Goal: Submit feedback/report problem: Submit feedback/report problem

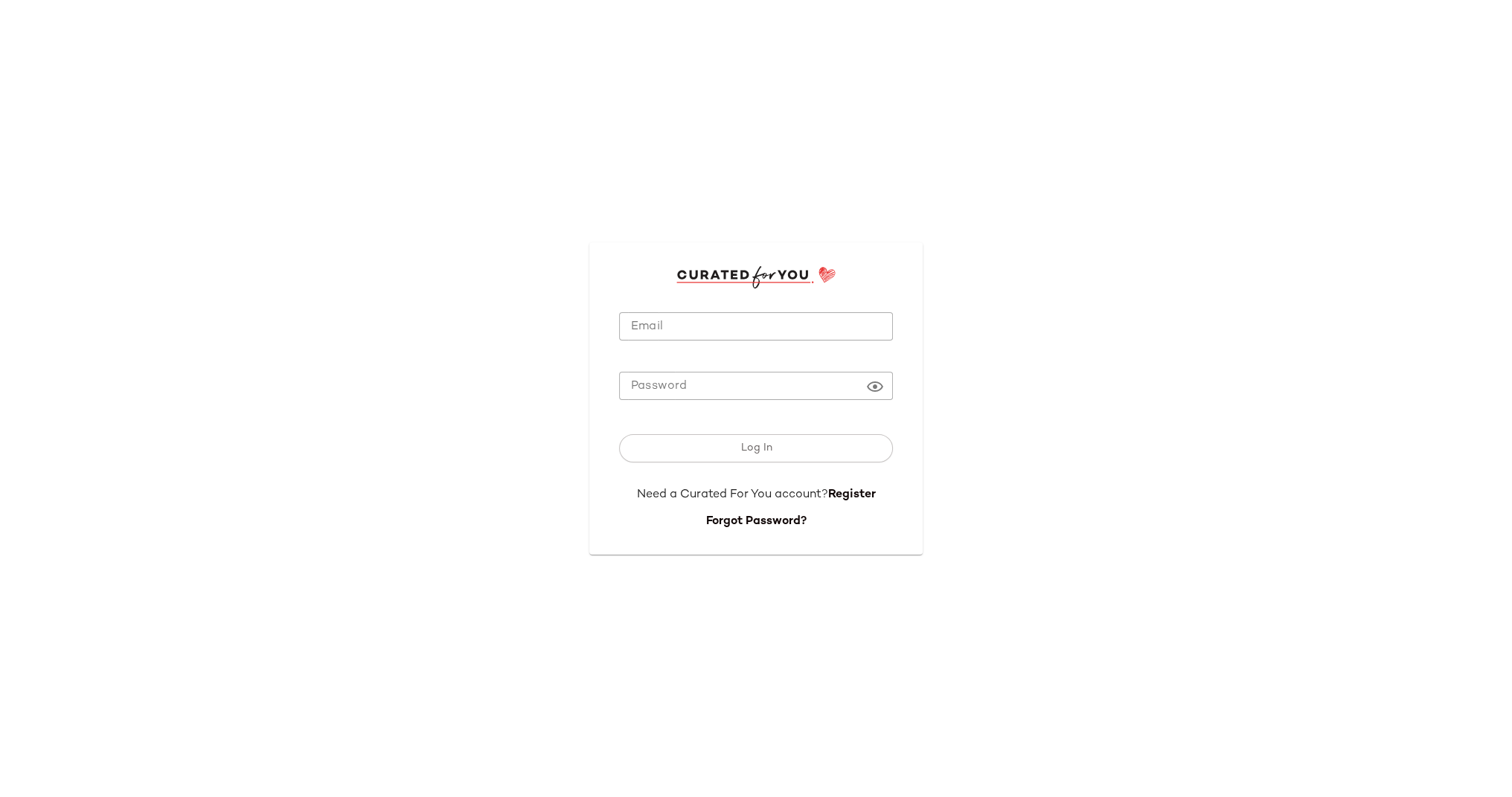
type input "**********"
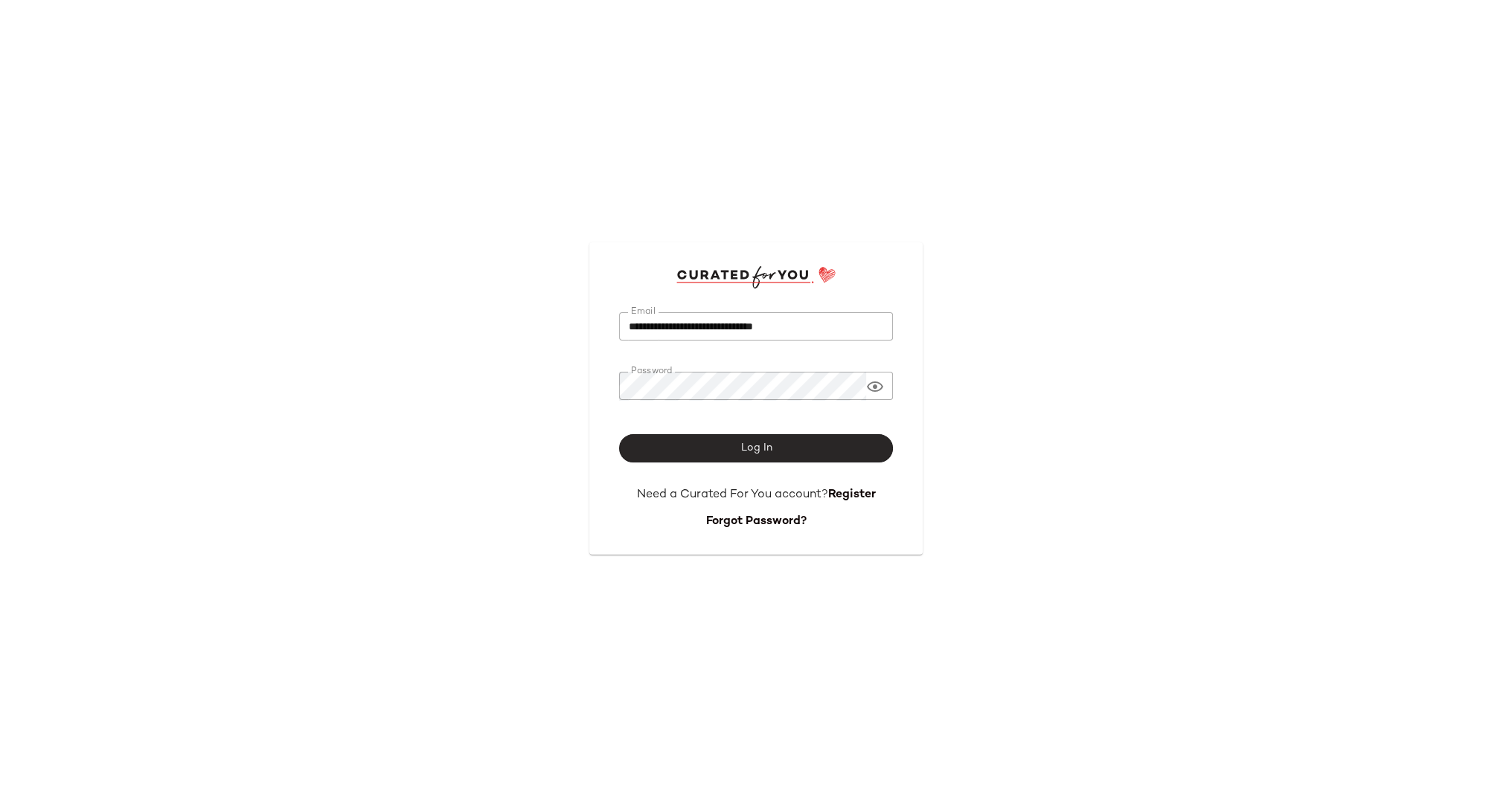
click at [757, 448] on span "Log In" at bounding box center [755, 449] width 32 height 12
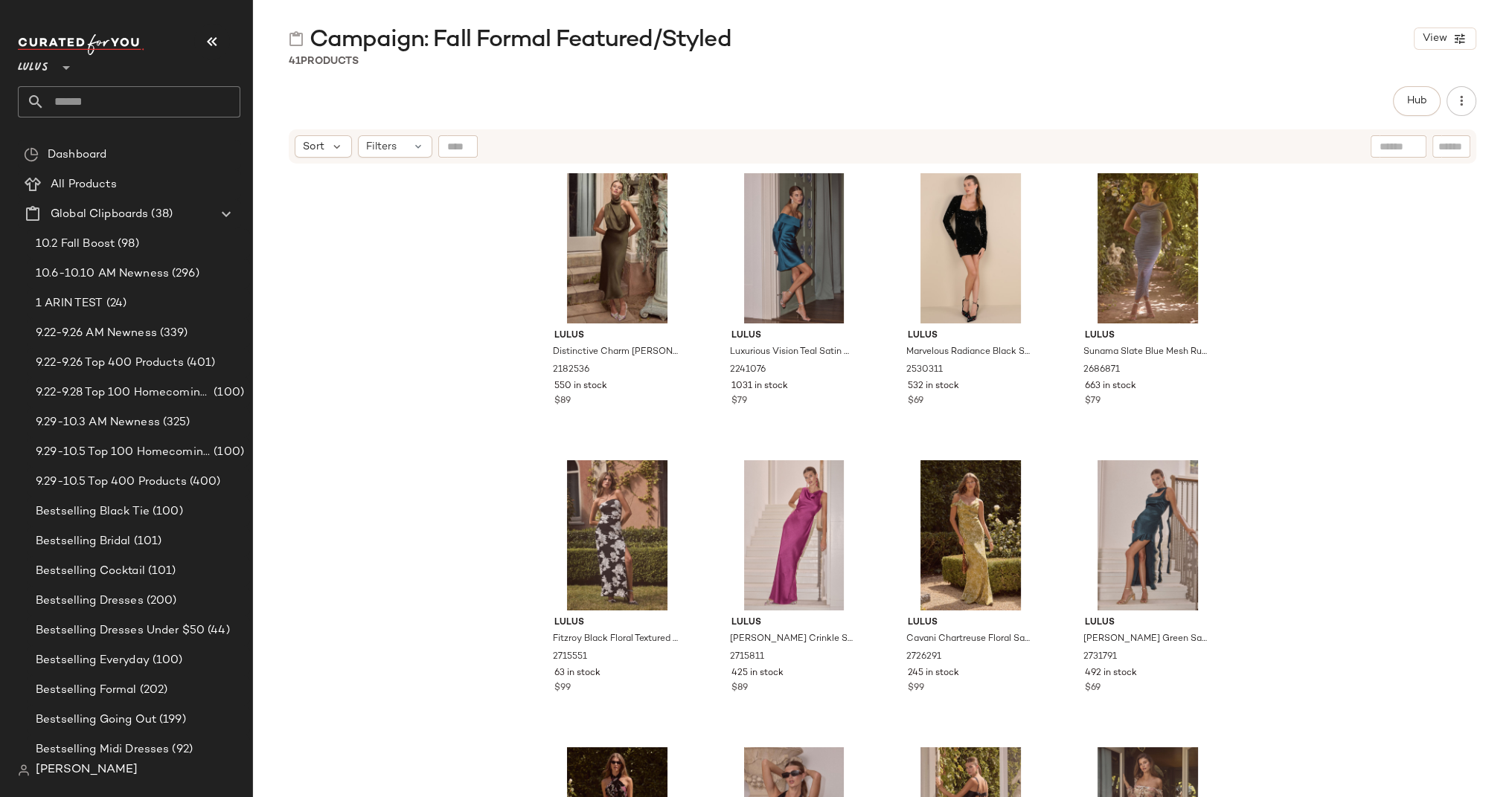
click at [1283, 387] on div "Lulus Distinctive Charm [PERSON_NAME] Satin [MEDICAL_DATA] Midi Dress 2182536 5…" at bounding box center [883, 500] width 1259 height 670
click at [940, 88] on div "Hub Send for Review External Review Internal Review Cancel Send for Review Revi…" at bounding box center [882, 101] width 1188 height 30
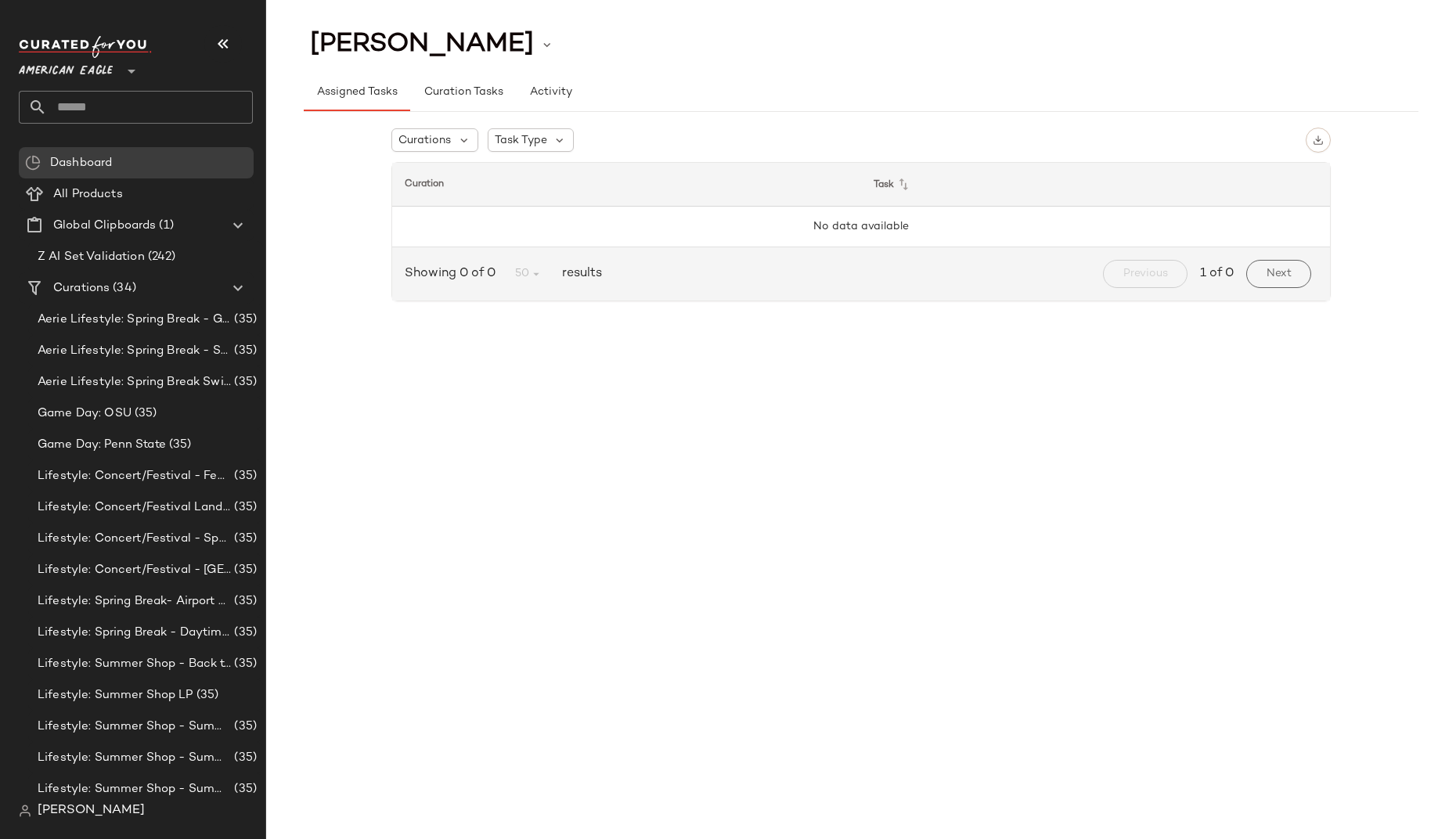
click at [43, 818] on span "[PERSON_NAME]" at bounding box center [91, 811] width 107 height 19
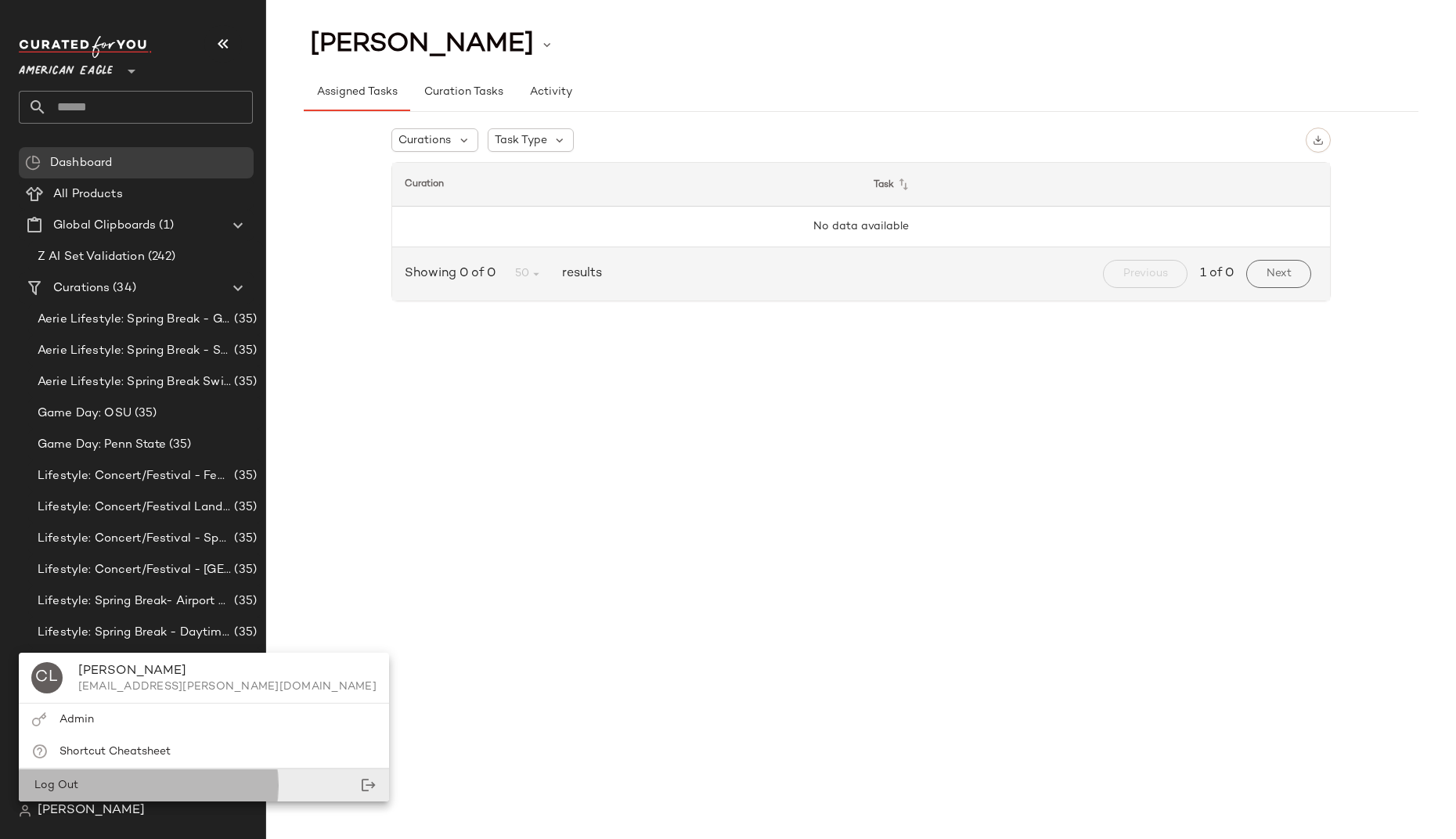
click at [70, 783] on span "Log Out" at bounding box center [55, 785] width 47 height 12
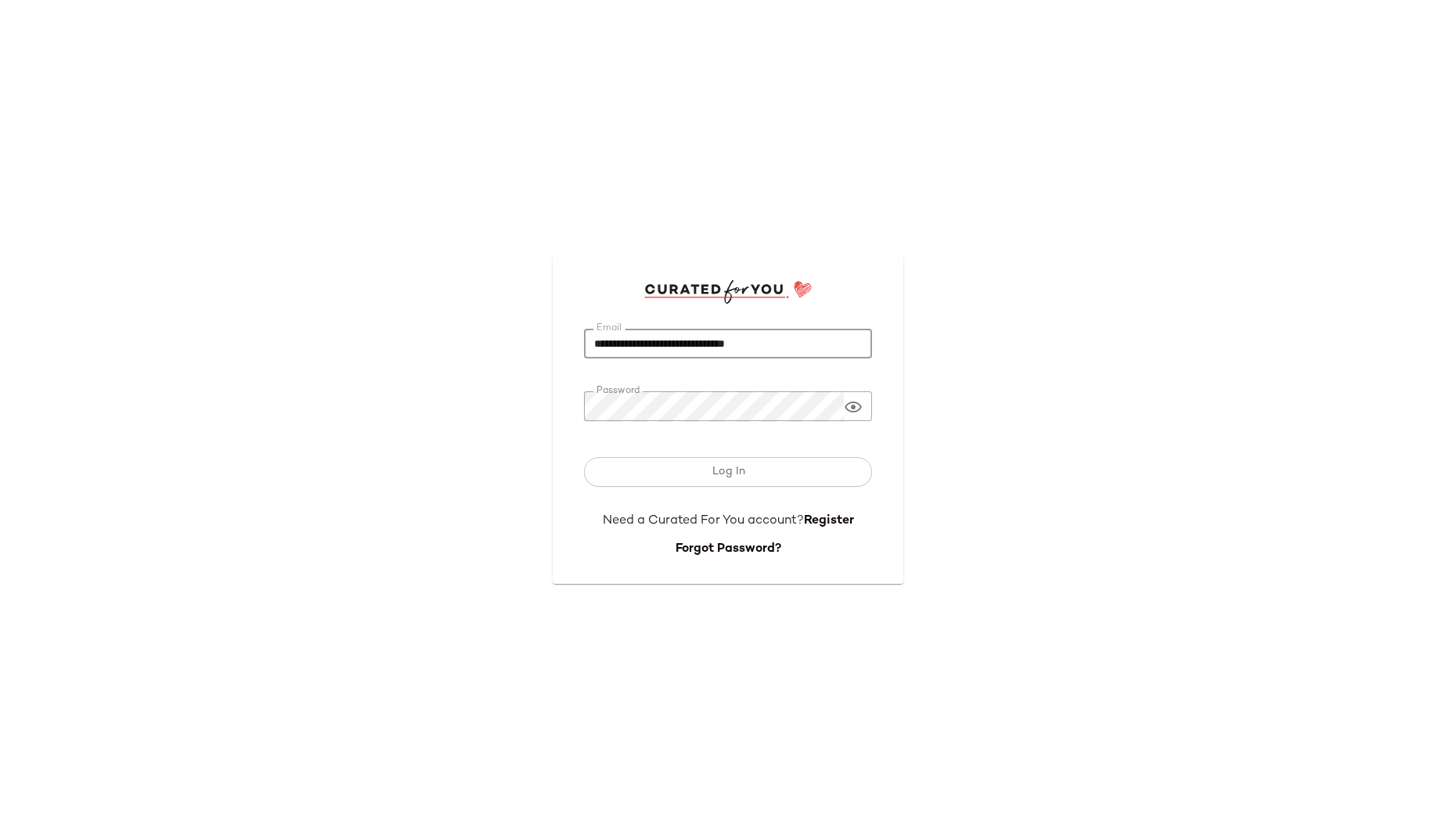
click at [769, 350] on input "**********" at bounding box center [728, 344] width 288 height 31
drag, startPoint x: 789, startPoint y: 346, endPoint x: 578, endPoint y: 345, distance: 211.0
click at [578, 345] on div "**********" at bounding box center [728, 420] width 351 height 329
paste input "email"
type input "**********"
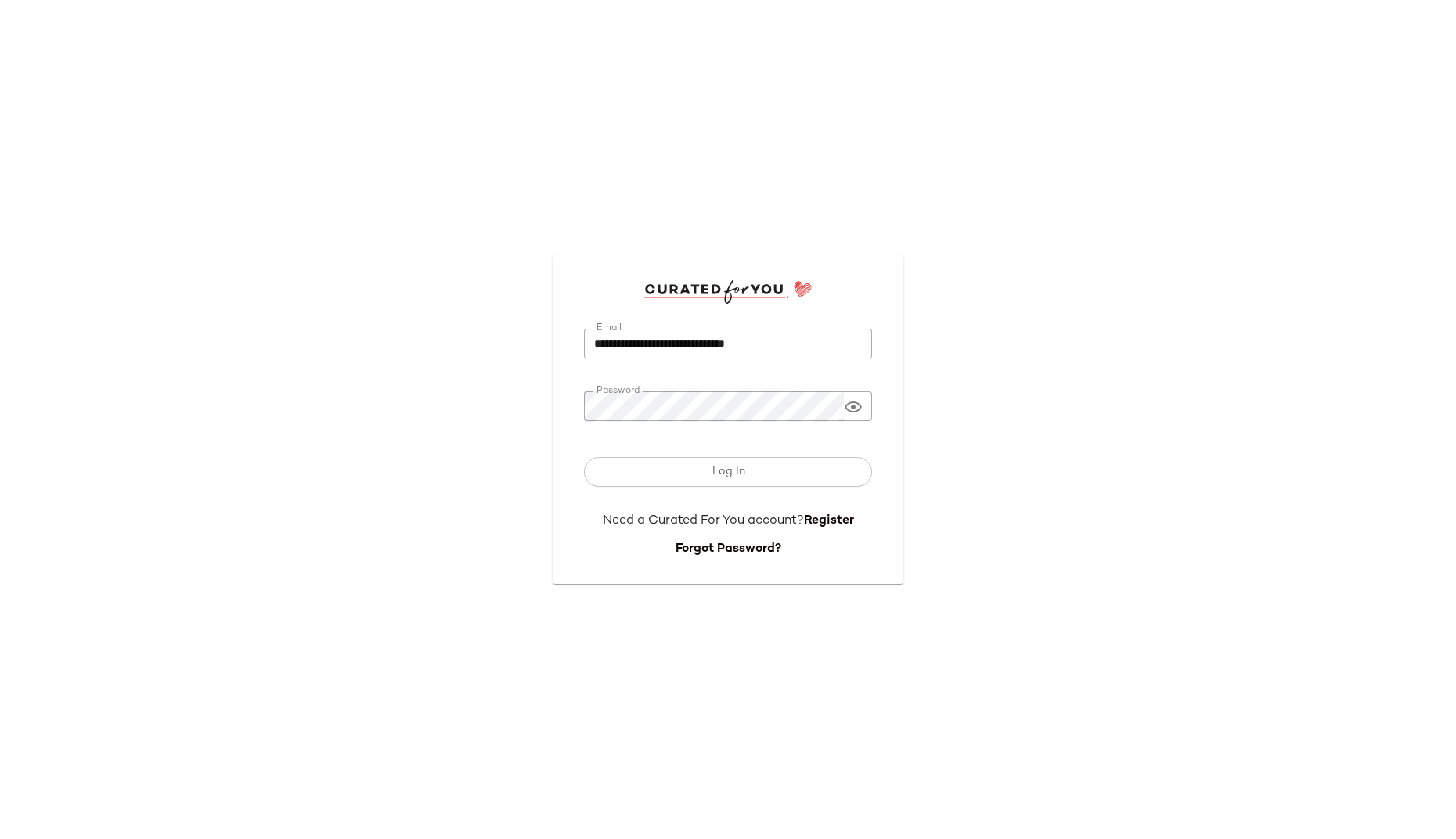
click at [1071, 330] on div "**********" at bounding box center [728, 420] width 1456 height 839
click at [569, 405] on div "**********" at bounding box center [728, 420] width 351 height 329
click at [584, 457] on button "Log In" at bounding box center [728, 472] width 288 height 30
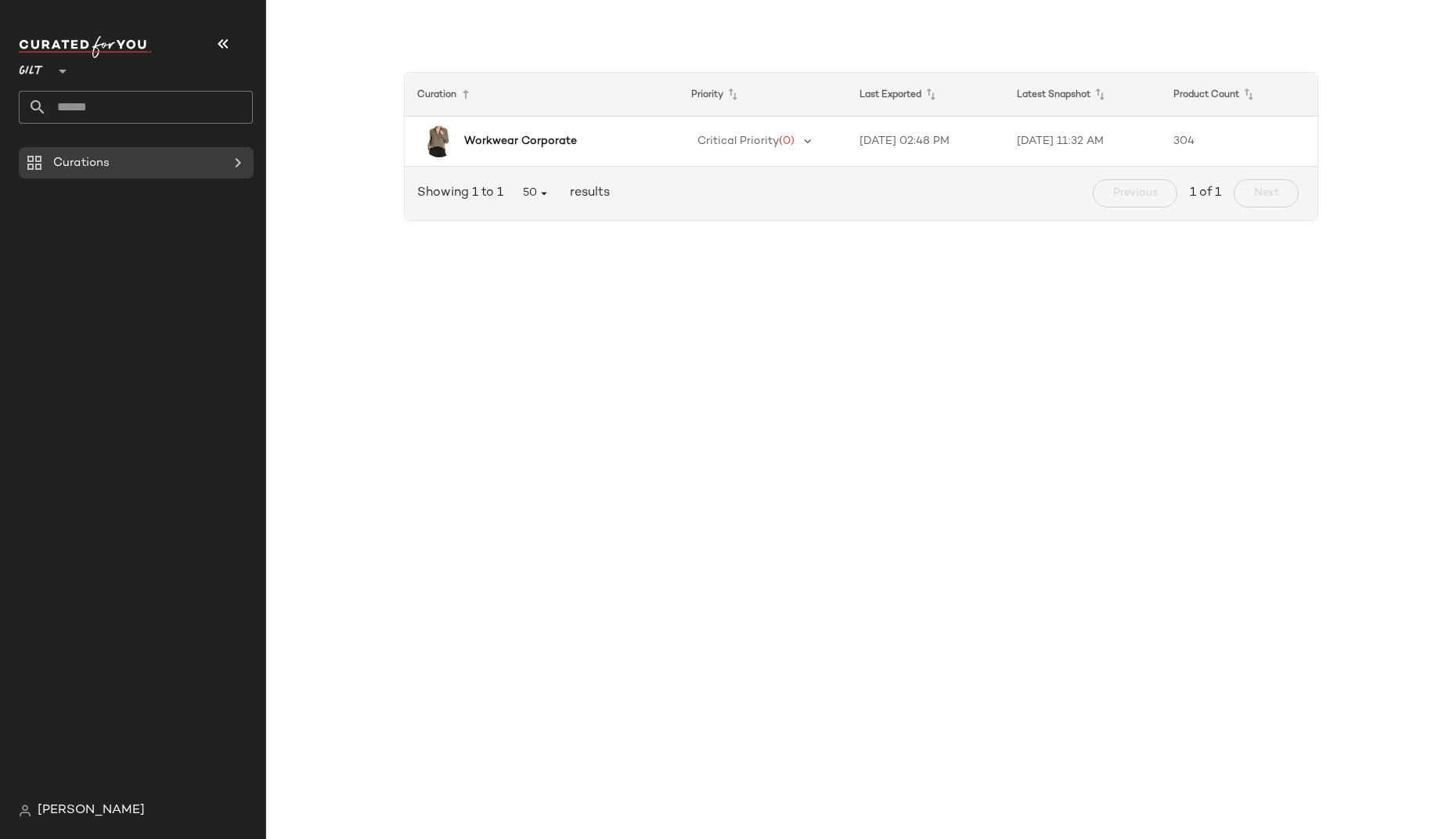
click at [61, 70] on icon at bounding box center [63, 71] width 19 height 19
click at [122, 74] on div "Gilt **" at bounding box center [97, 62] width 157 height 39
click at [222, 46] on icon "button" at bounding box center [223, 44] width 19 height 19
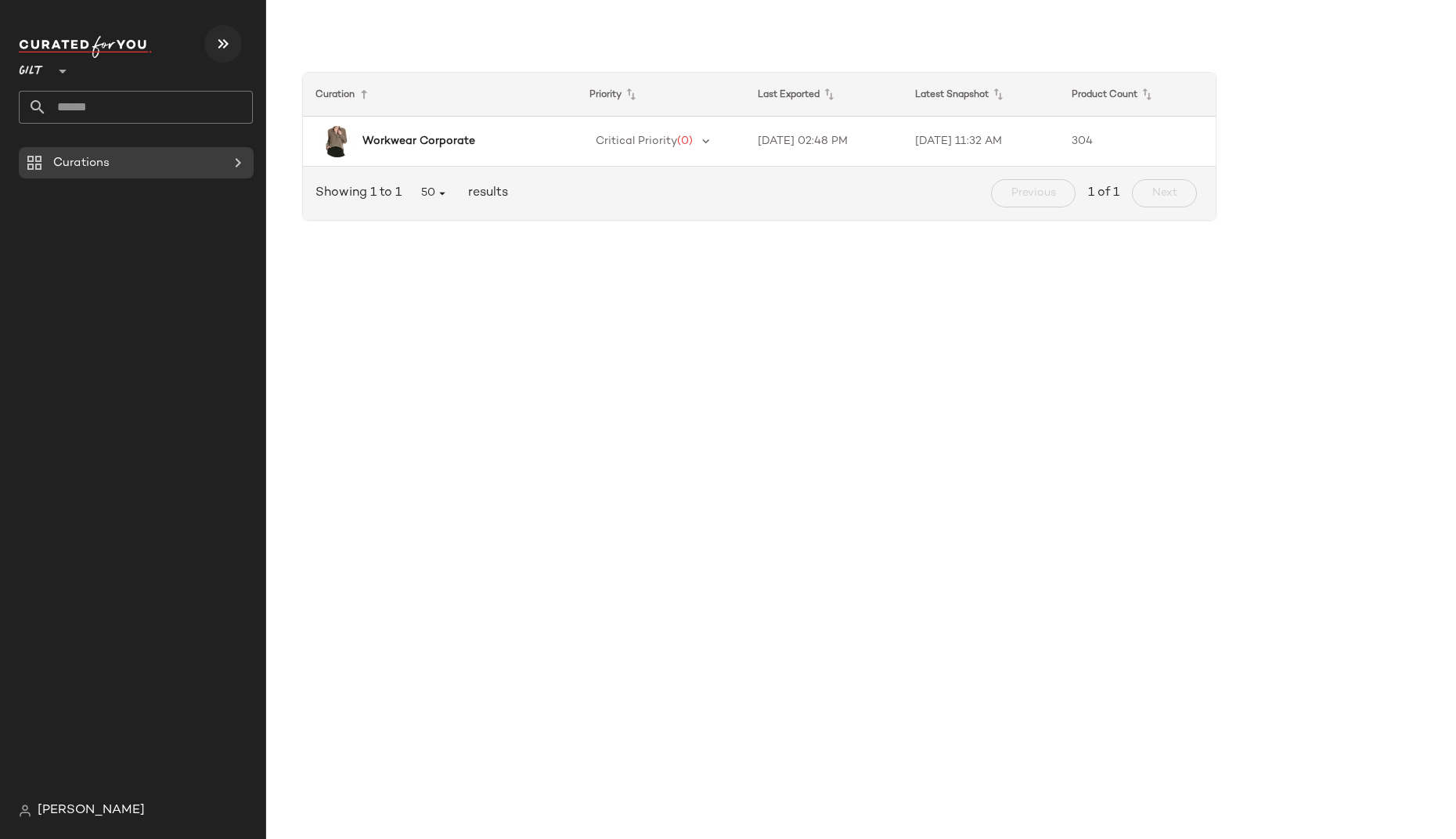
click at [222, 47] on icon "button" at bounding box center [223, 44] width 19 height 19
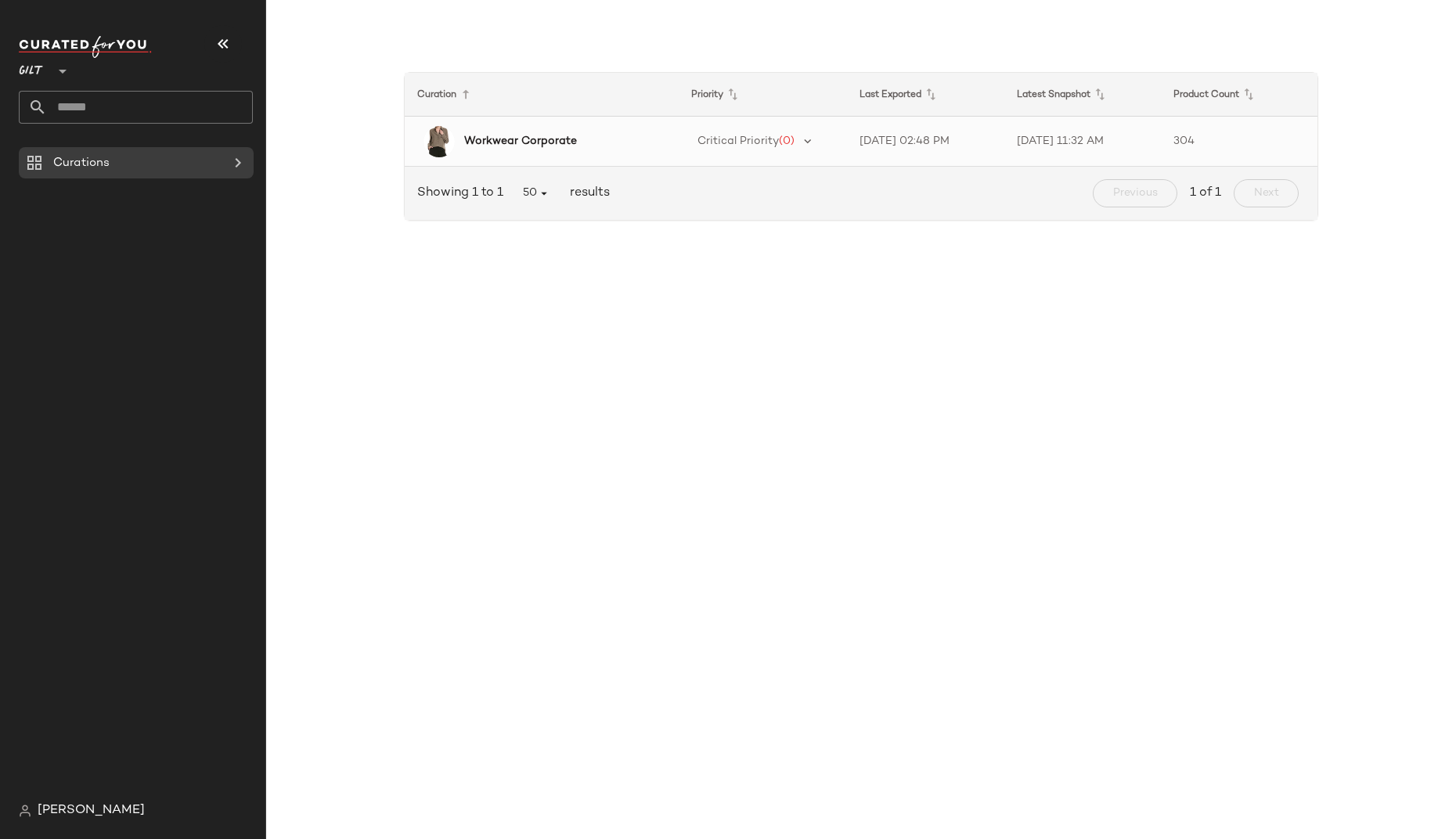
click at [568, 133] on b "Workwear Corporate" at bounding box center [520, 141] width 113 height 17
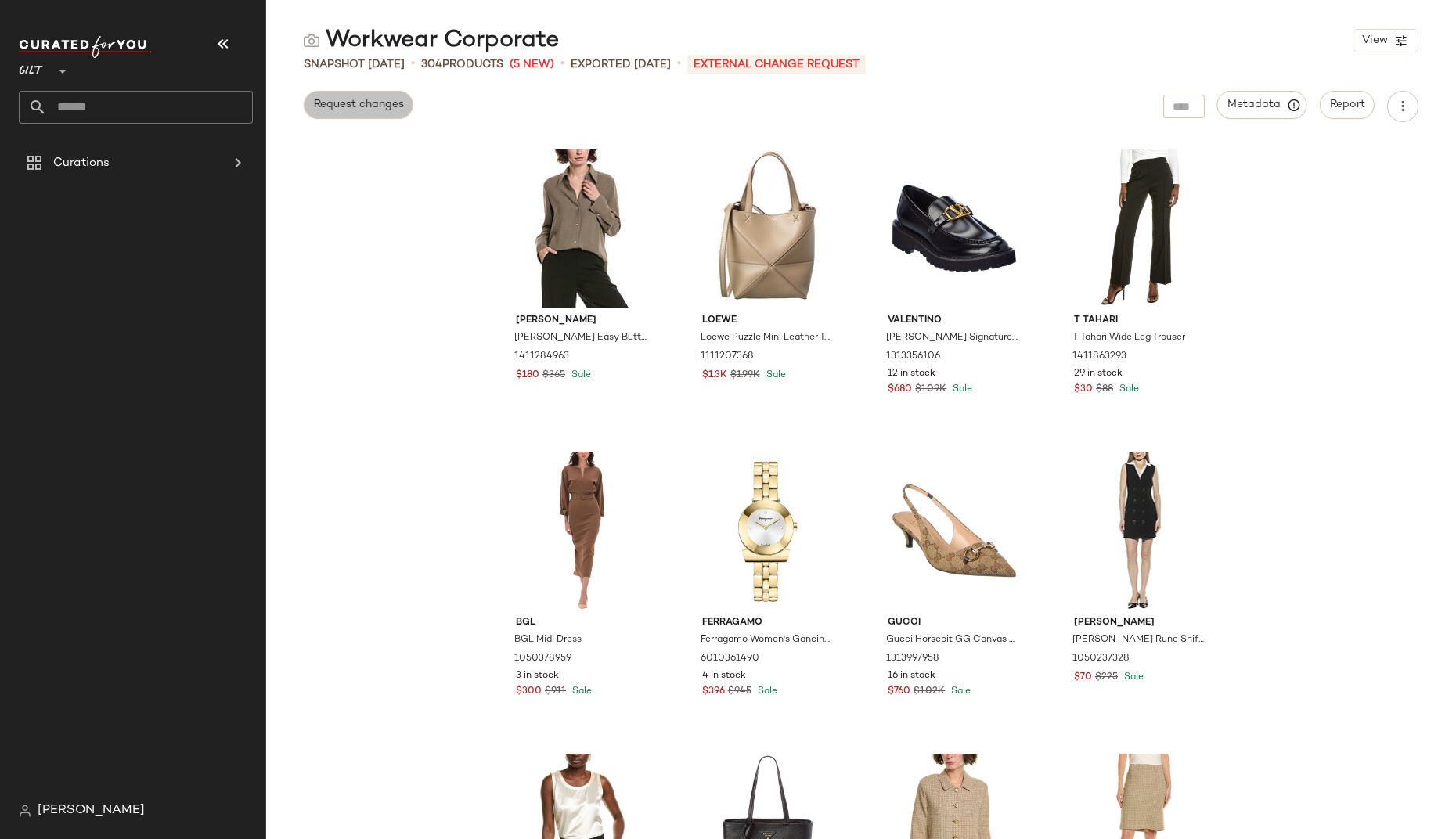
click at [352, 105] on span "Request changes" at bounding box center [358, 105] width 91 height 13
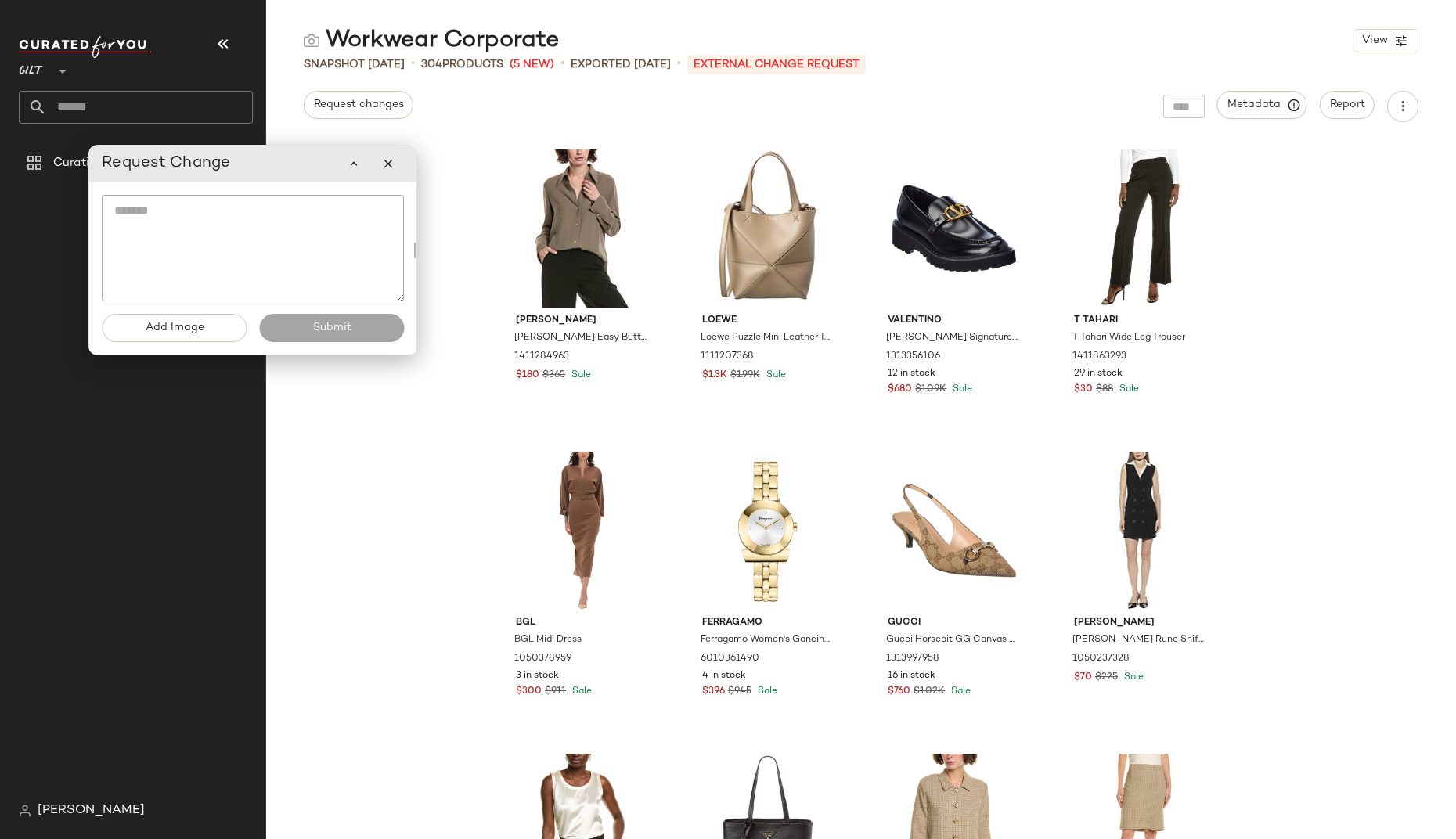
drag, startPoint x: 272, startPoint y: 104, endPoint x: 281, endPoint y: 170, distance: 66.6
click at [281, 170] on div "Request Change" at bounding box center [252, 164] width 302 height 32
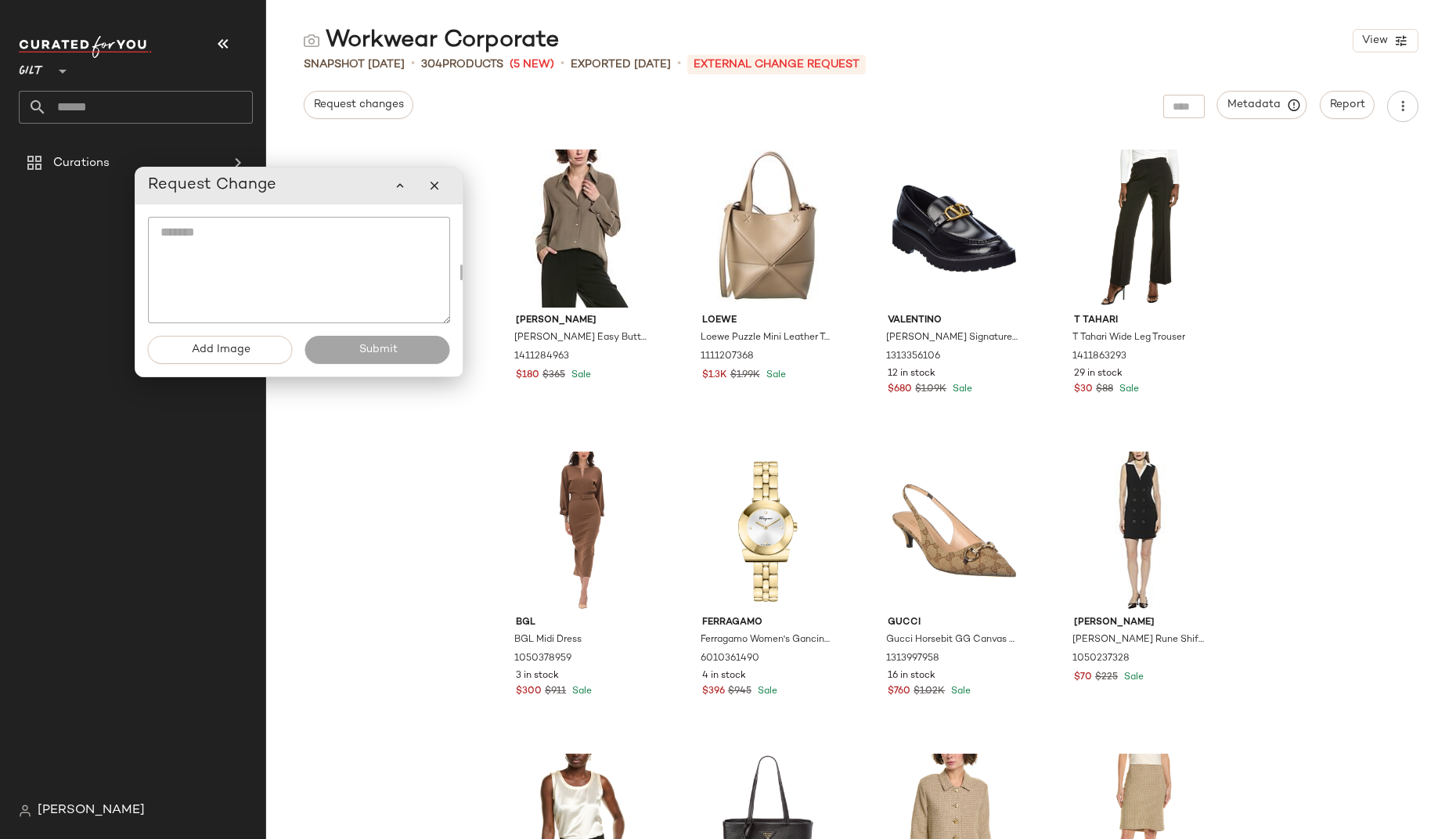
drag, startPoint x: 281, startPoint y: 170, endPoint x: 328, endPoint y: 192, distance: 51.9
click at [328, 192] on div "Request Change" at bounding box center [299, 185] width 302 height 32
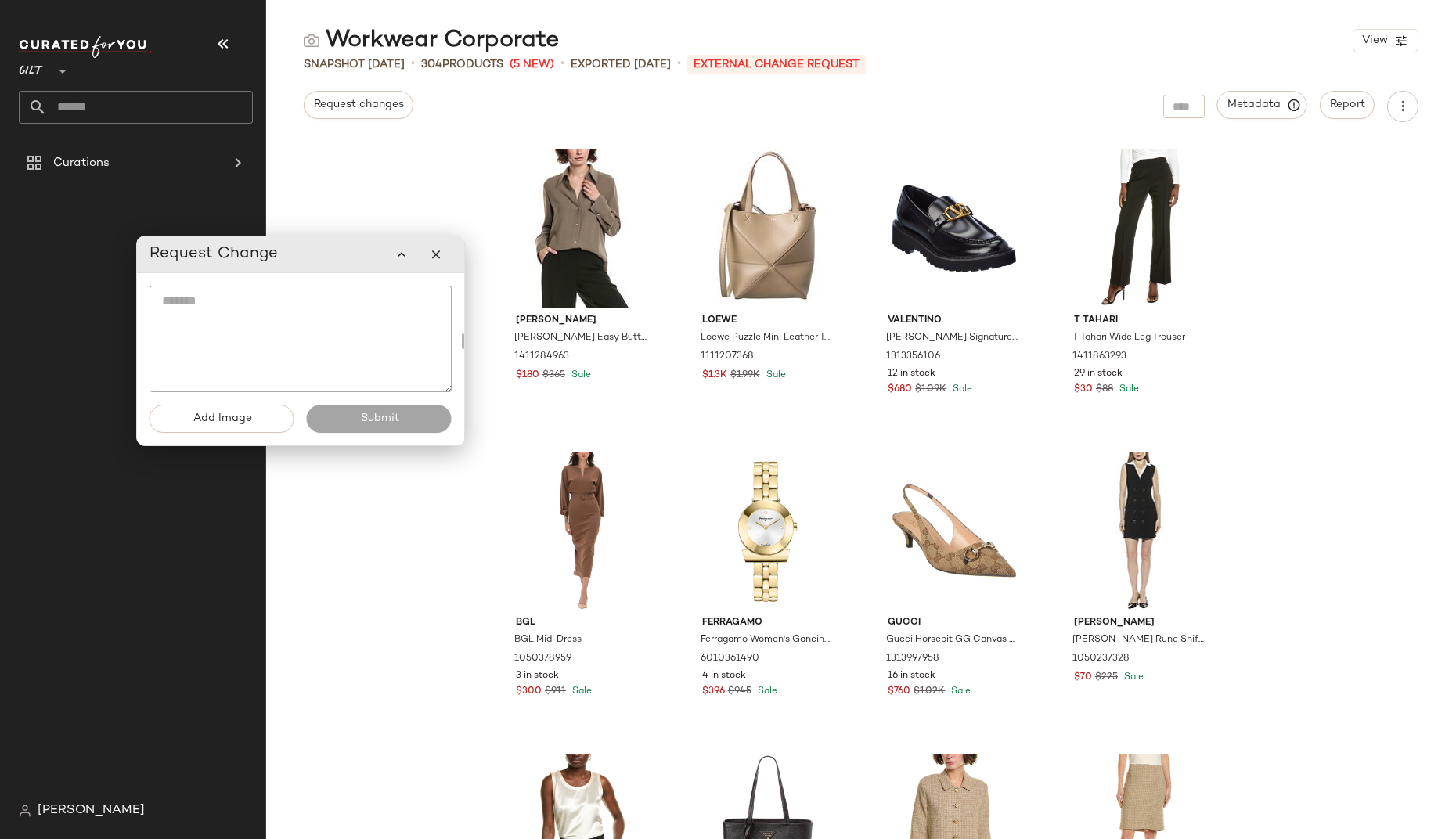
drag, startPoint x: 284, startPoint y: 191, endPoint x: 285, endPoint y: 260, distance: 69.0
click at [285, 260] on div "Request Change" at bounding box center [300, 255] width 302 height 32
click at [400, 253] on icon "button" at bounding box center [401, 255] width 14 height 14
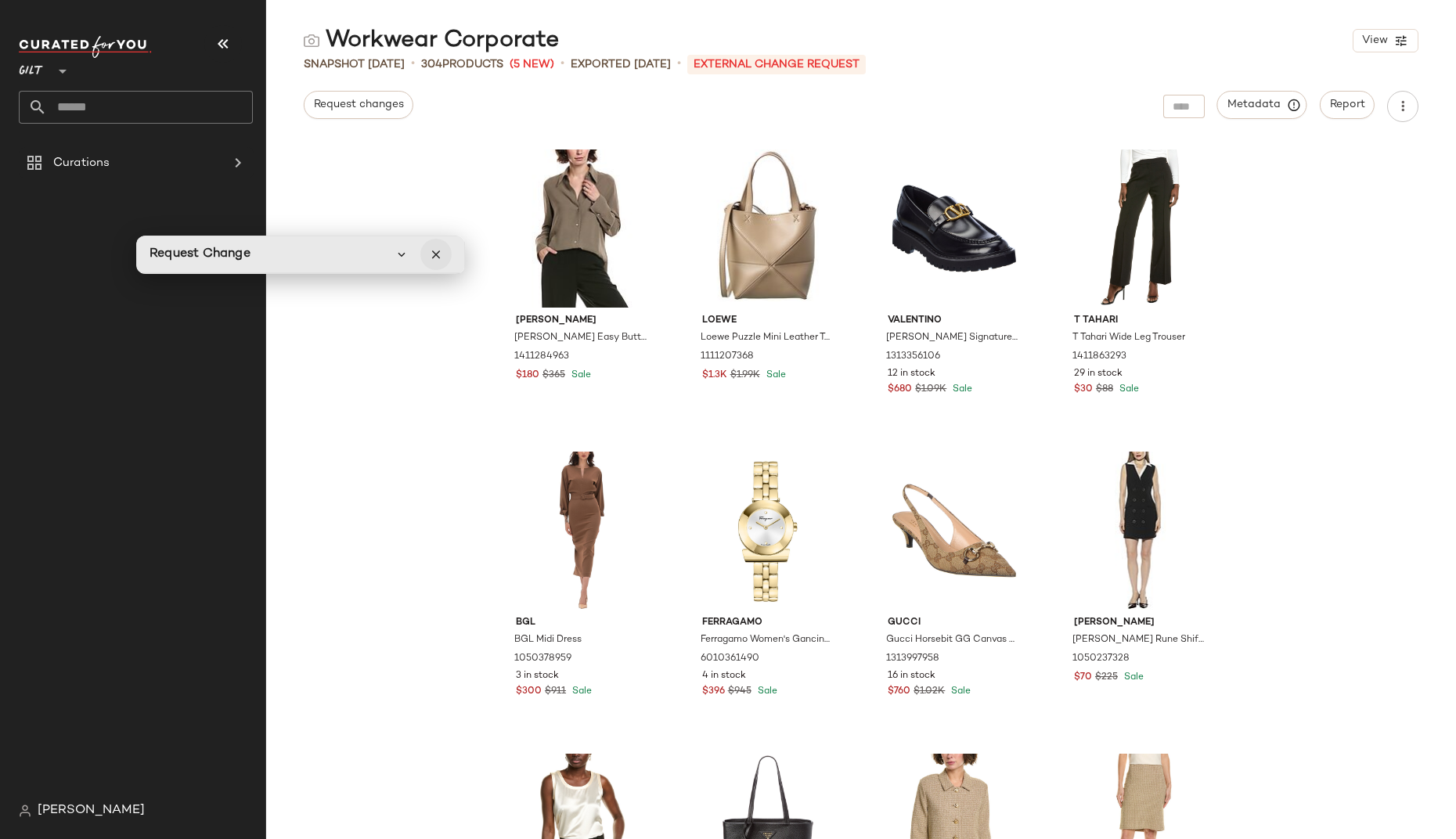
click at [439, 258] on icon "button" at bounding box center [436, 255] width 14 height 14
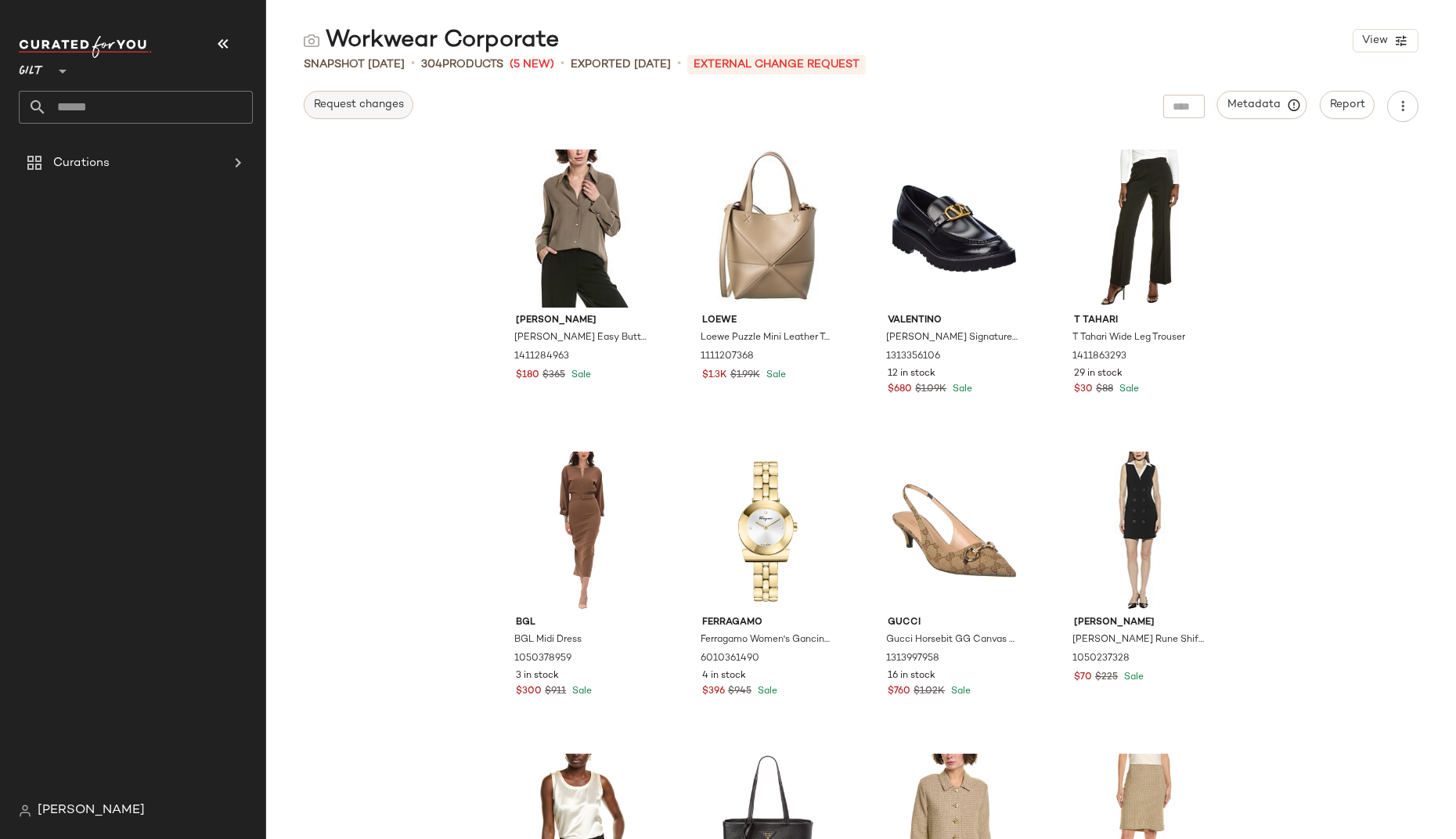
click at [344, 103] on span "Request changes" at bounding box center [358, 105] width 91 height 13
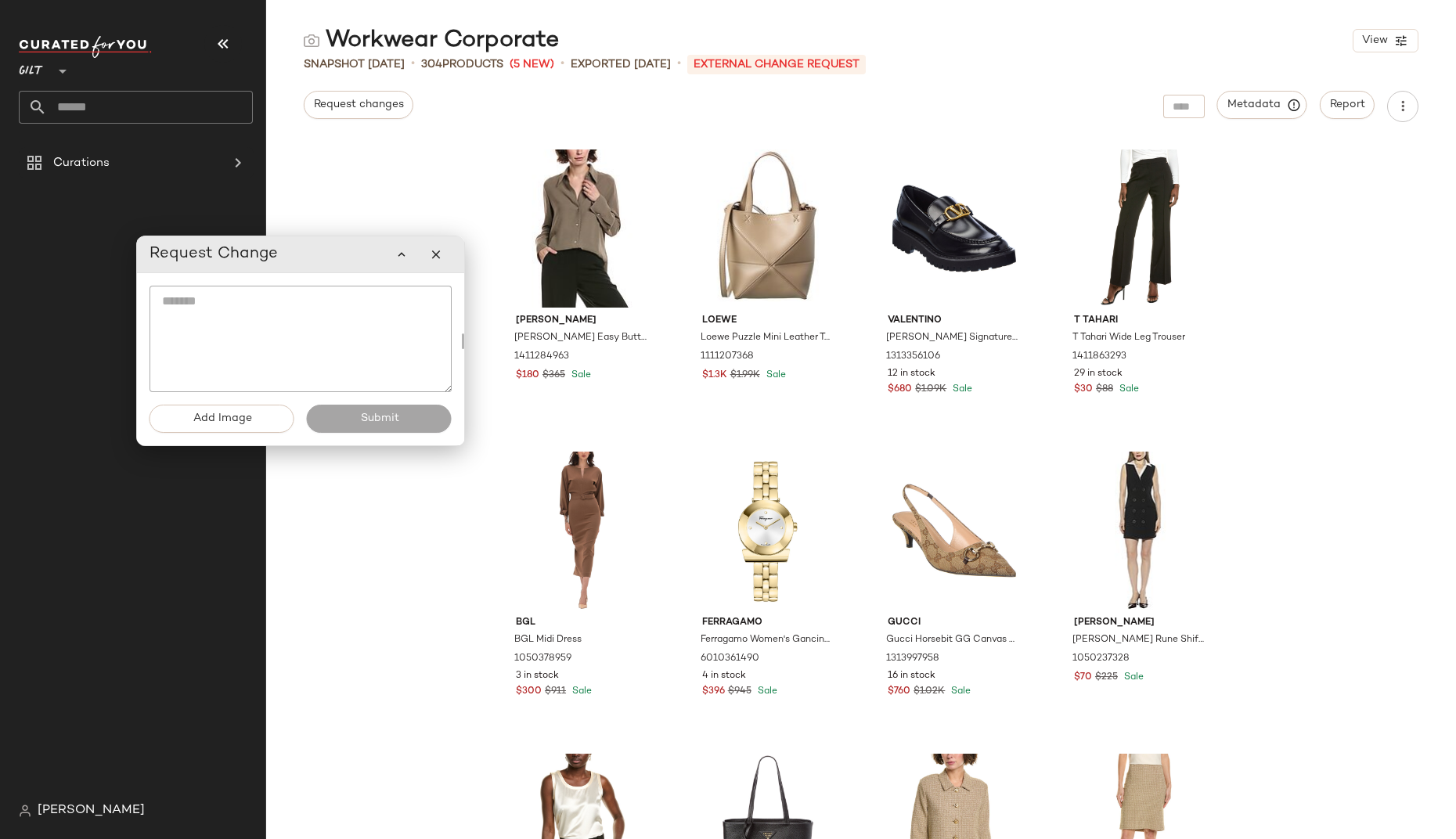
click at [223, 298] on textarea at bounding box center [300, 338] width 302 height 106
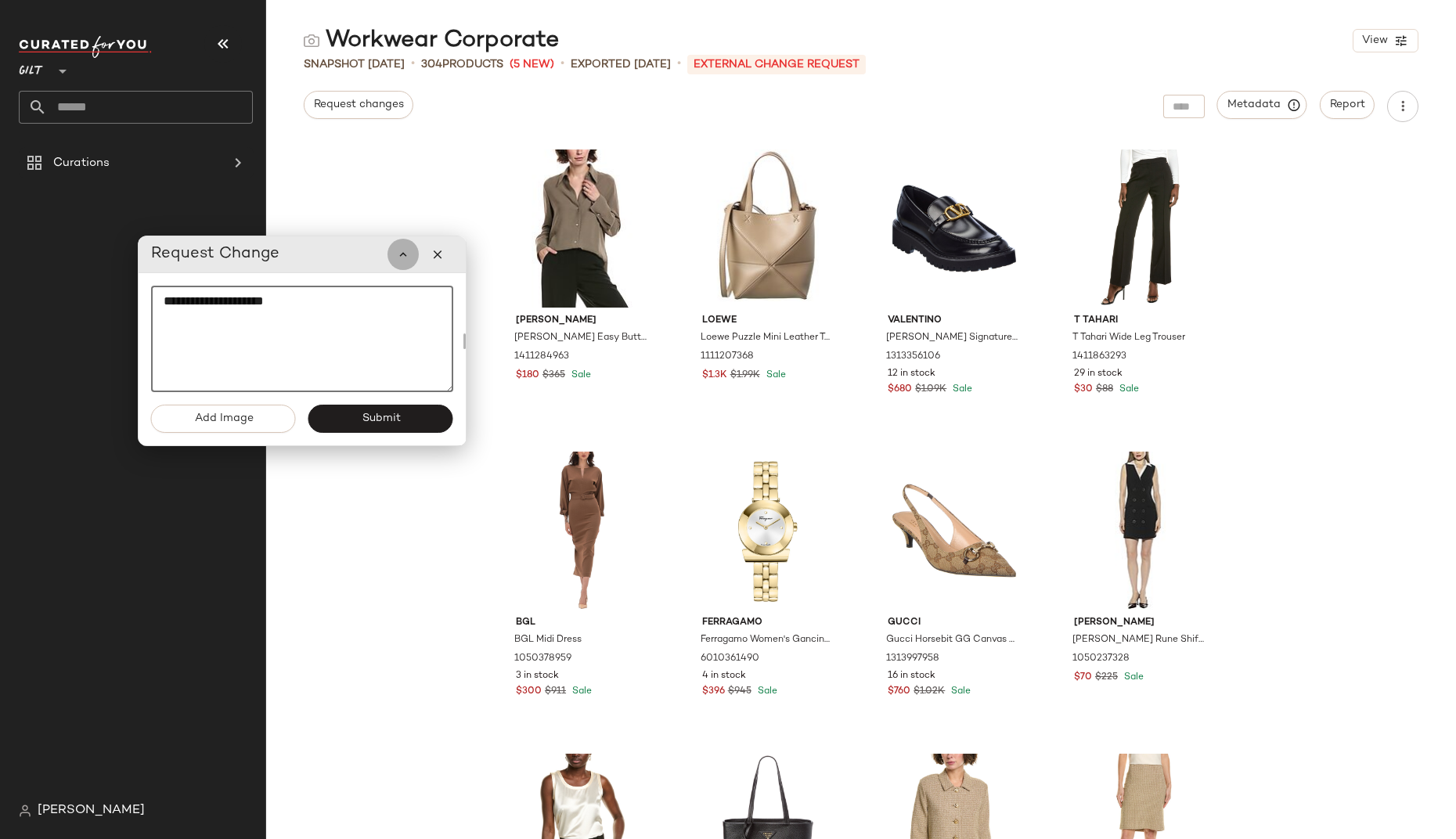
click at [404, 256] on icon "button" at bounding box center [403, 255] width 14 height 14
type textarea "**********"
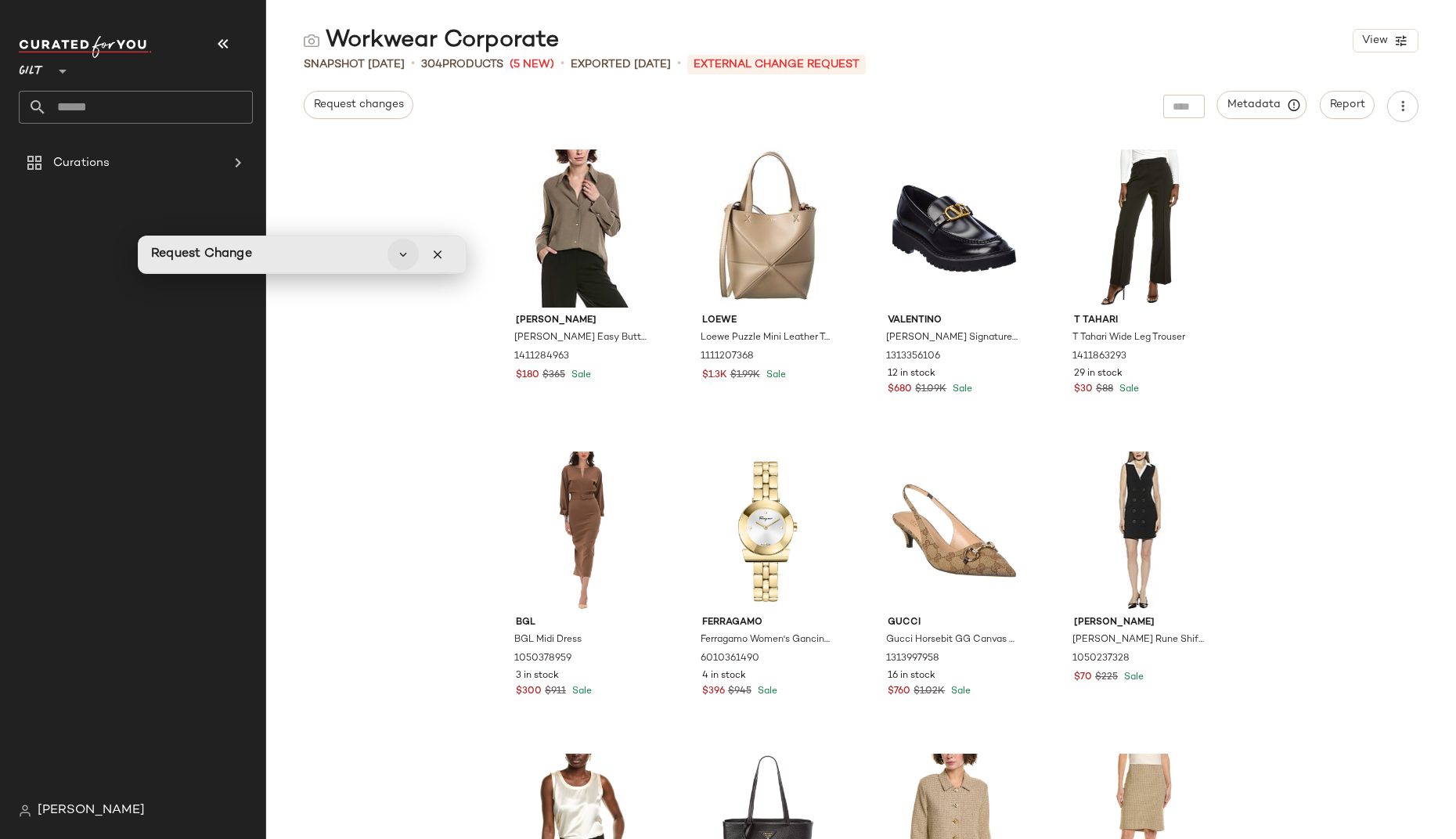
click at [404, 256] on icon "button" at bounding box center [403, 255] width 14 height 14
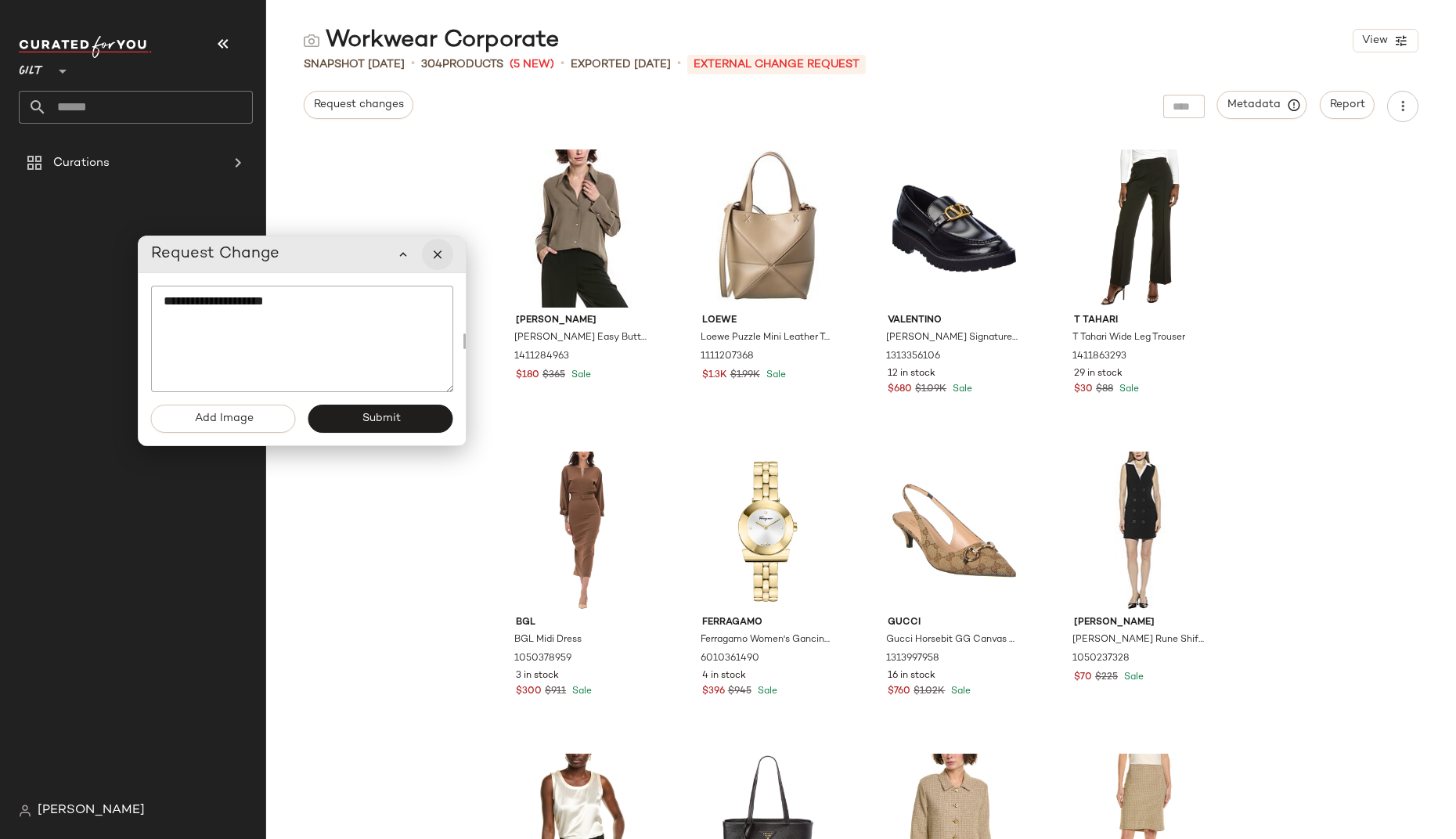
click at [443, 254] on icon "button" at bounding box center [438, 255] width 14 height 14
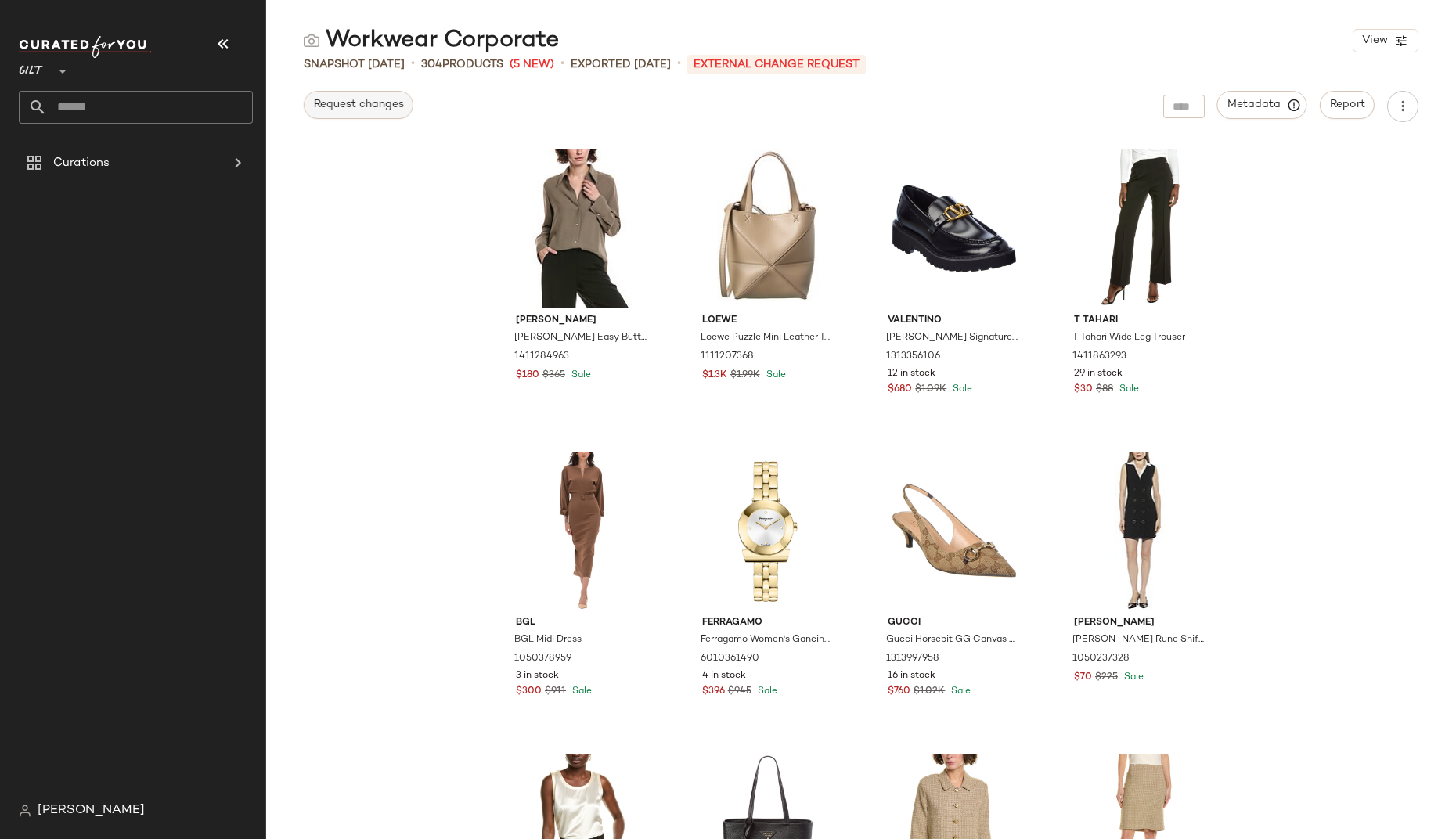
click at [364, 110] on span "Request changes" at bounding box center [358, 105] width 91 height 13
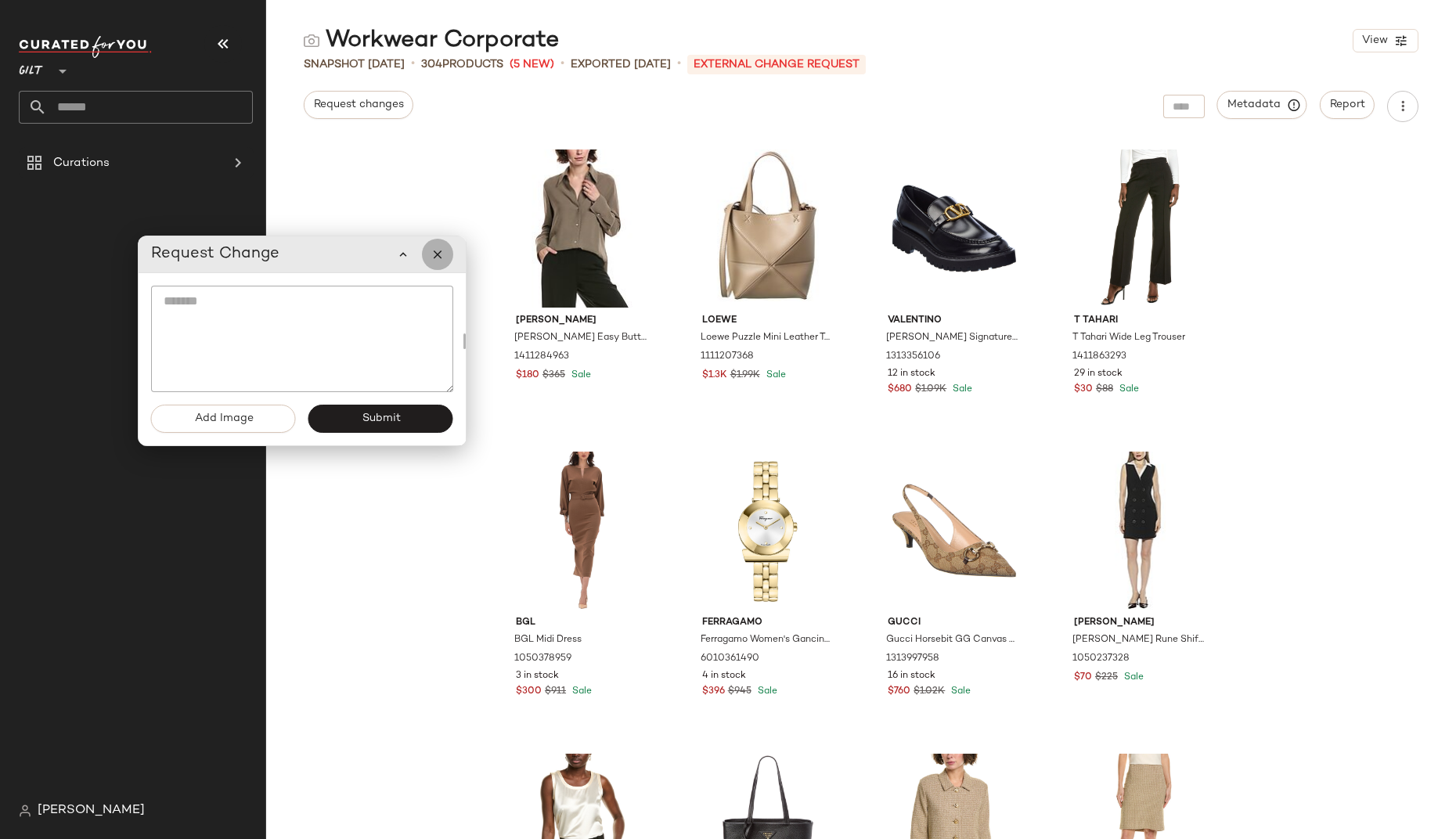
click at [434, 255] on icon "button" at bounding box center [438, 255] width 14 height 14
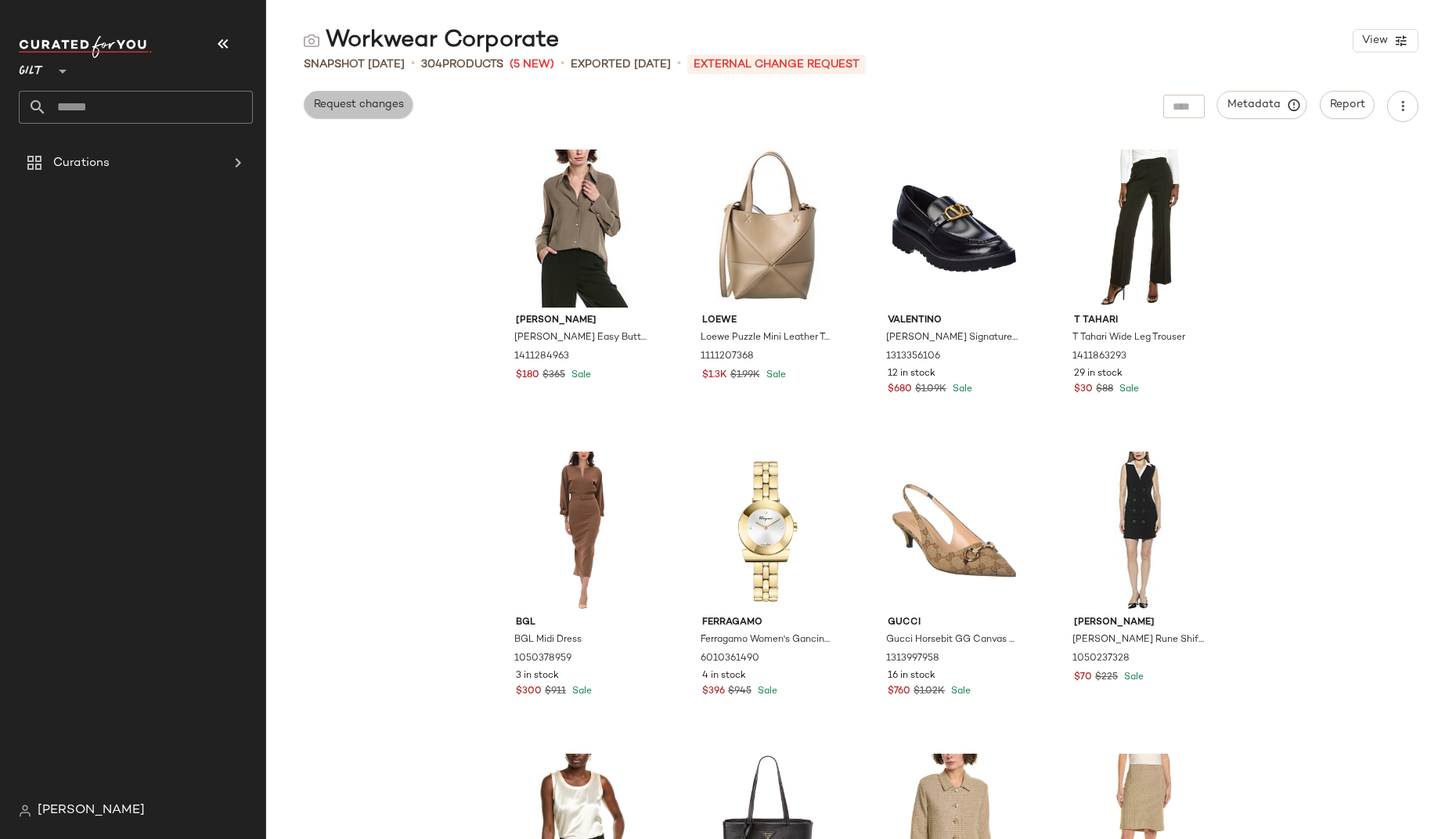
click at [345, 107] on span "Request changes" at bounding box center [358, 105] width 91 height 13
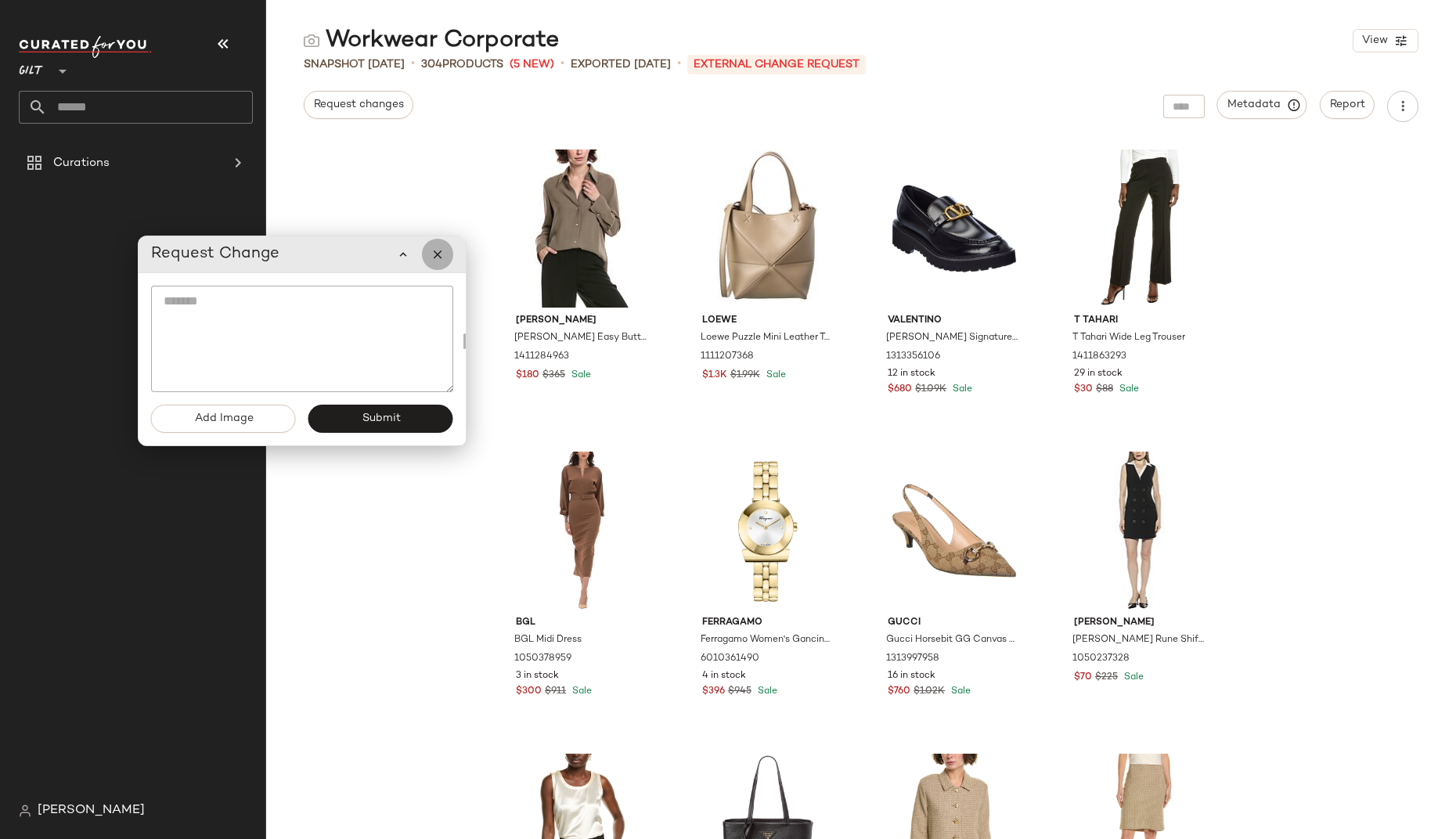
click at [440, 248] on icon "button" at bounding box center [438, 255] width 14 height 14
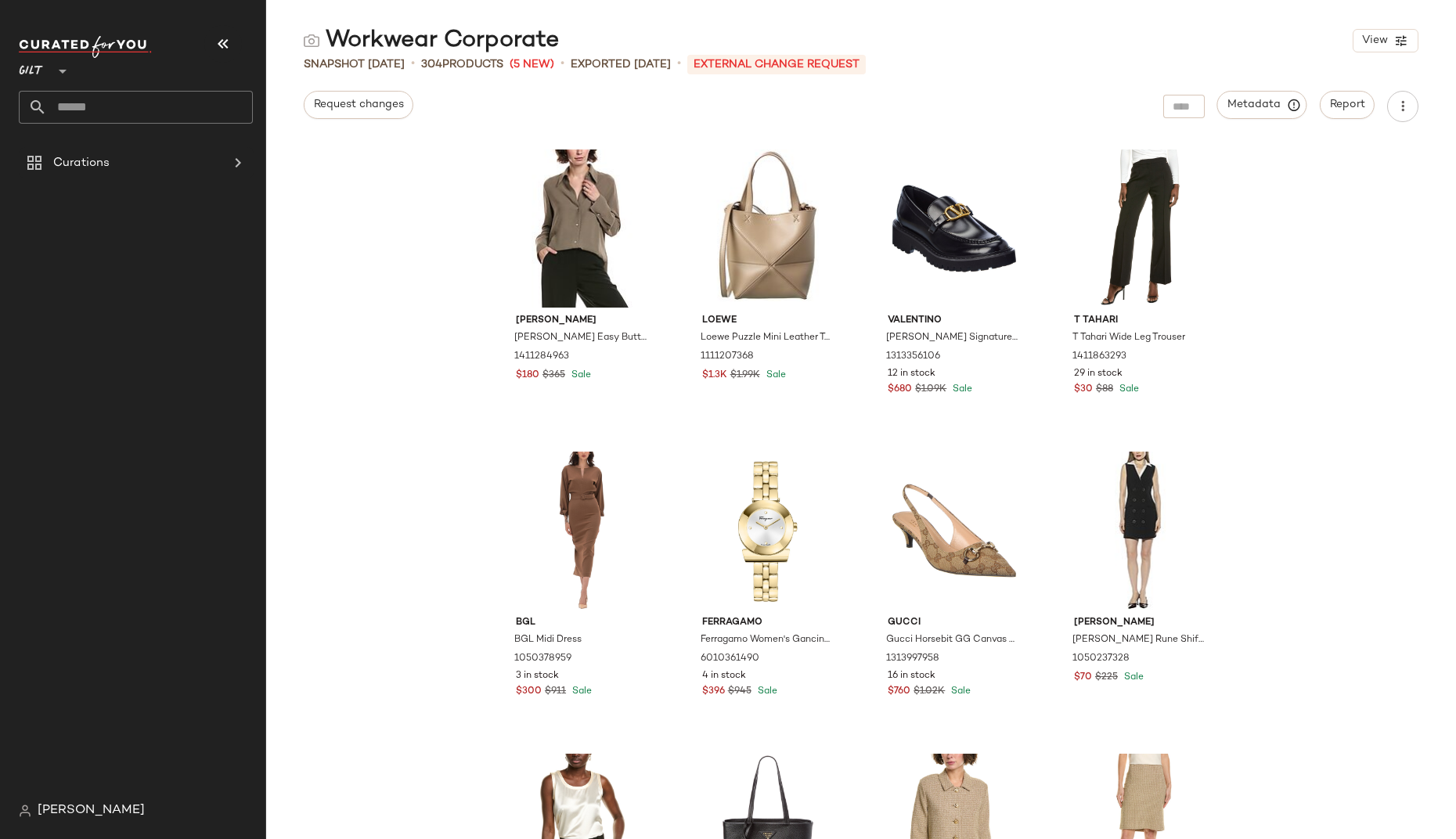
click at [870, 95] on div "Request changes Metadata Report" at bounding box center [861, 106] width 1190 height 32
drag, startPoint x: 732, startPoint y: 62, endPoint x: 900, endPoint y: 63, distance: 168.0
click at [866, 63] on p "External Change Request" at bounding box center [776, 65] width 178 height 20
click at [922, 57] on div "Snapshot Aug 20th • 304 Products (5 New) • Exported Aug 31st • External Change …" at bounding box center [861, 64] width 1190 height 16
click at [56, 69] on icon at bounding box center [63, 71] width 19 height 19
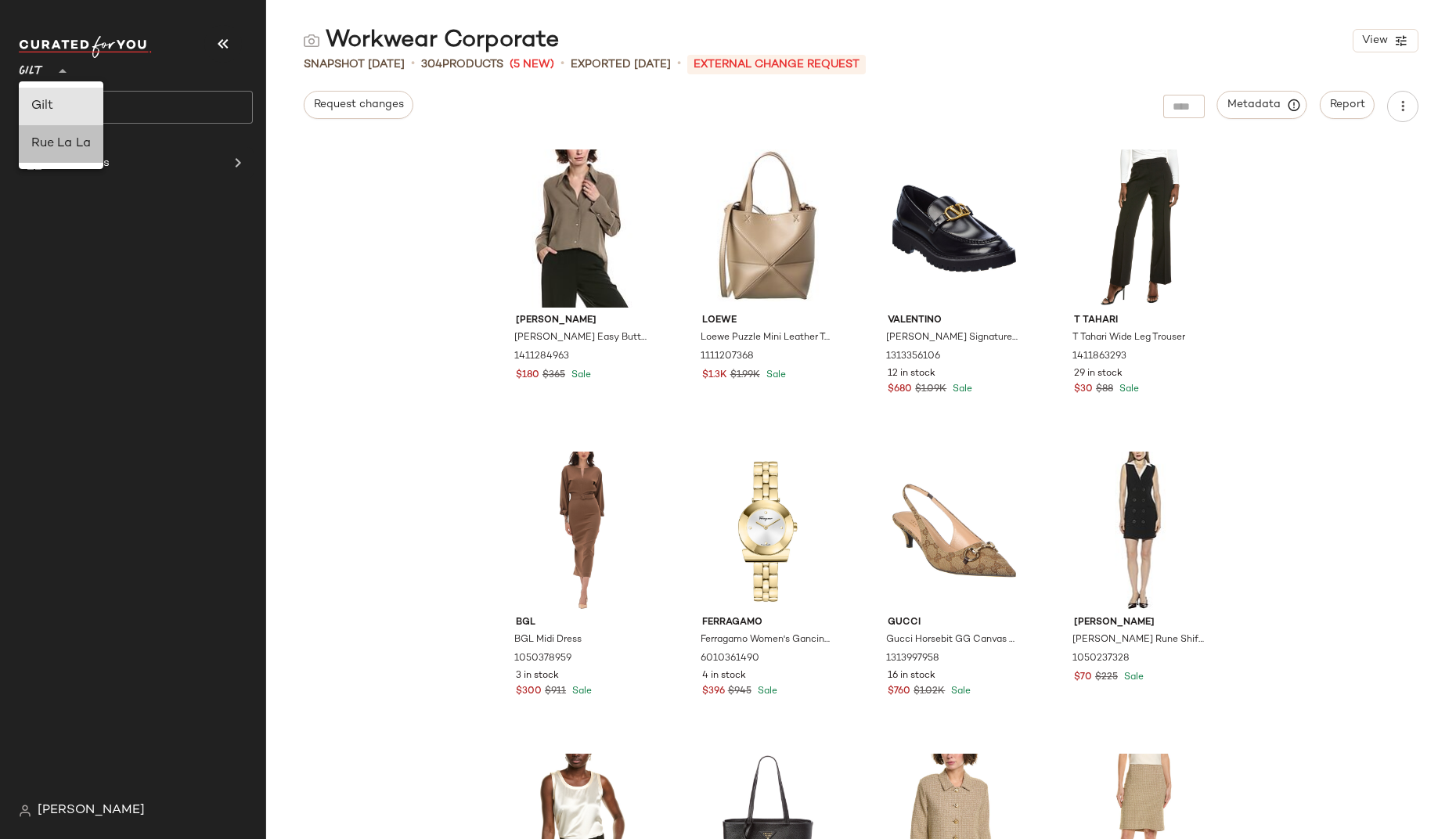
click at [54, 142] on div "Rue La La" at bounding box center [61, 144] width 59 height 19
type input "**"
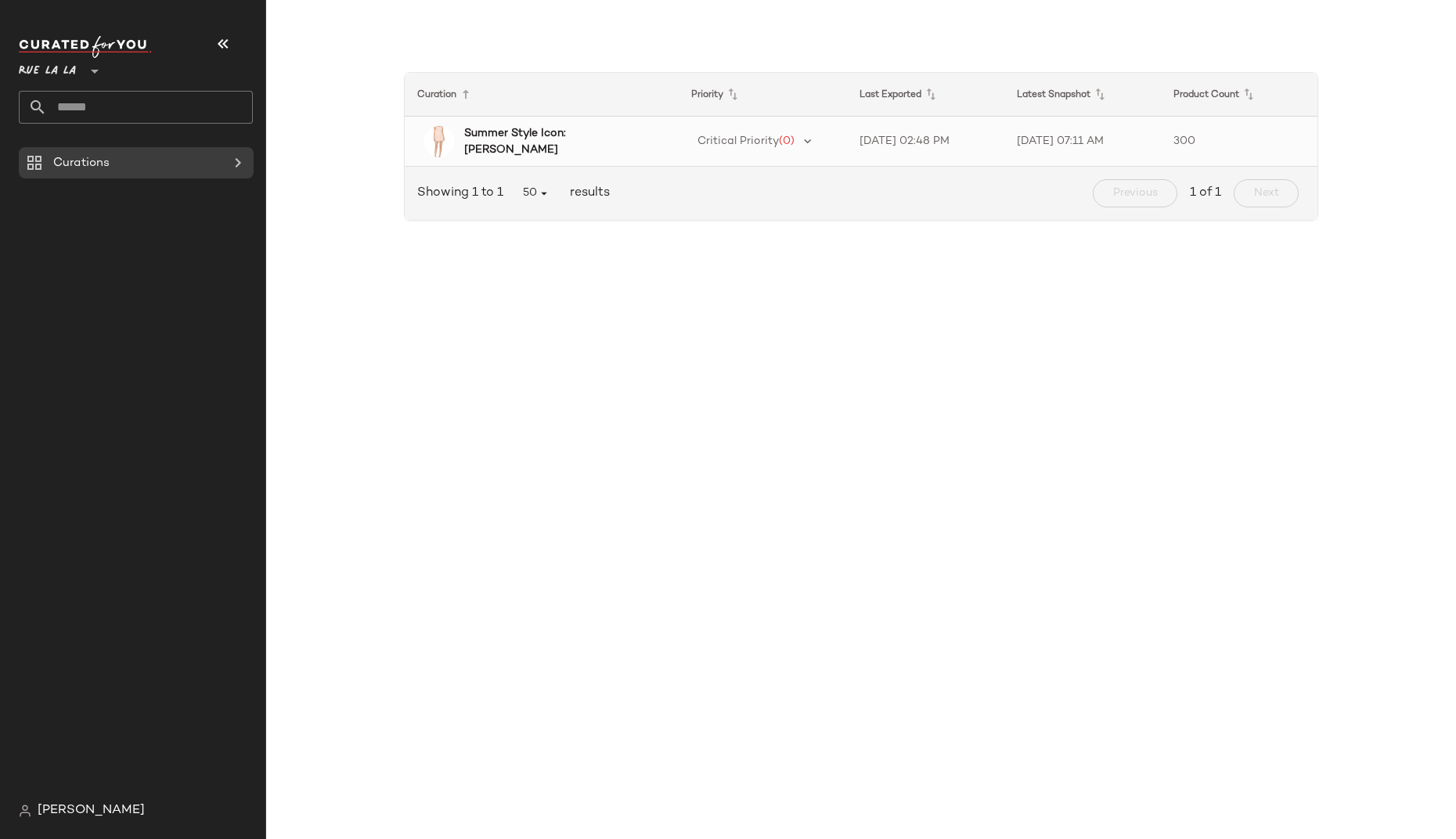
click at [568, 138] on b "Summer Style Icon: Jackie O" at bounding box center [557, 142] width 186 height 33
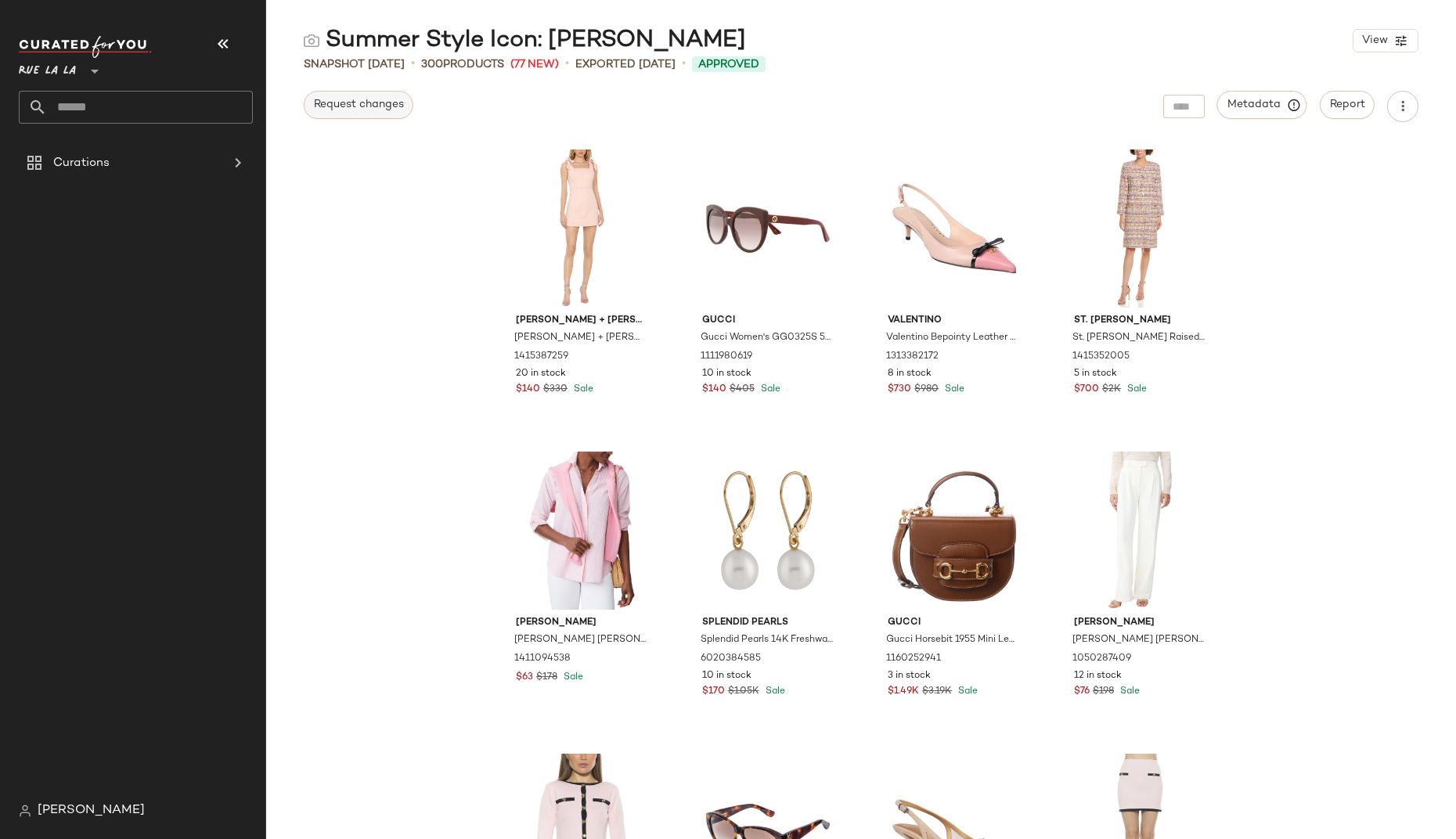
click at [353, 103] on span "Request changes" at bounding box center [358, 105] width 91 height 13
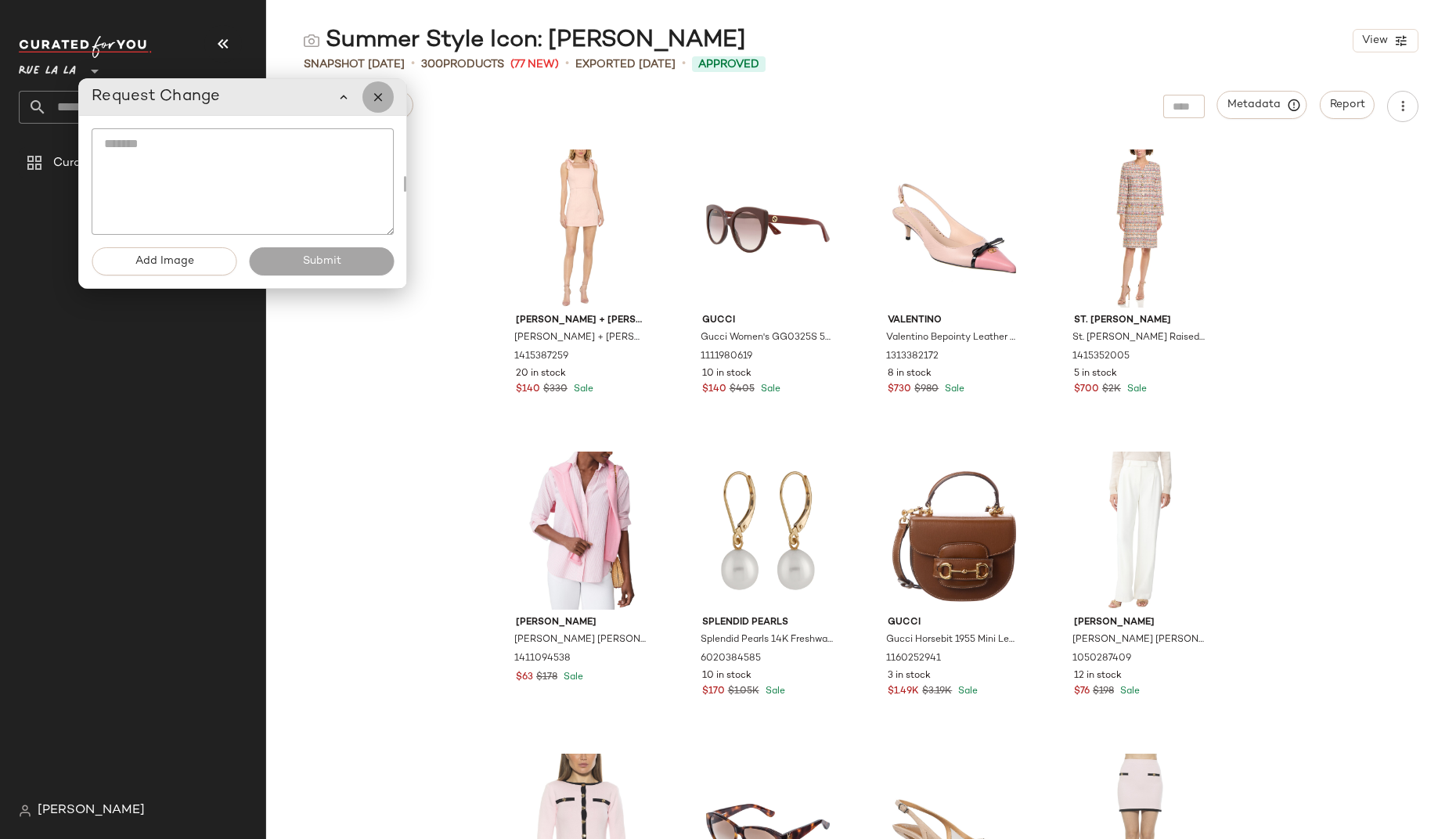
click at [381, 99] on icon "button" at bounding box center [378, 97] width 14 height 14
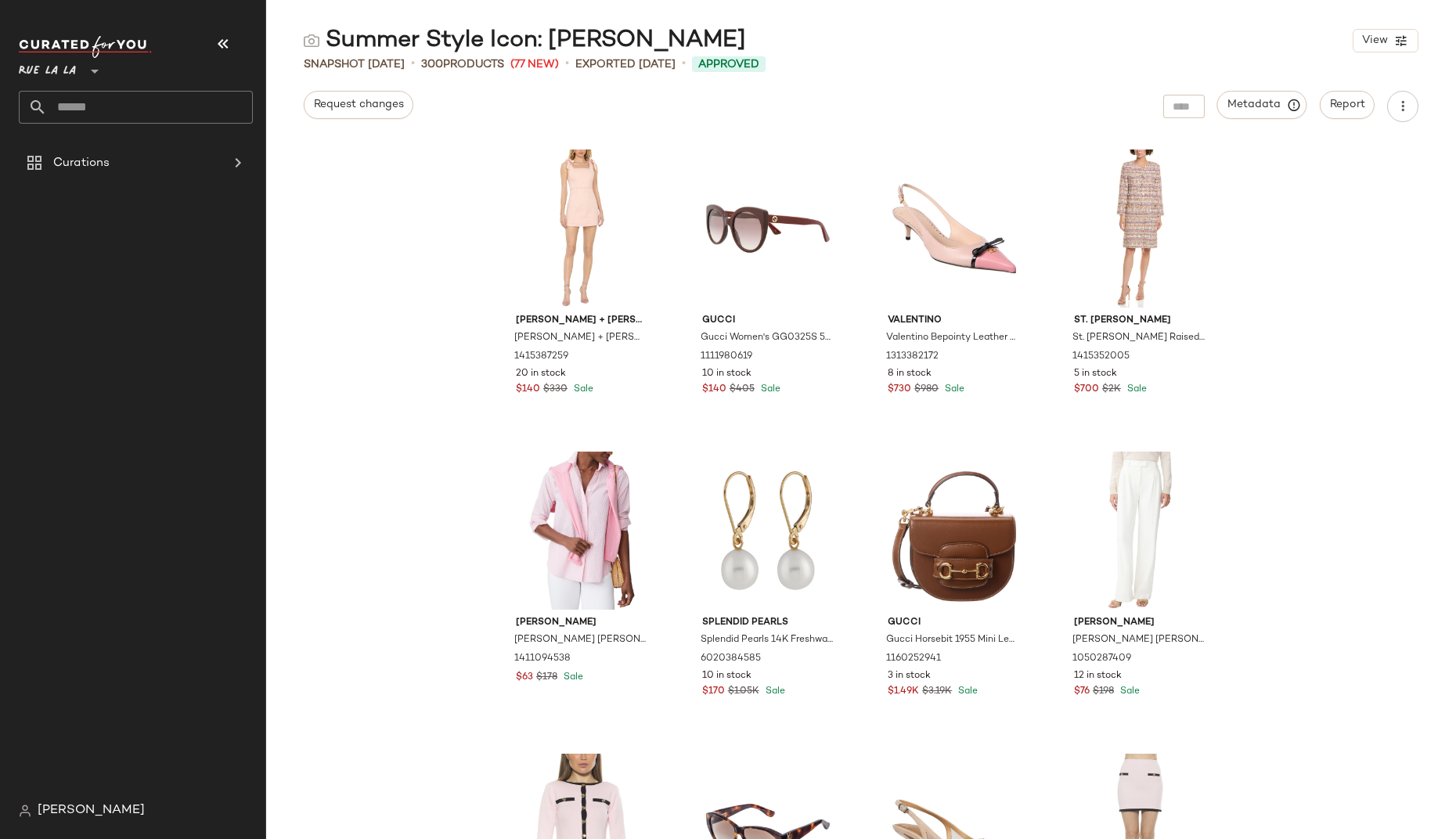
click at [366, 135] on div "Summer Style Icon: Jackie O View Snapshot Aug 28th • 300 Products (77 New) • Ex…" at bounding box center [861, 432] width 1190 height 815
click at [244, 164] on icon at bounding box center [238, 163] width 19 height 19
click at [96, 166] on span "Curations" at bounding box center [81, 163] width 56 height 18
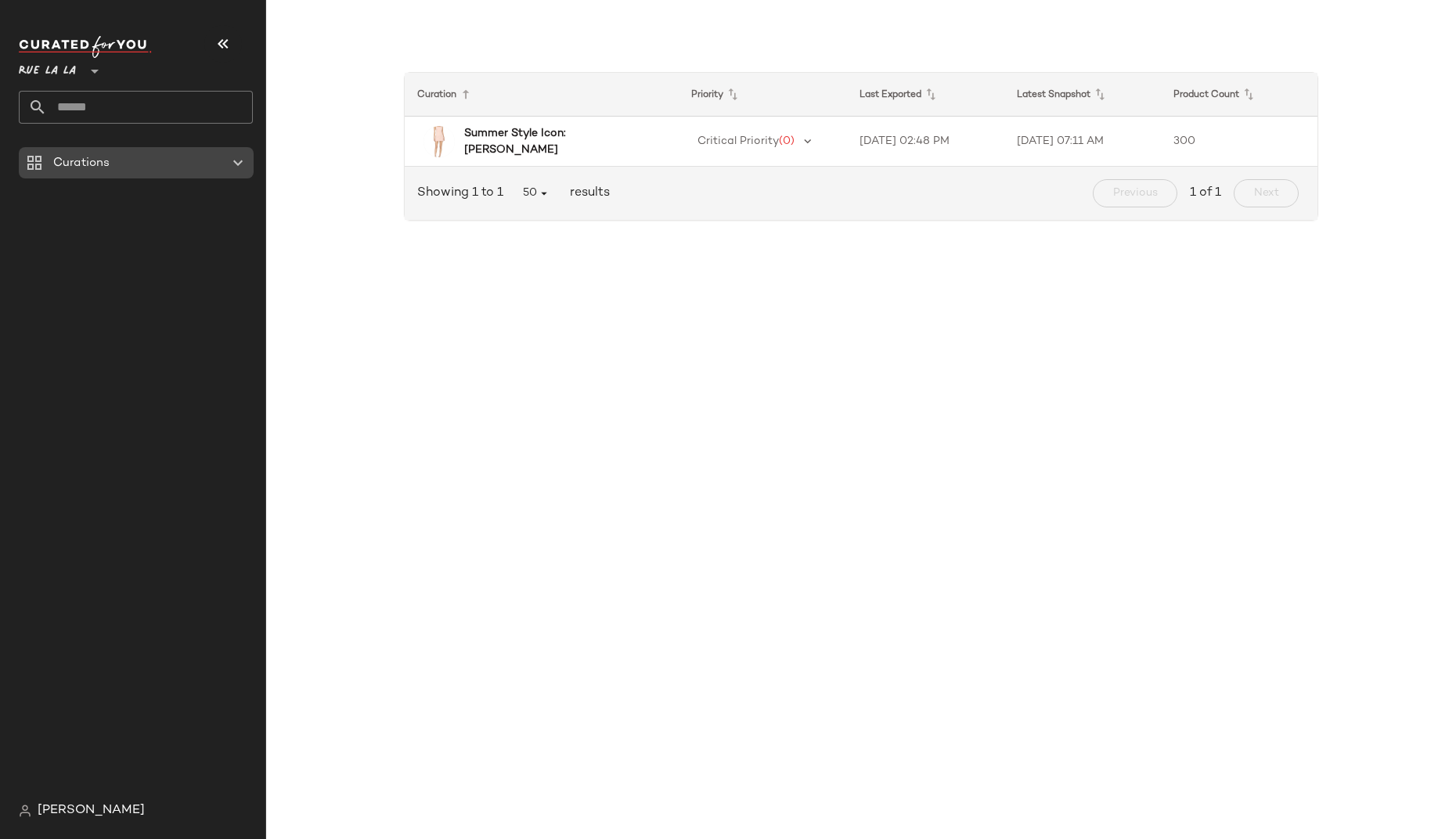
click at [235, 161] on icon at bounding box center [238, 163] width 19 height 19
click at [641, 147] on div "Summer Style Icon: Jackie O" at bounding box center [560, 142] width 192 height 33
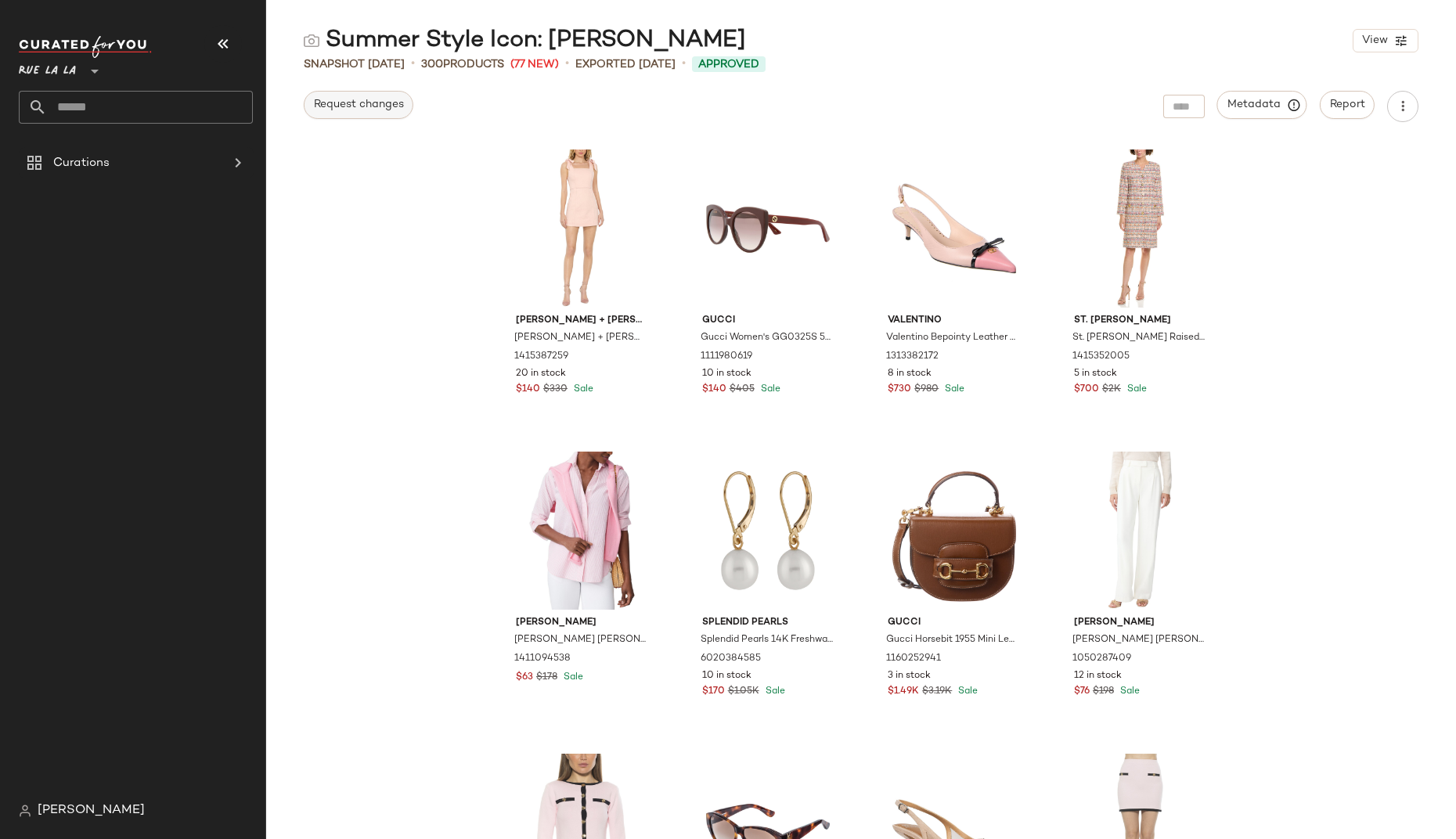
click at [375, 108] on span "Request changes" at bounding box center [358, 105] width 91 height 13
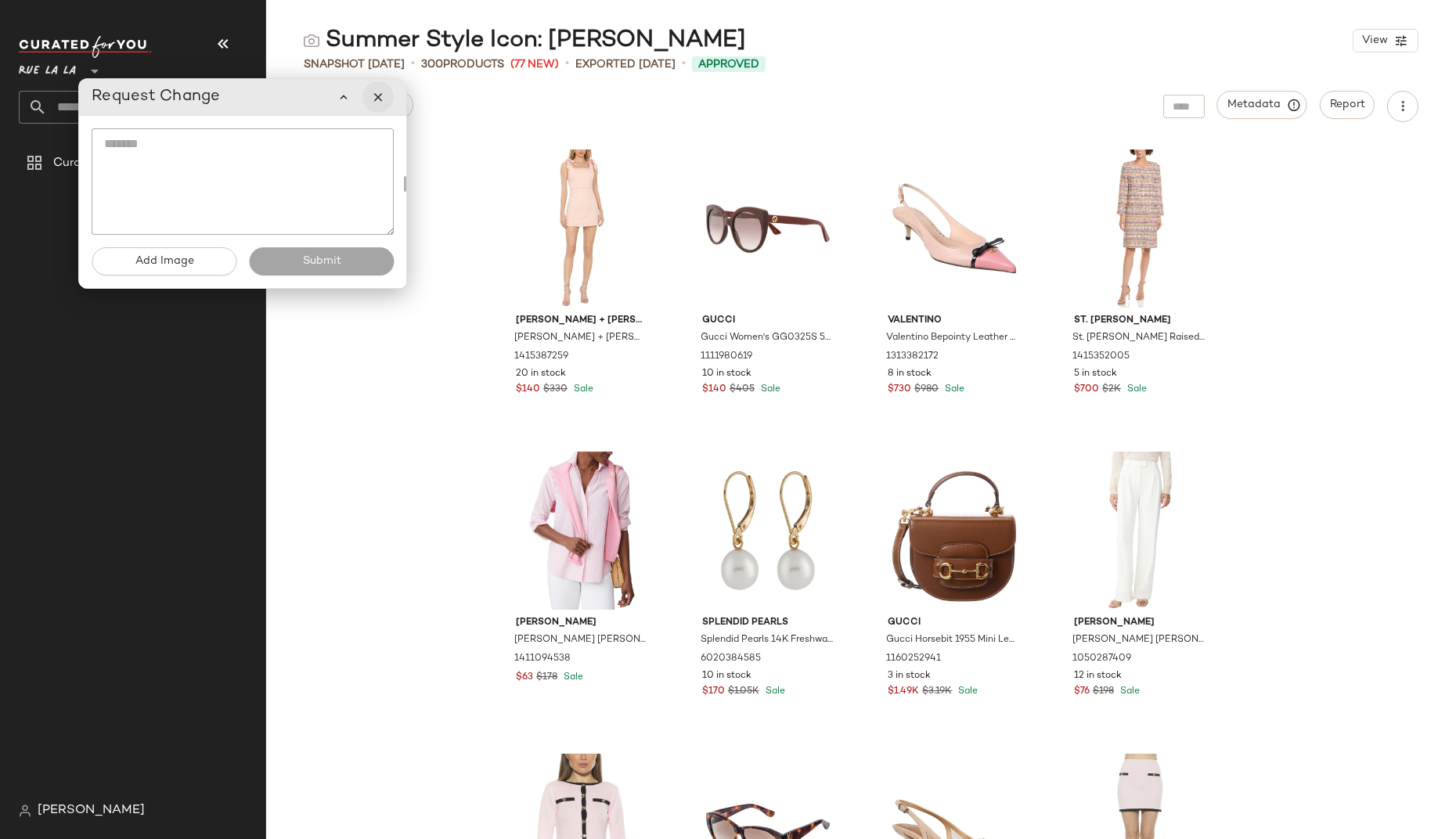
click at [387, 101] on button "button" at bounding box center [378, 97] width 32 height 32
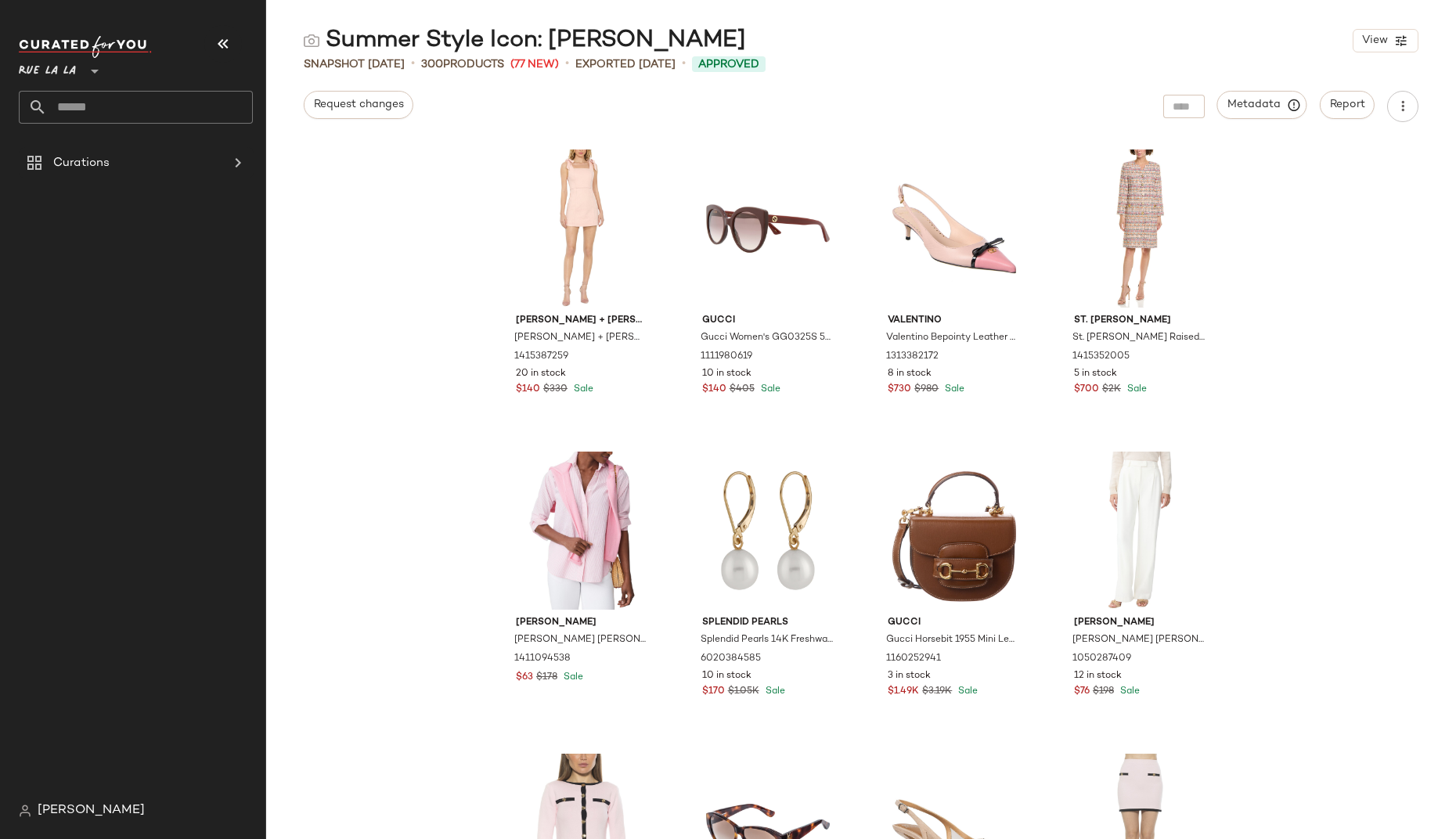
click at [395, 168] on div "alice + olivia alice + olivia Maryann Tie Shoulder Dress 1415387259 20 in stock…" at bounding box center [861, 490] width 1190 height 699
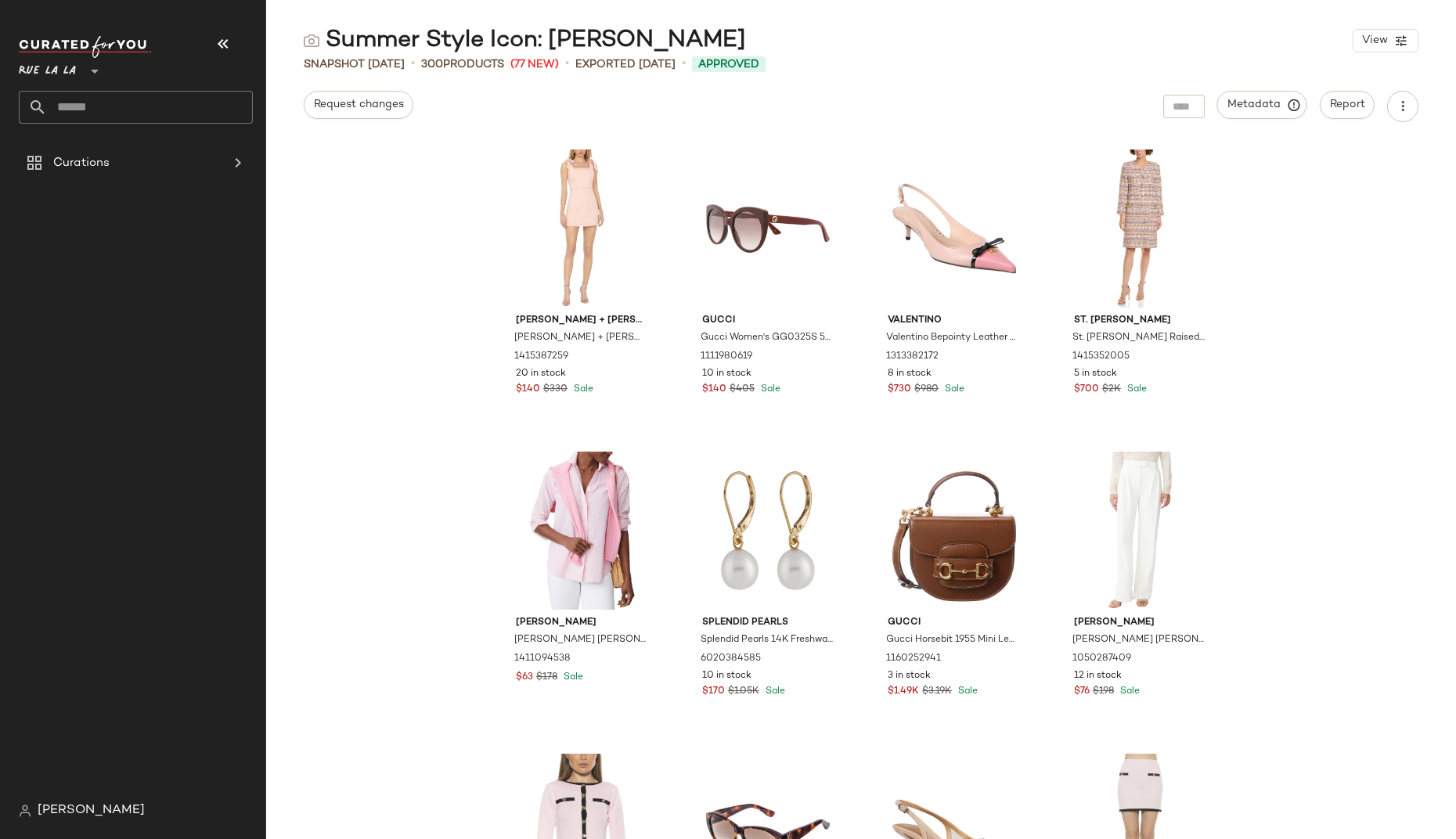
click at [395, 168] on div "alice + olivia alice + olivia Maryann Tie Shoulder Dress 1415387259 20 in stock…" at bounding box center [861, 490] width 1190 height 699
click at [437, 132] on div "Summer Style Icon: Jackie O View Snapshot Aug 28th • 300 Products (77 New) • Ex…" at bounding box center [861, 432] width 1190 height 815
click at [438, 150] on div "alice + olivia alice + olivia Maryann Tie Shoulder Dress 1415387259 20 in stock…" at bounding box center [861, 490] width 1190 height 699
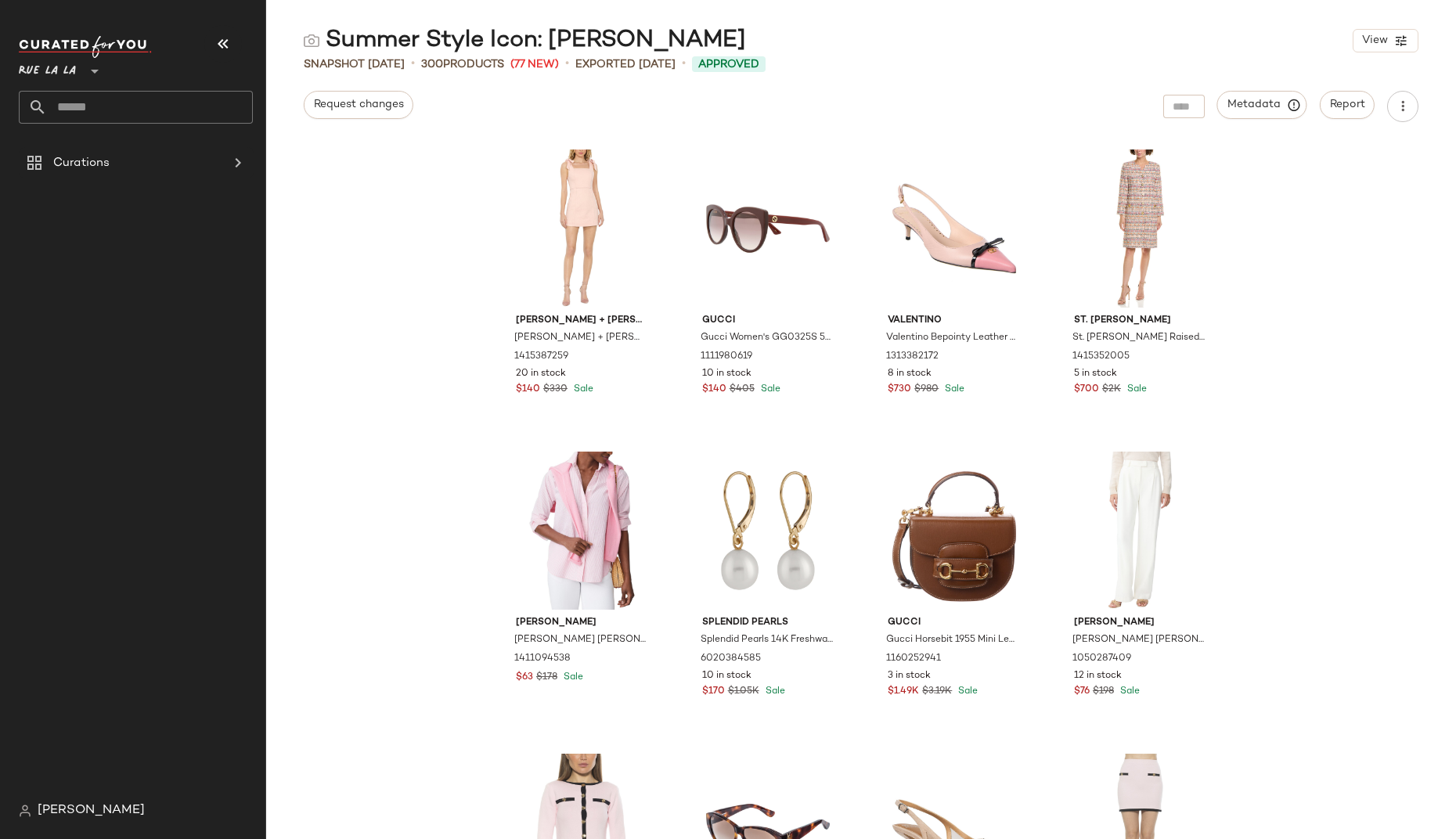
click at [438, 150] on div "alice + olivia alice + olivia Maryann Tie Shoulder Dress 1415387259 20 in stock…" at bounding box center [861, 490] width 1190 height 699
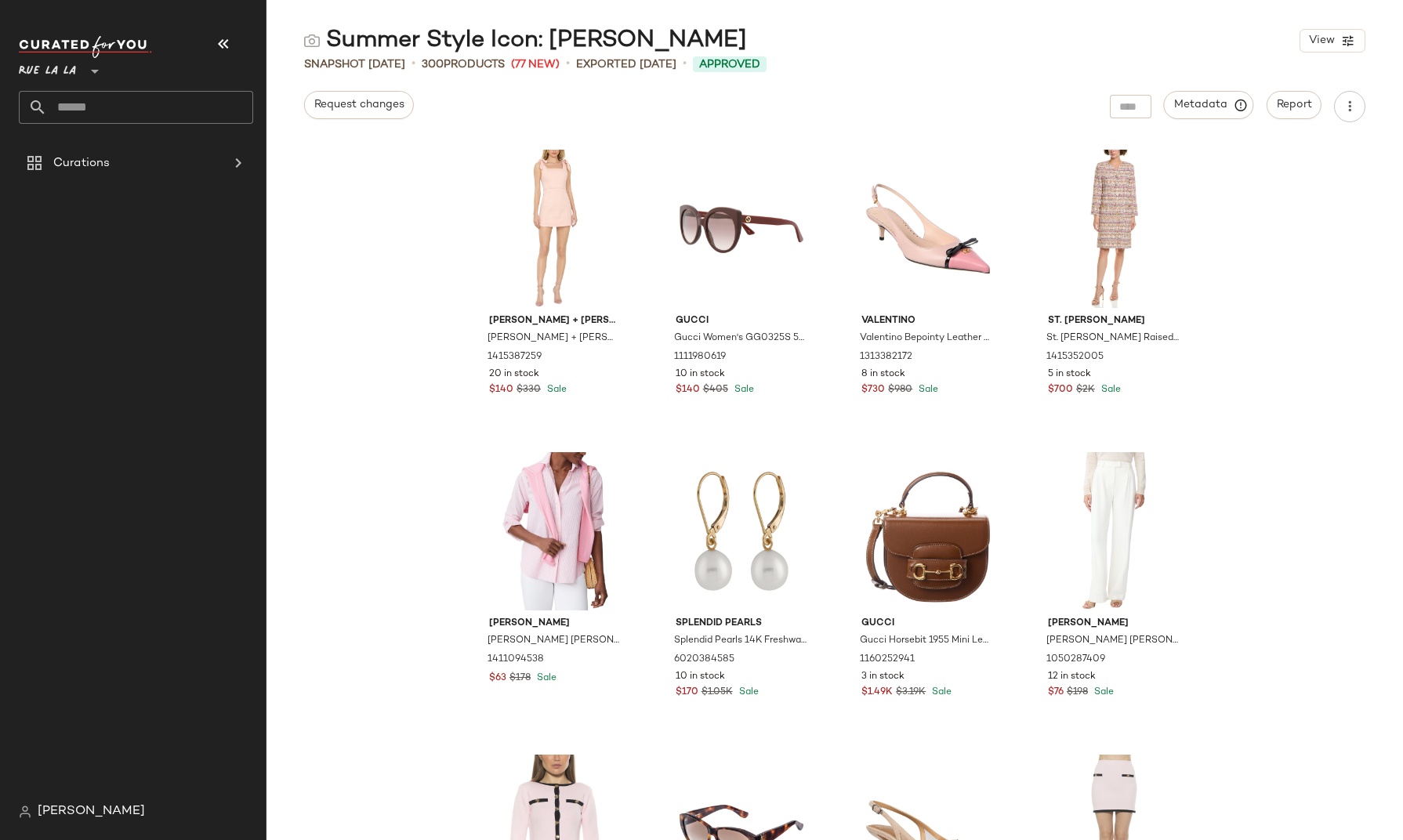
click at [324, 175] on div "alice + olivia alice + olivia Maryann Tie Shoulder Dress 1415387259 20 in stock…" at bounding box center [835, 491] width 1137 height 699
drag, startPoint x: 400, startPoint y: 186, endPoint x: 370, endPoint y: 196, distance: 31.6
click at [400, 186] on div "alice + olivia alice + olivia Maryann Tie Shoulder Dress 1415387259 20 in stock…" at bounding box center [835, 491] width 1137 height 699
click at [1349, 43] on icon "button" at bounding box center [1349, 41] width 14 height 14
click at [1253, 137] on label "Mobile (2 Grid)" at bounding box center [1244, 135] width 90 height 32
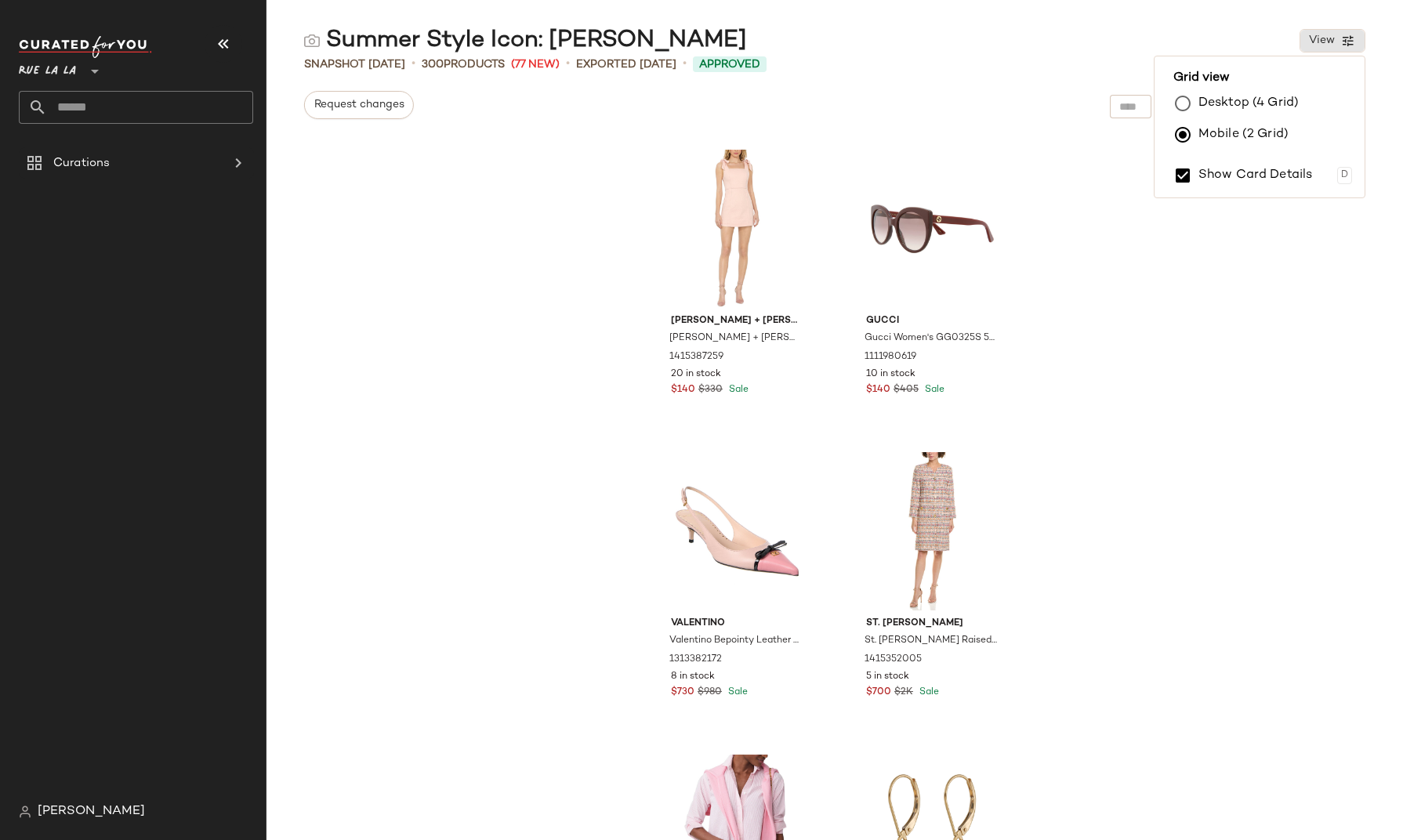
click at [1244, 103] on label "Desktop (4 Grid)" at bounding box center [1248, 103] width 100 height 32
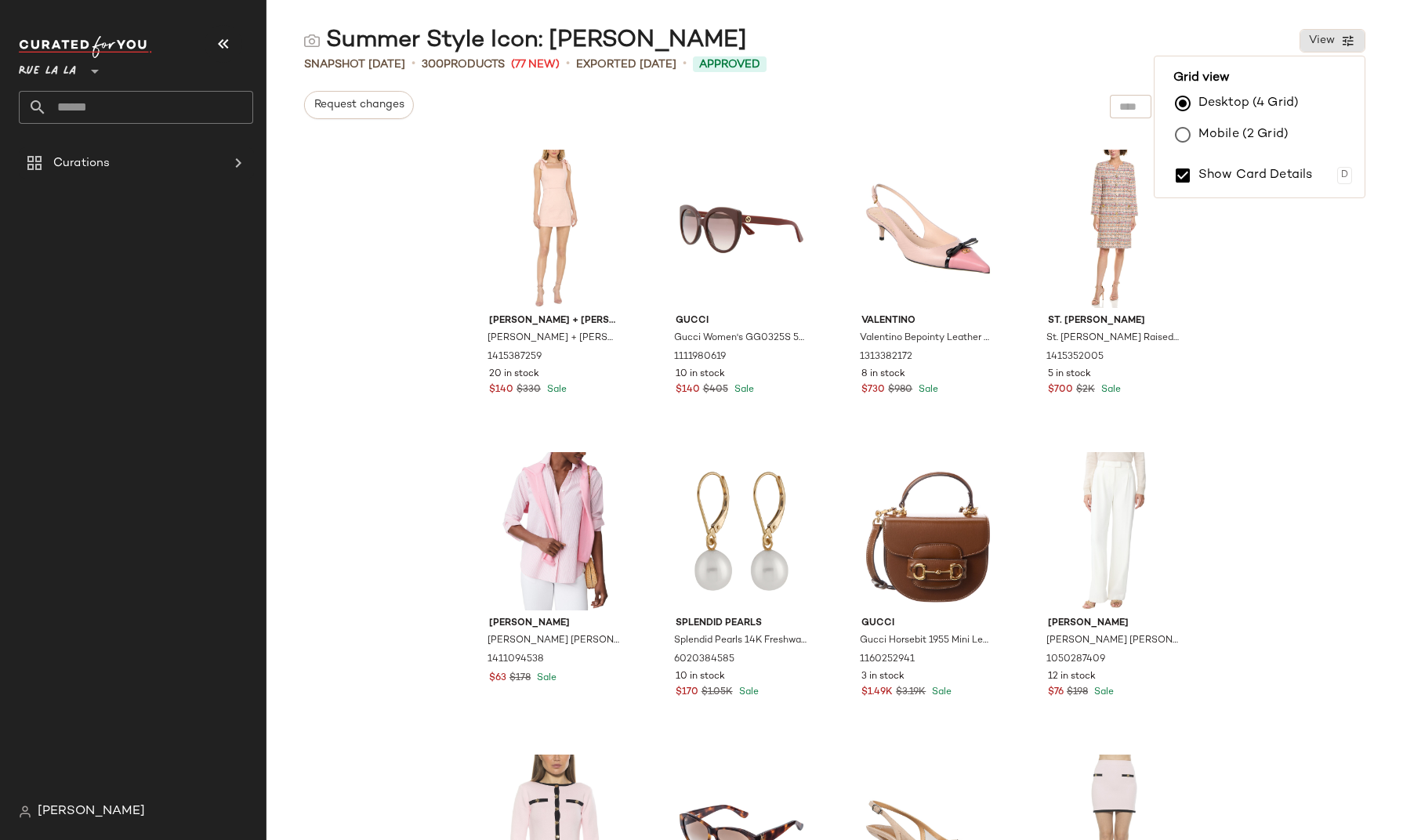
click at [1270, 26] on div "Summer Style Icon: Jackie O View" at bounding box center [835, 41] width 1137 height 32
click at [386, 104] on span "Request changes" at bounding box center [358, 105] width 91 height 13
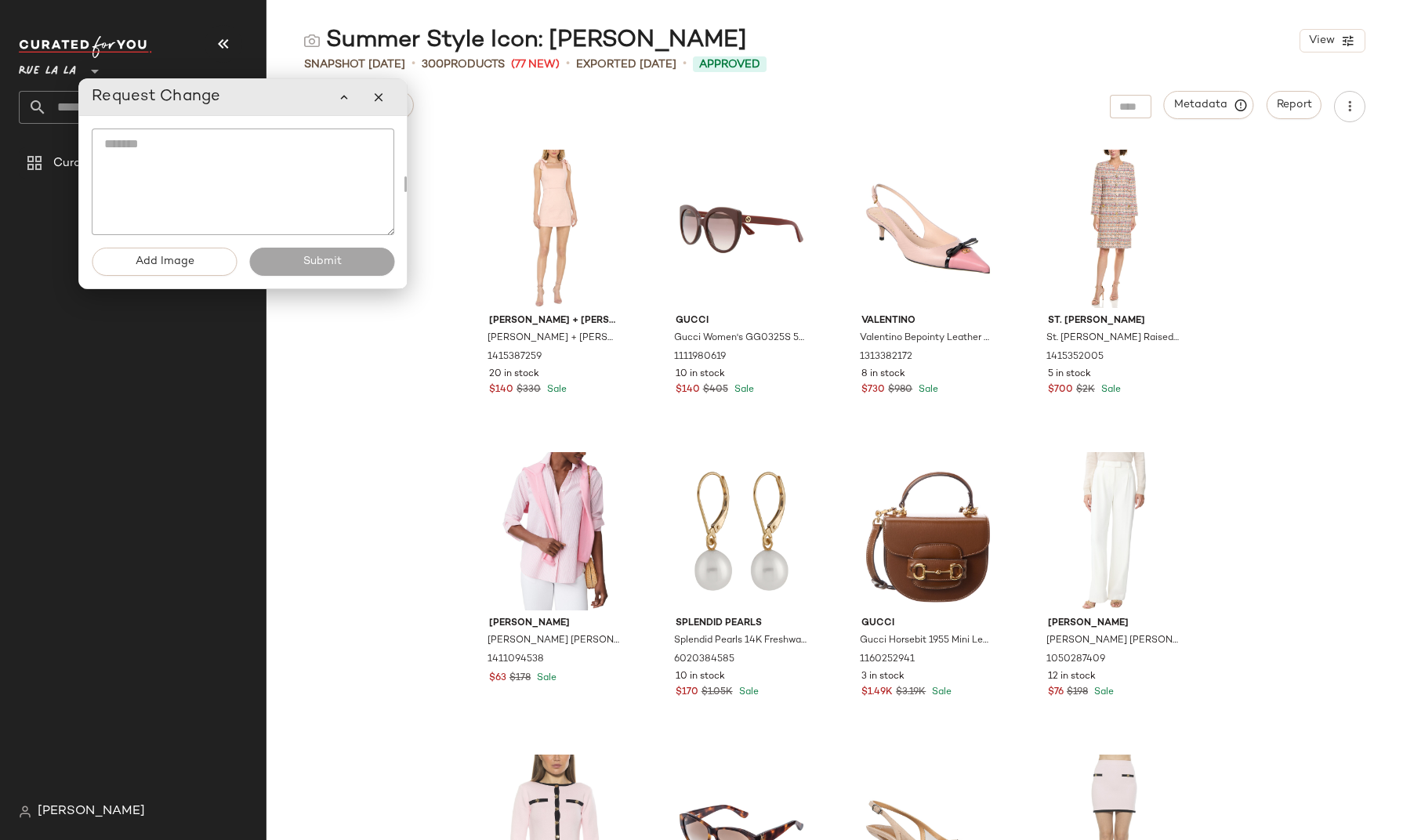
click at [189, 156] on textarea at bounding box center [242, 182] width 302 height 107
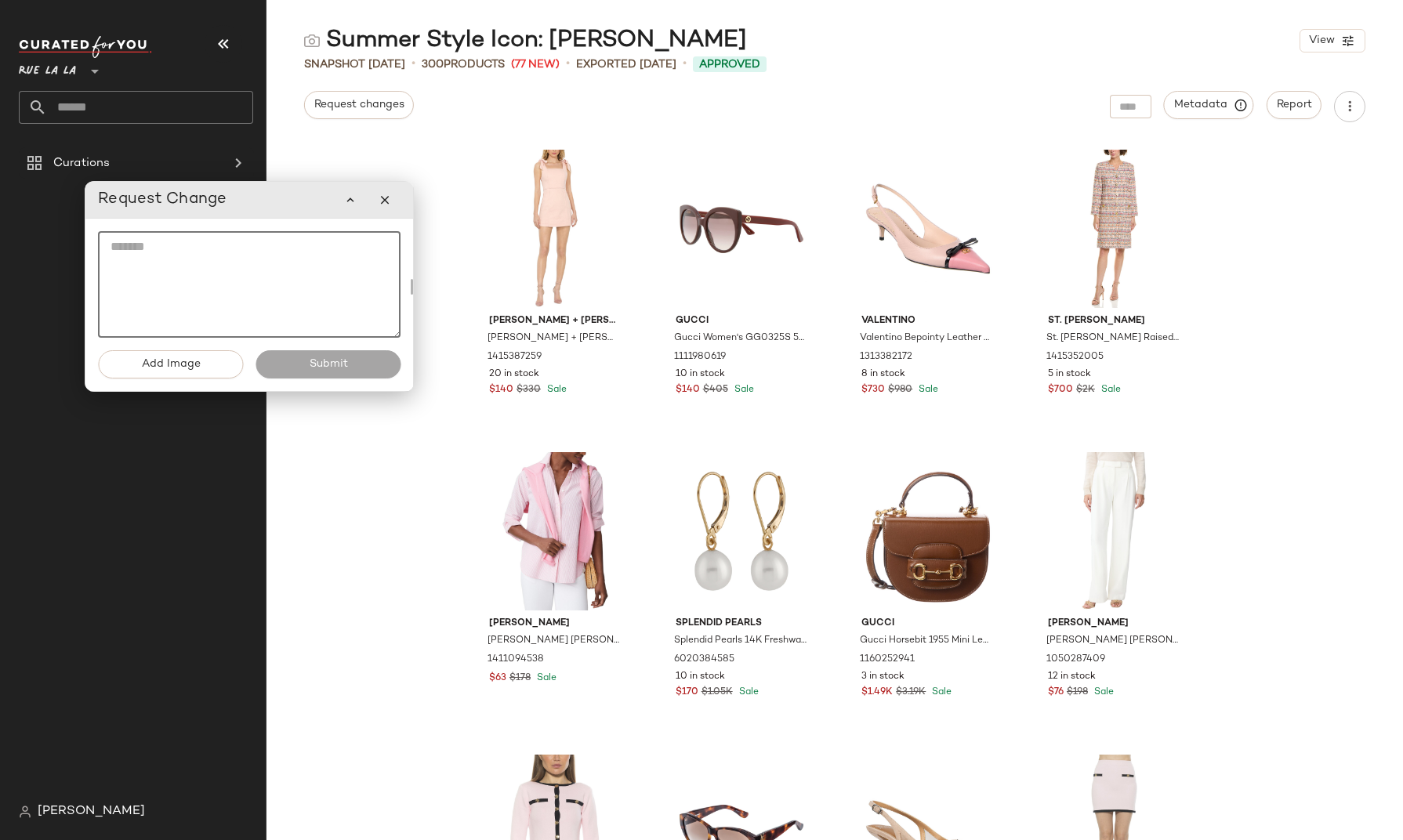
drag, startPoint x: 273, startPoint y: 98, endPoint x: 323, endPoint y: 219, distance: 130.9
click at [279, 201] on div "Request Change" at bounding box center [249, 200] width 302 height 32
click at [606, 360] on img "button" at bounding box center [610, 358] width 9 height 9
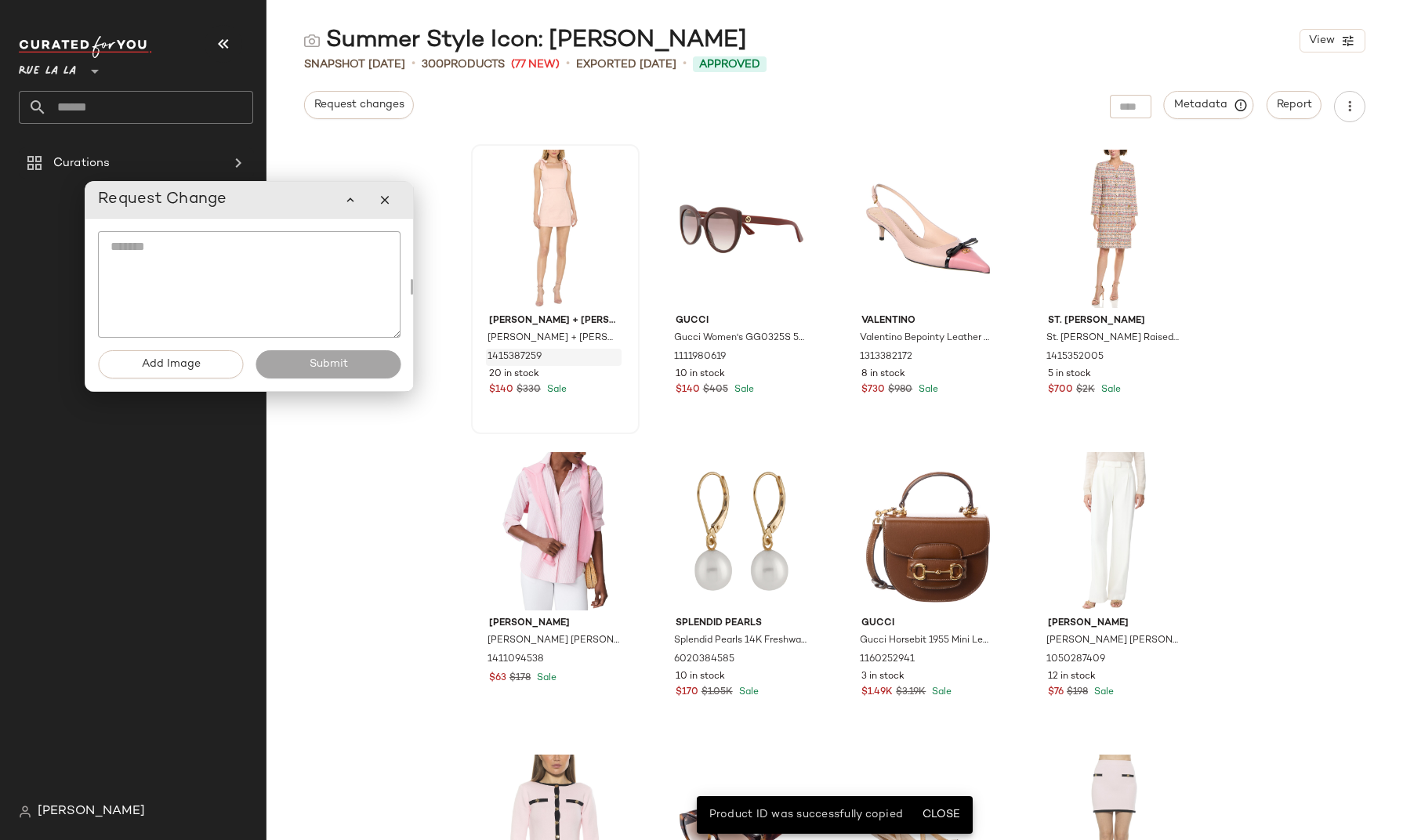
click at [156, 253] on textarea at bounding box center [249, 284] width 302 height 107
paste textarea "**********"
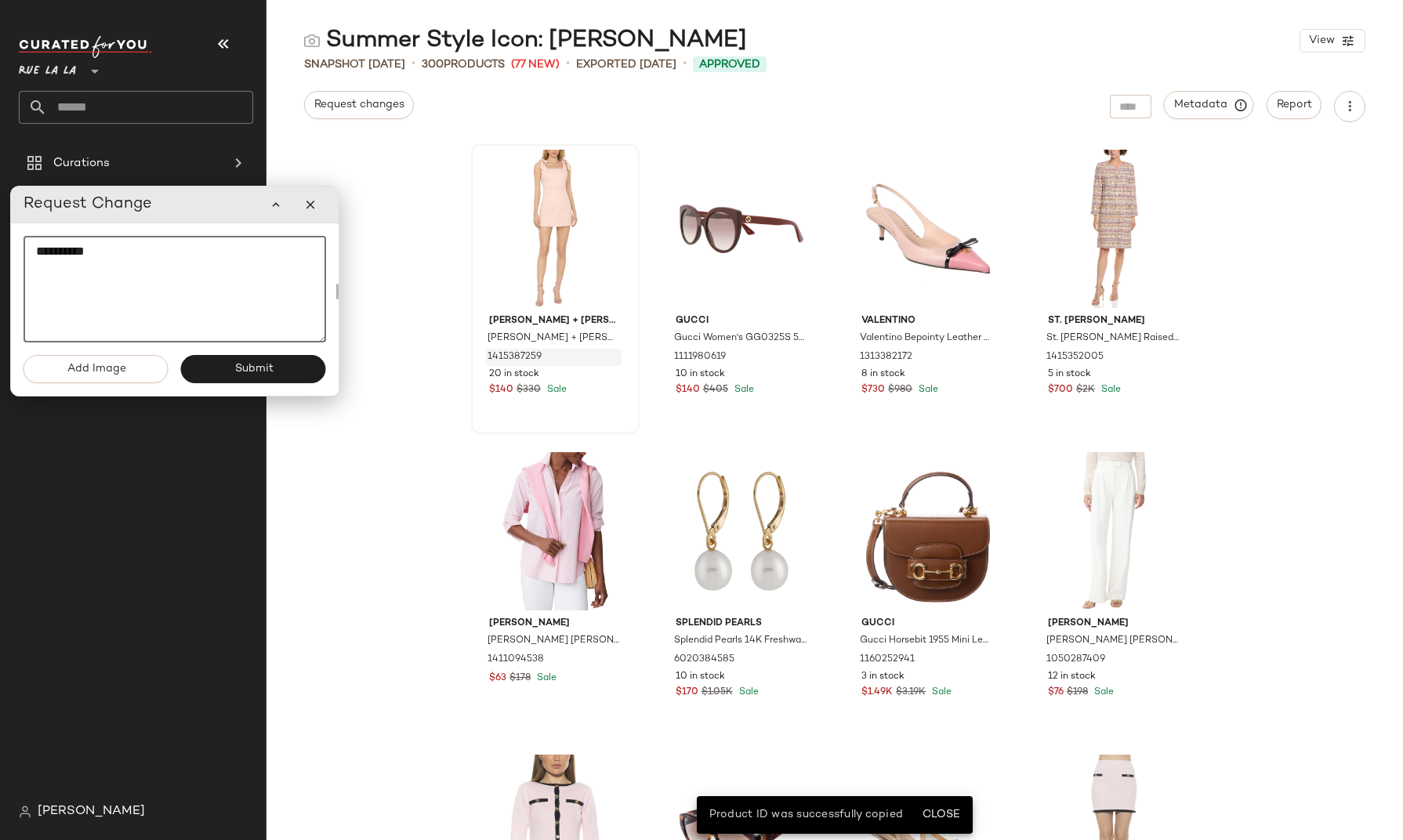
drag, startPoint x: 182, startPoint y: 245, endPoint x: 126, endPoint y: 250, distance: 56.2
click at [126, 250] on textarea "**********" at bounding box center [174, 289] width 302 height 107
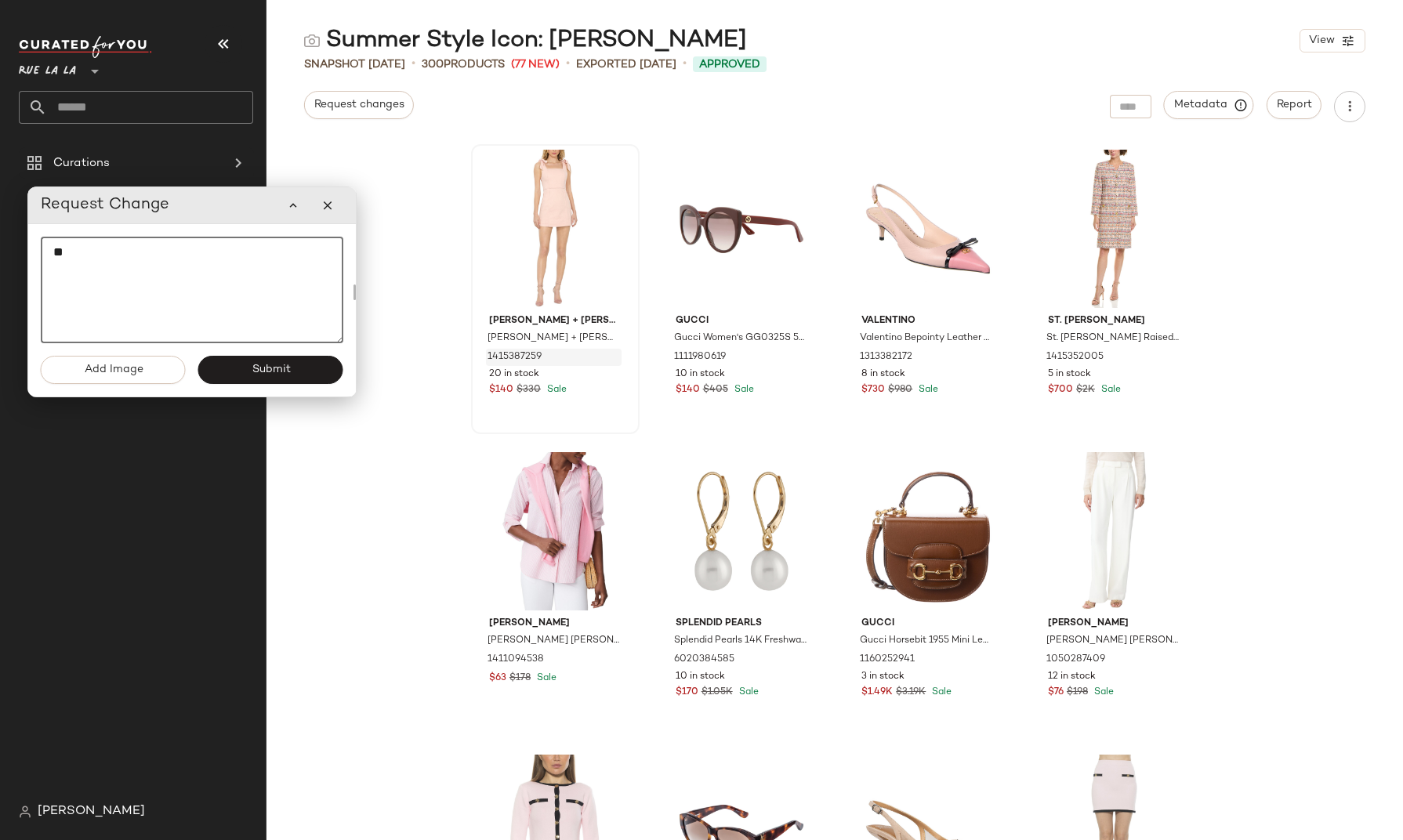
type textarea "*"
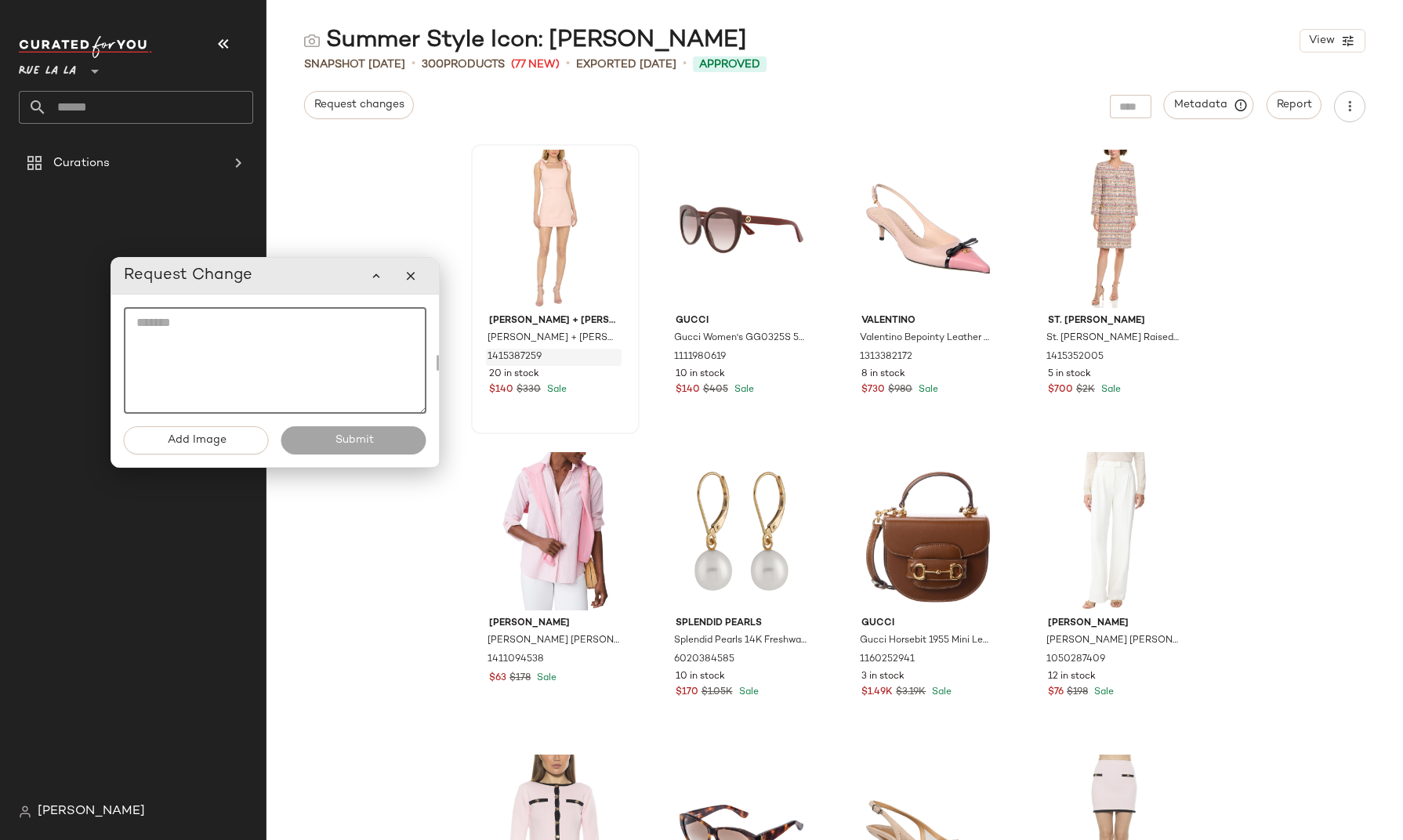
drag, startPoint x: 205, startPoint y: 204, endPoint x: 288, endPoint y: 274, distance: 108.6
click at [288, 274] on div "Request Change" at bounding box center [275, 276] width 302 height 32
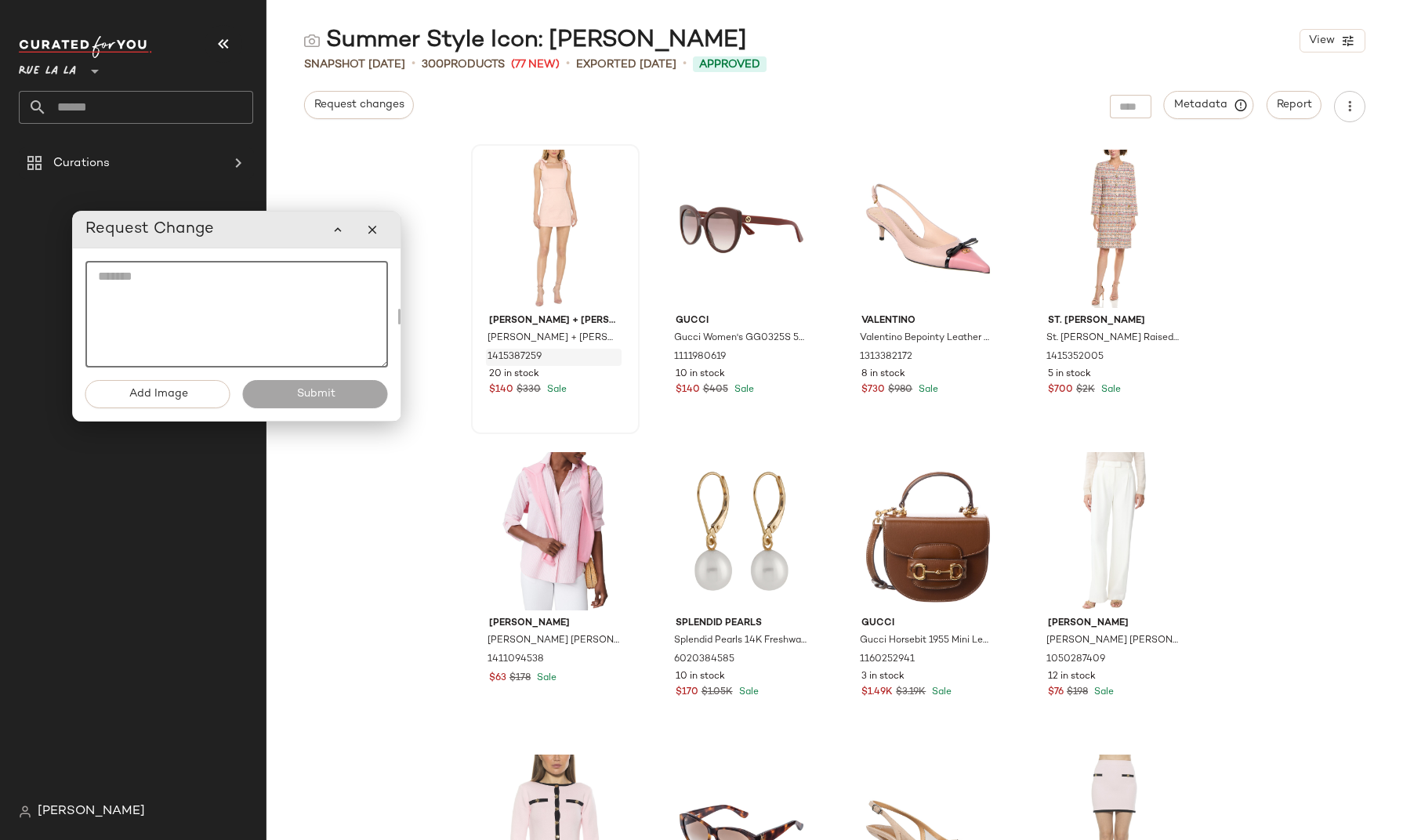
drag, startPoint x: 286, startPoint y: 287, endPoint x: 248, endPoint y: 242, distance: 58.9
click at [248, 242] on div "Request Change" at bounding box center [236, 230] width 302 height 32
click at [613, 171] on div at bounding box center [613, 171] width 30 height 30
click at [610, 204] on icon at bounding box center [613, 201] width 13 height 13
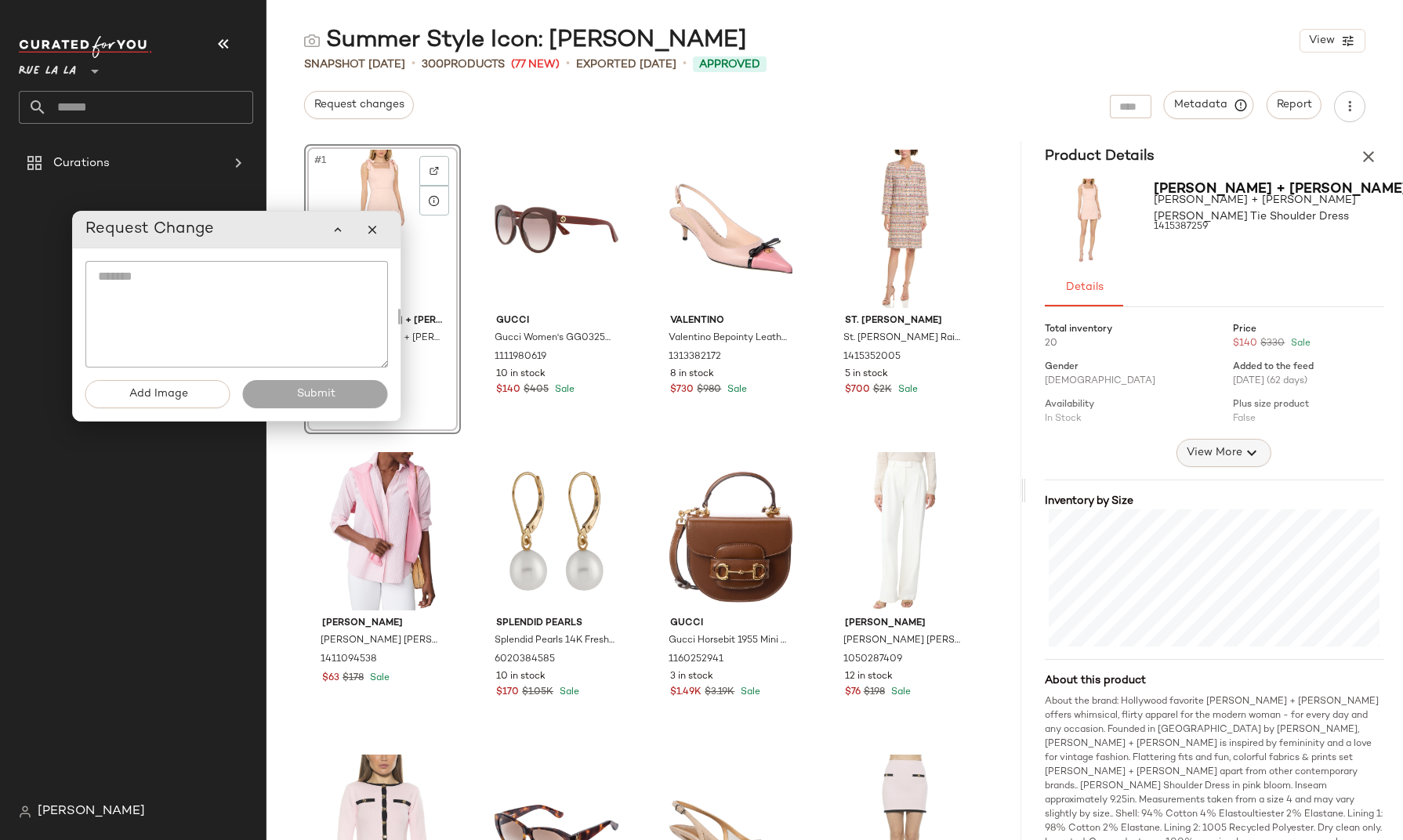
click at [1244, 452] on icon "button" at bounding box center [1252, 453] width 19 height 19
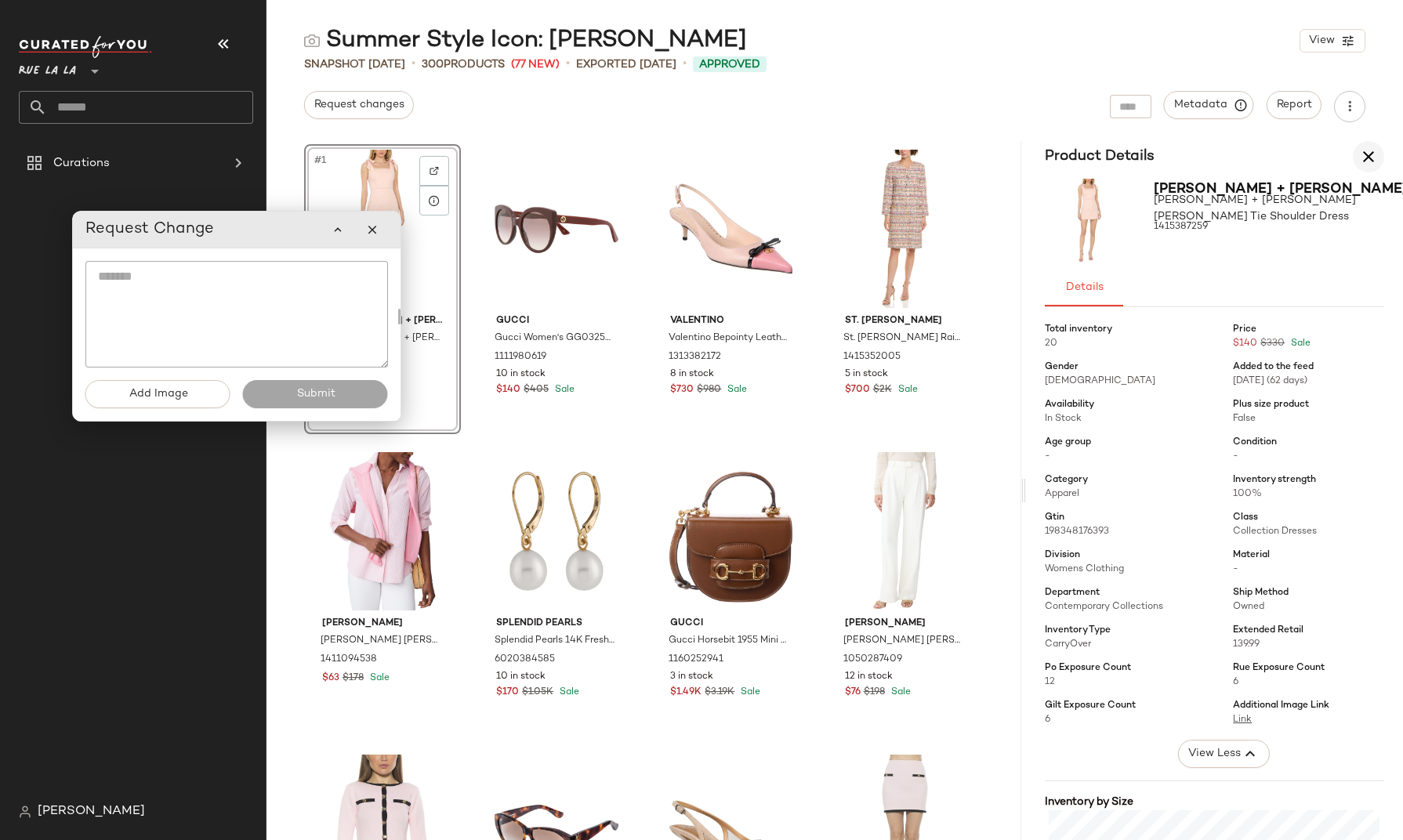
click at [1367, 160] on icon "button" at bounding box center [1369, 157] width 19 height 19
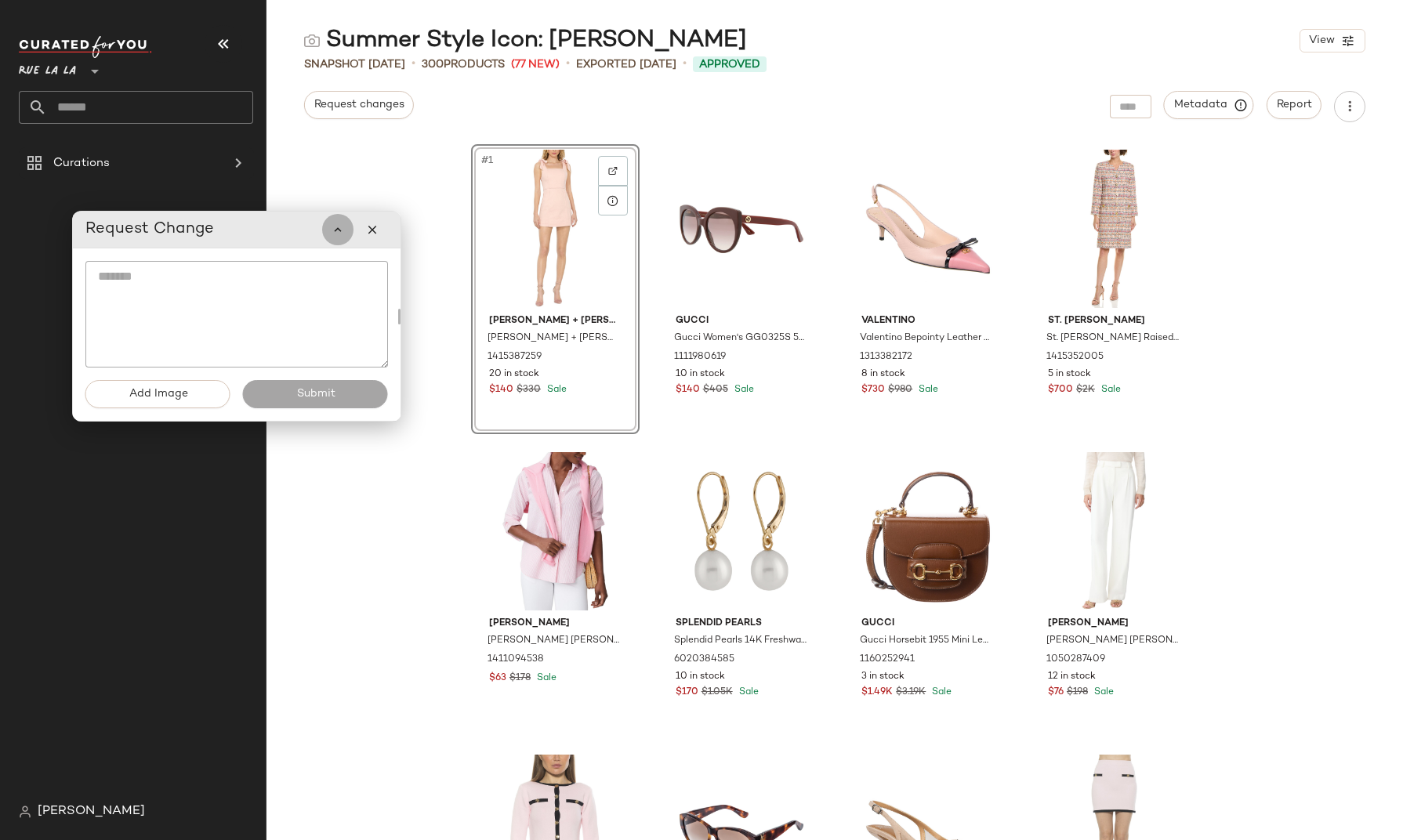
click at [339, 236] on icon "button" at bounding box center [338, 230] width 14 height 14
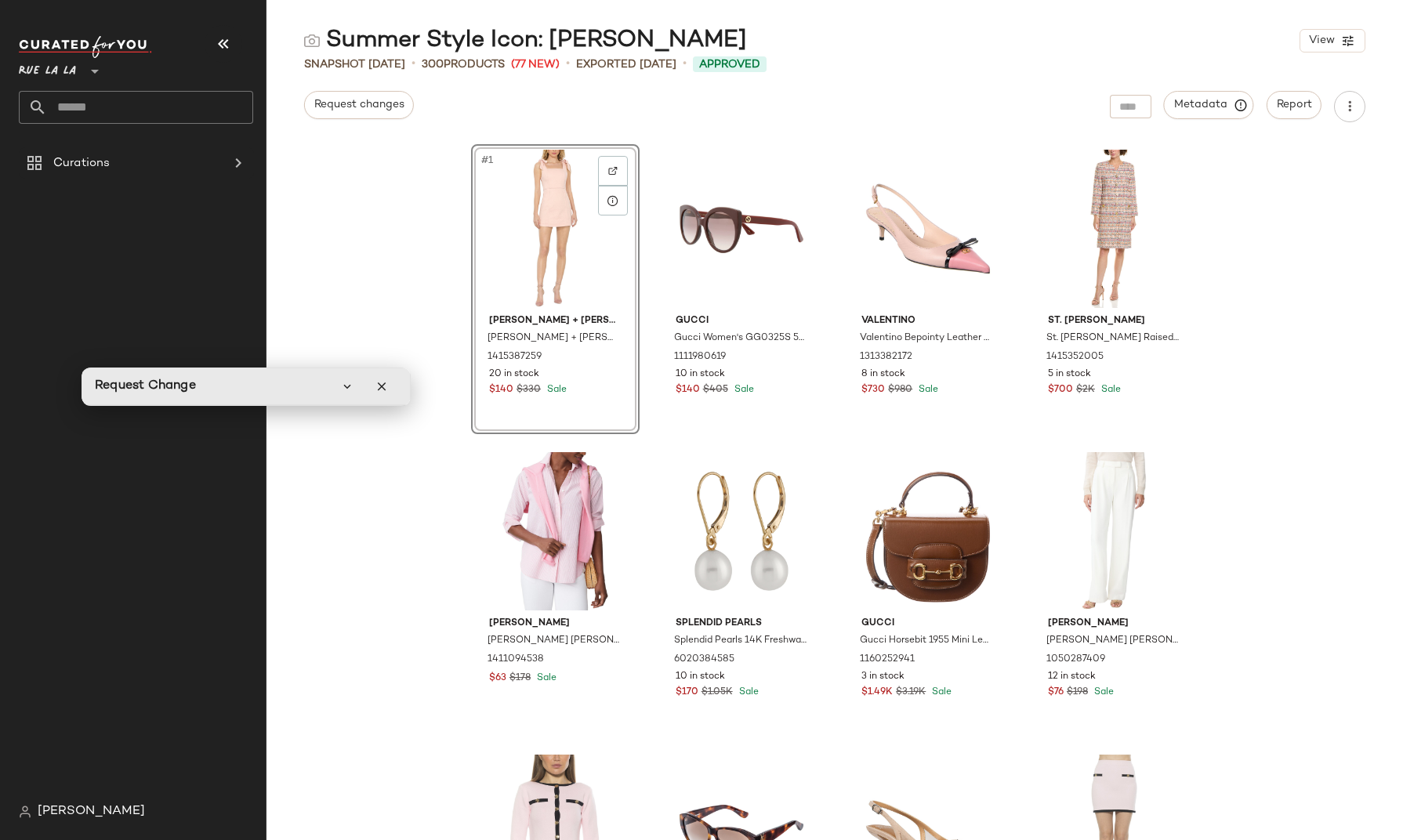
drag, startPoint x: 264, startPoint y: 239, endPoint x: 275, endPoint y: 393, distance: 154.4
click at [273, 393] on div "Request Change" at bounding box center [246, 387] width 302 height 32
click at [350, 384] on icon "button" at bounding box center [347, 384] width 14 height 14
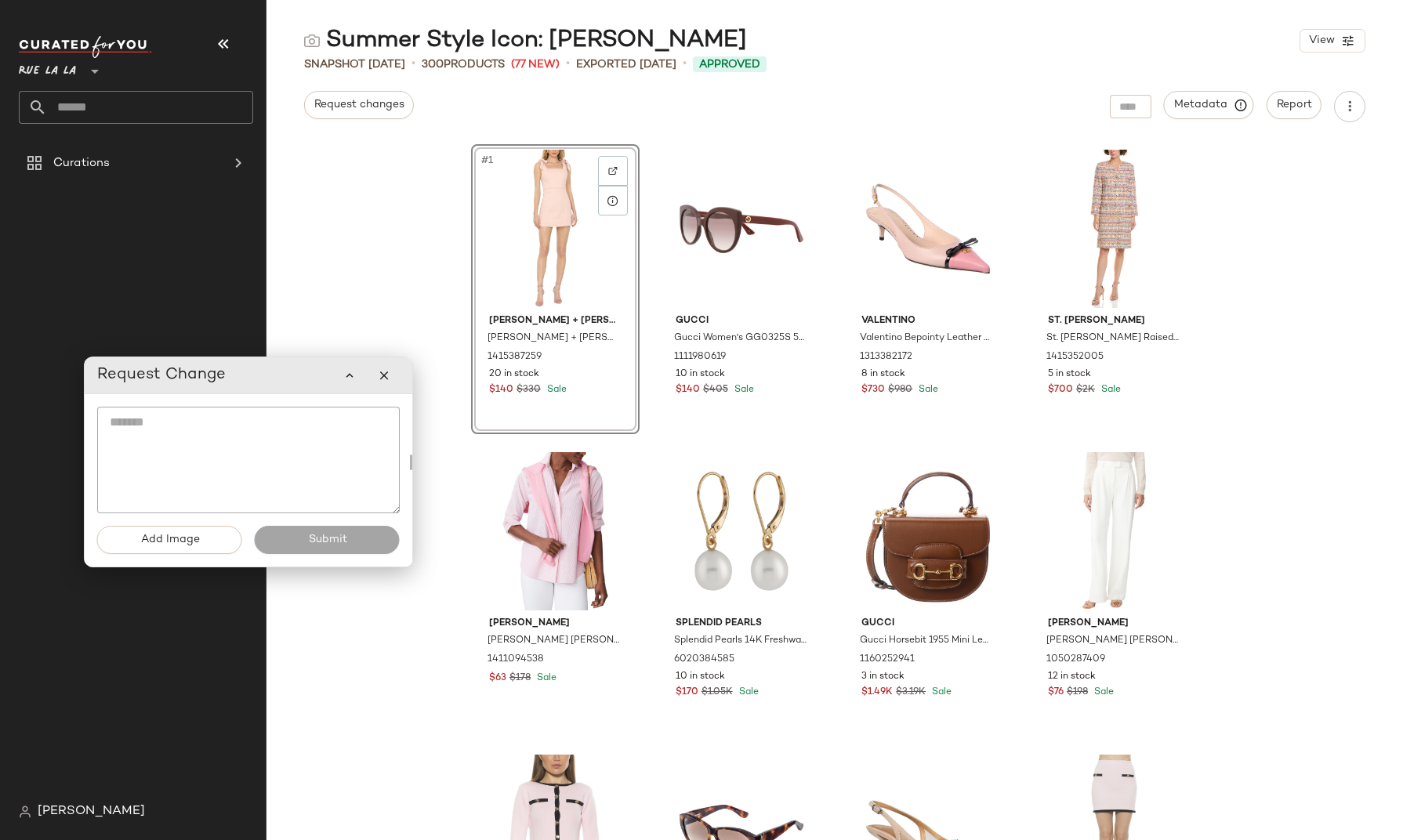
drag, startPoint x: 288, startPoint y: 386, endPoint x: 291, endPoint y: 351, distance: 35.1
click at [291, 360] on div "Request Change" at bounding box center [248, 376] width 302 height 32
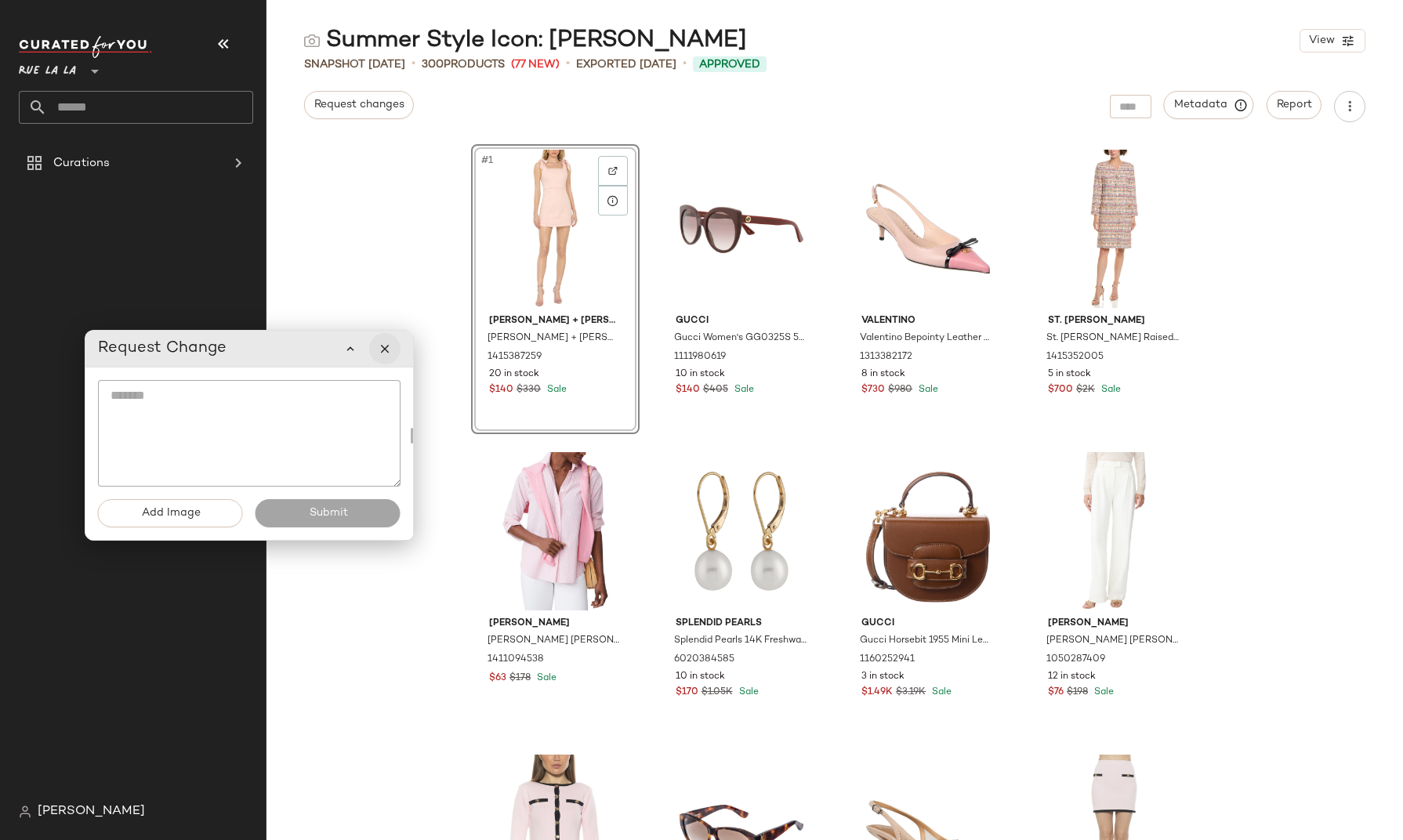
click at [385, 353] on icon "button" at bounding box center [385, 349] width 14 height 14
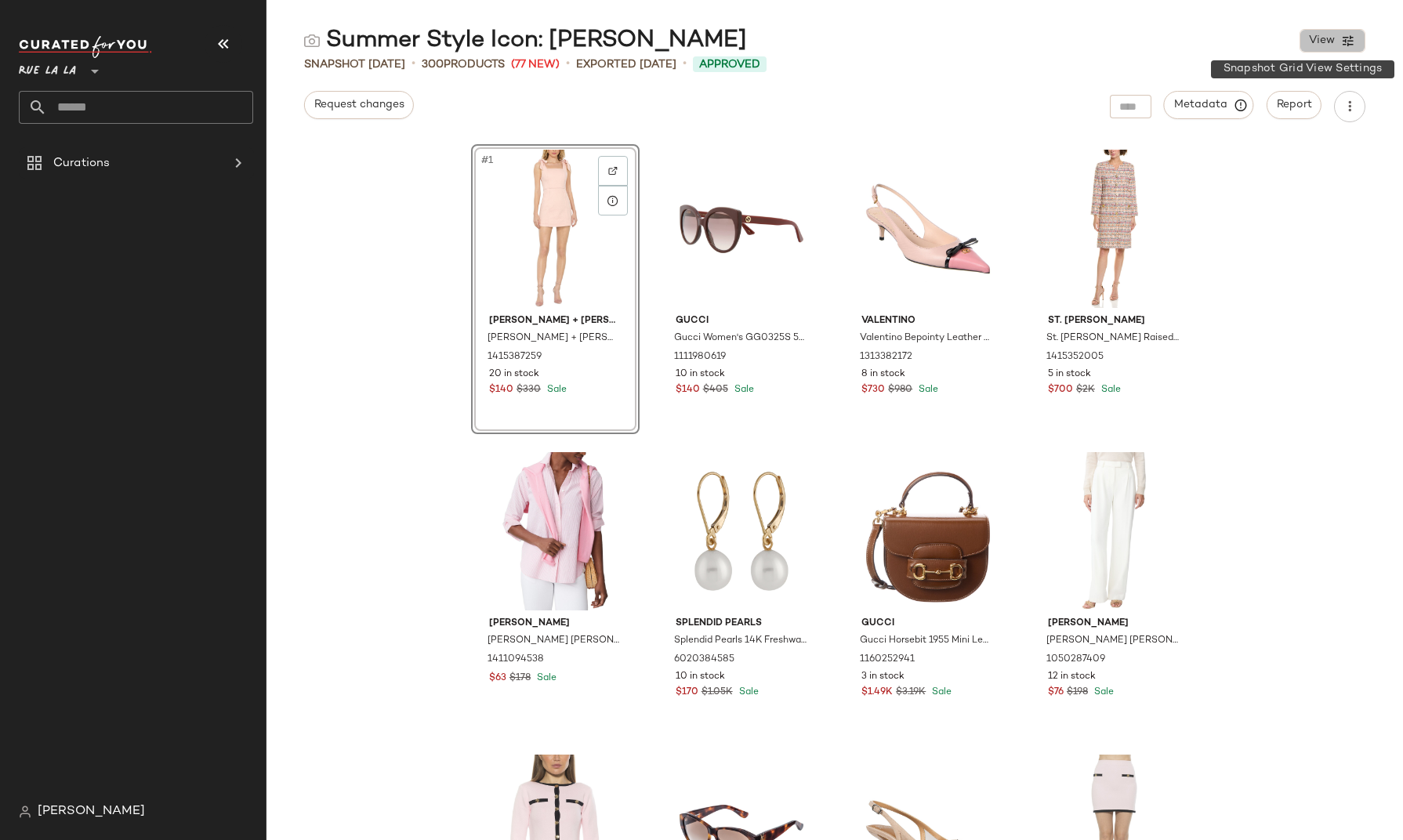
click at [1347, 36] on icon "button" at bounding box center [1349, 41] width 14 height 14
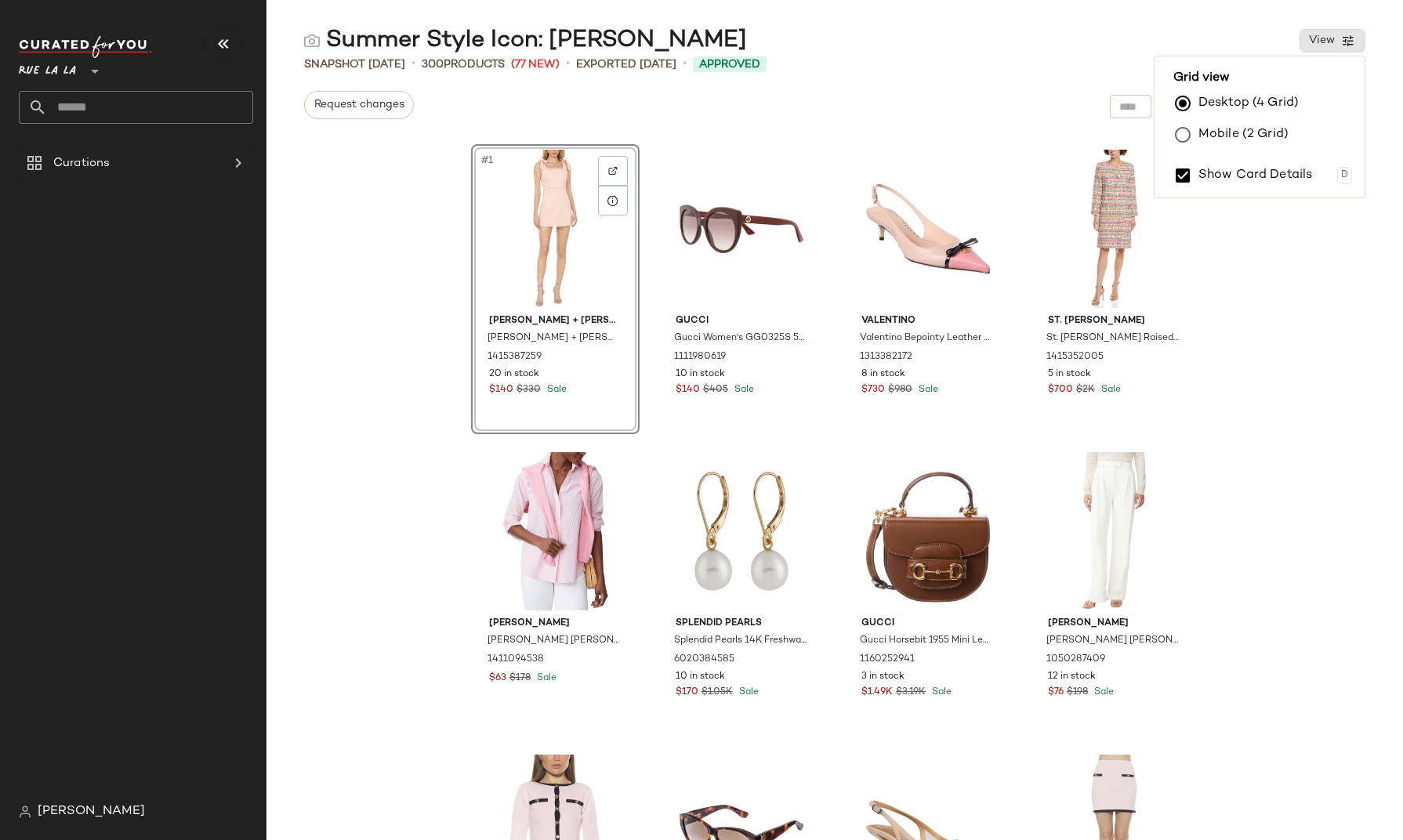
click at [1389, 111] on div "Request changes Metadata Report" at bounding box center [835, 107] width 1137 height 32
click at [1127, 111] on div at bounding box center [1131, 107] width 42 height 24
click at [1229, 191] on div "#1 alice + olivia alice + olivia Maryann Tie Shoulder Dress 1415387259 20 in st…" at bounding box center [835, 491] width 1137 height 699
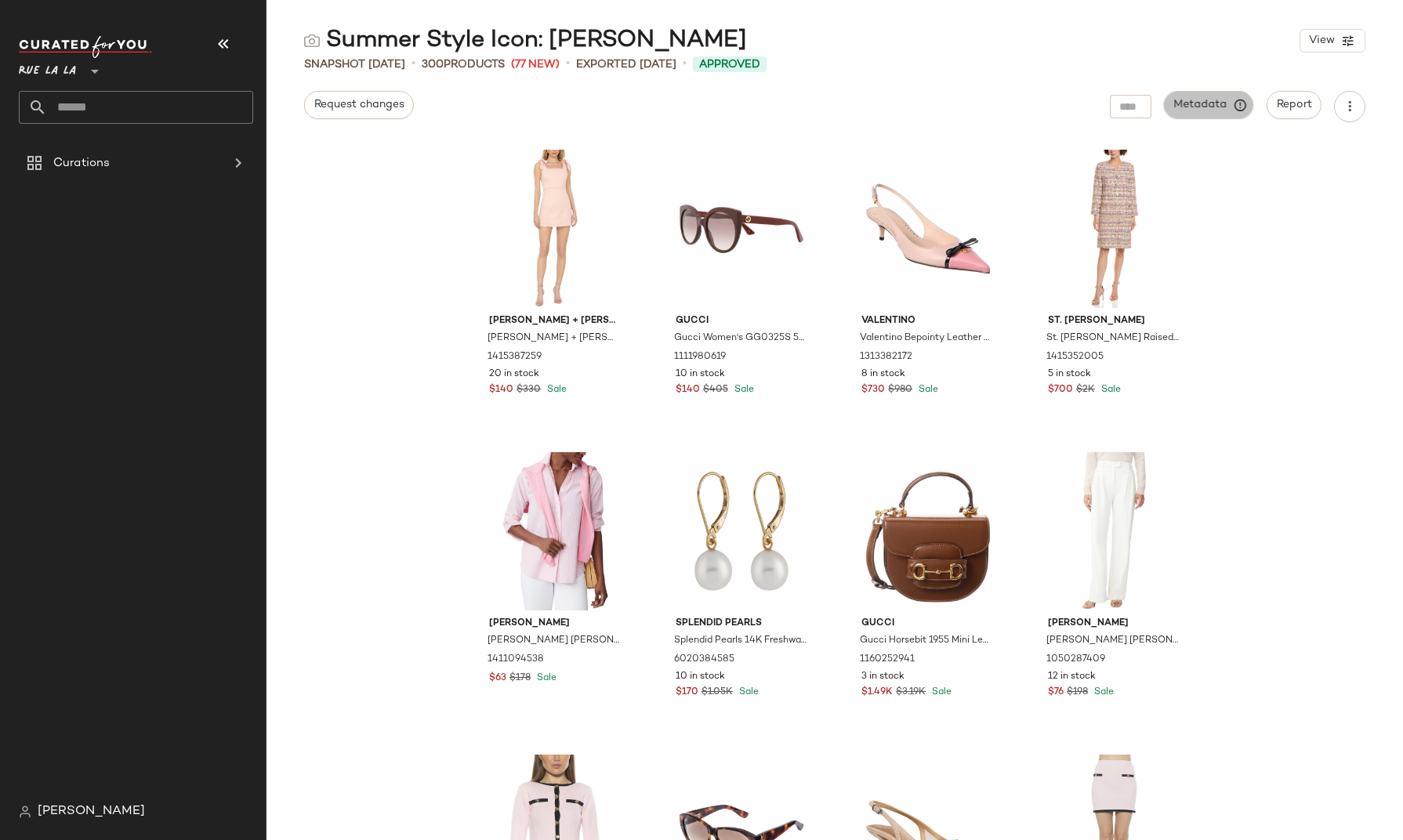
click at [1221, 103] on span "Metadata" at bounding box center [1209, 105] width 71 height 14
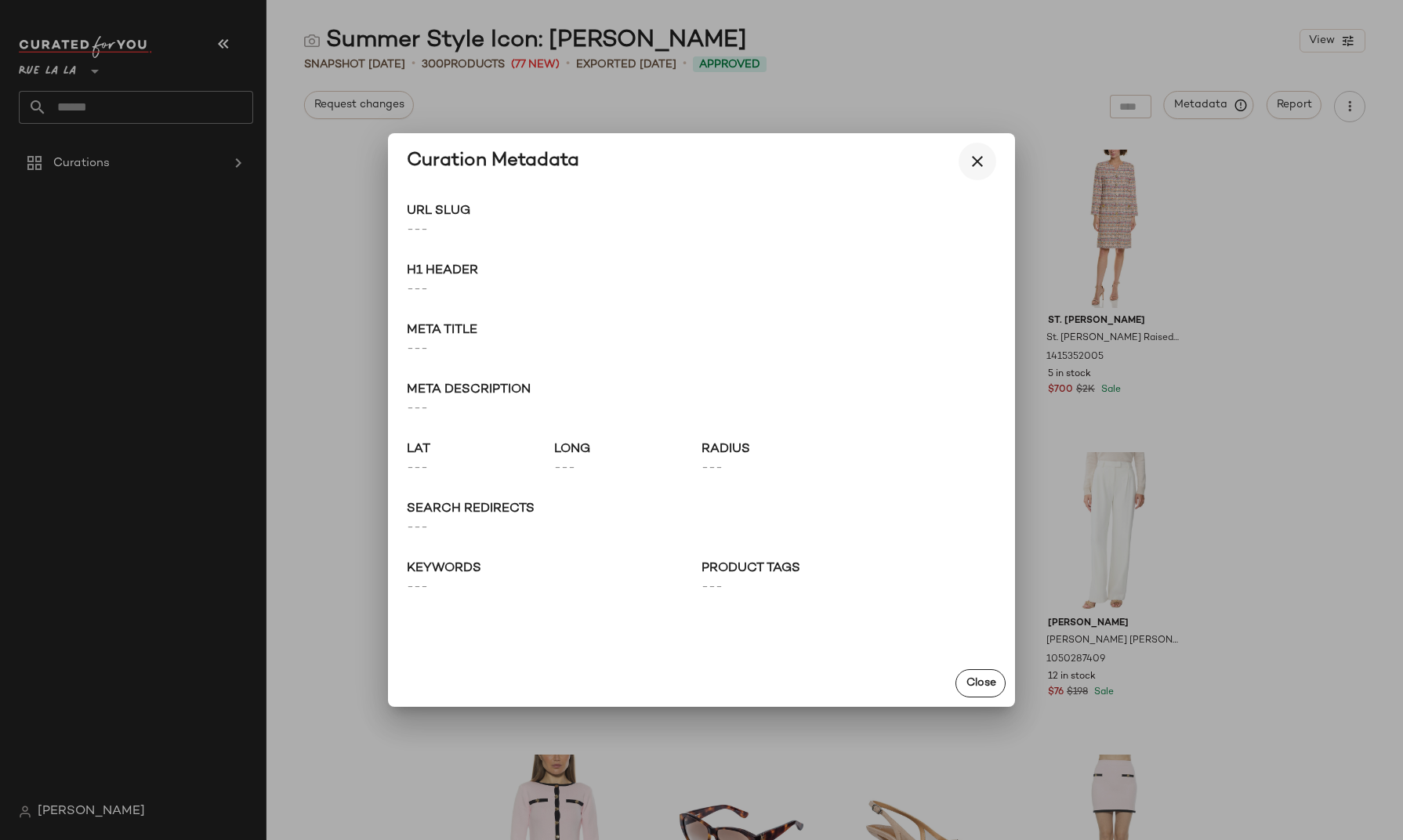
click at [975, 165] on icon "button" at bounding box center [977, 162] width 19 height 19
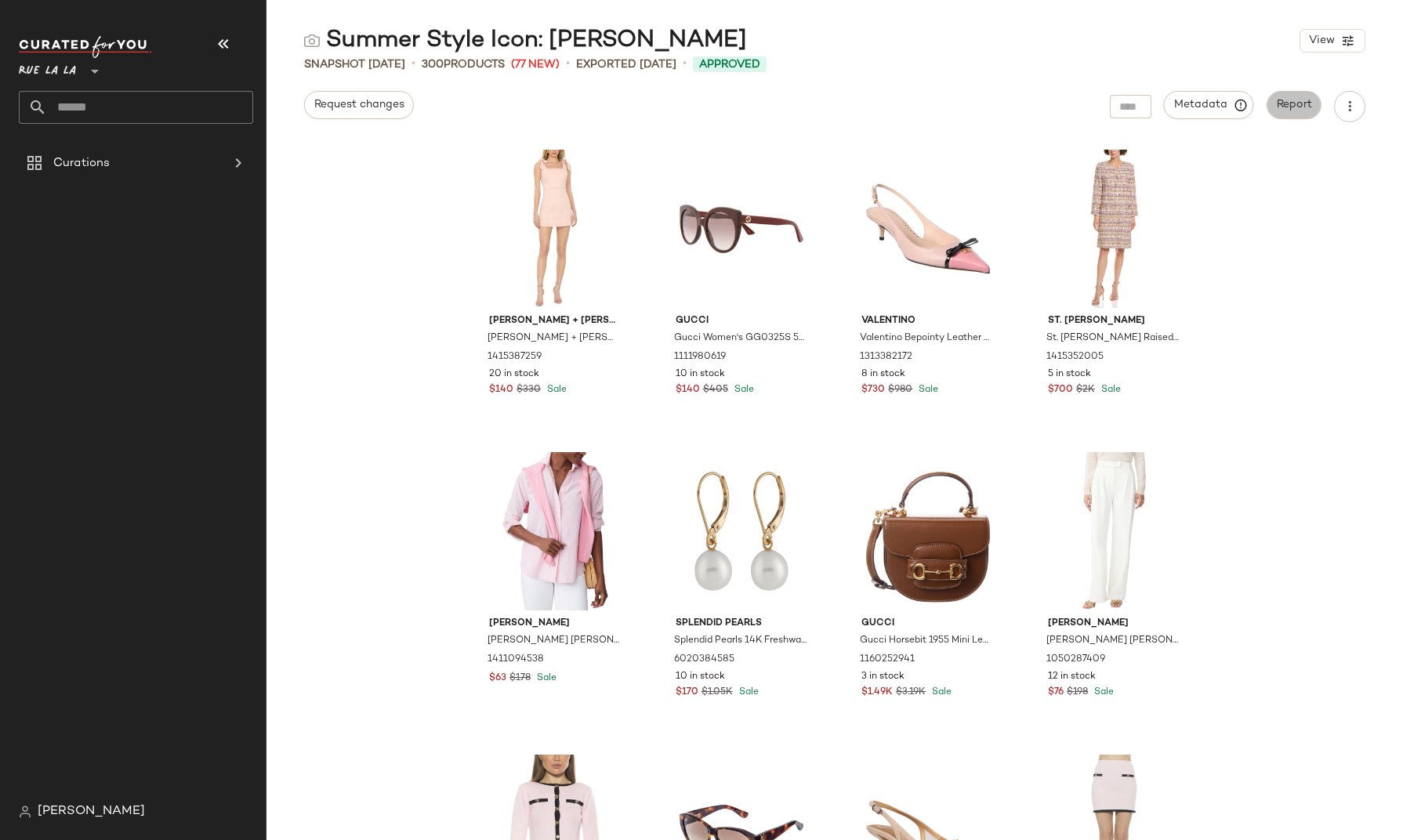
click at [1299, 107] on span "Report" at bounding box center [1294, 105] width 36 height 13
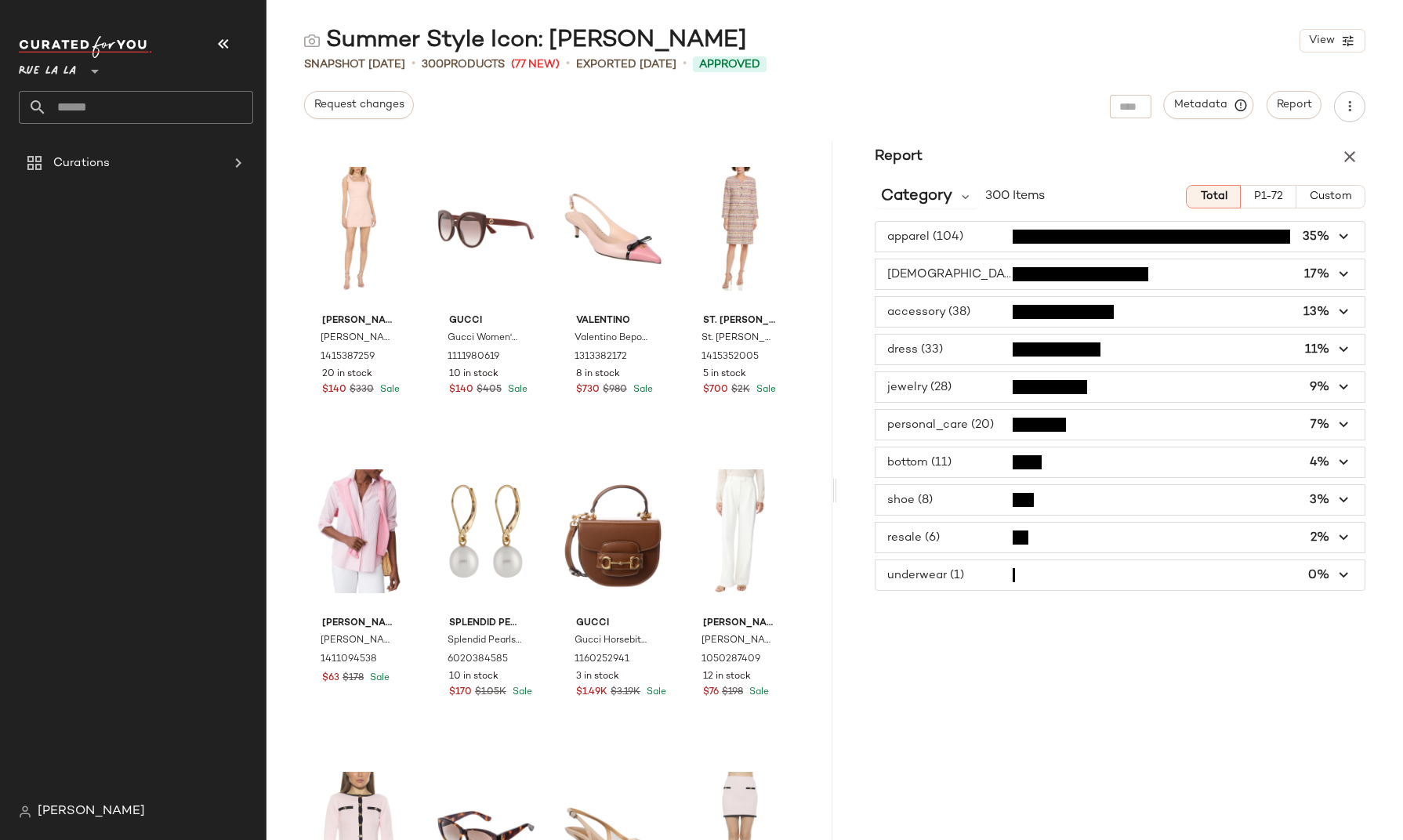
click at [1401, 168] on div "Report" at bounding box center [1120, 157] width 566 height 32
click at [959, 193] on icon at bounding box center [966, 197] width 14 height 14
click at [1012, 158] on div "Report" at bounding box center [1120, 157] width 566 height 32
click at [1277, 196] on span "P1-72" at bounding box center [1269, 197] width 30 height 13
click at [1346, 197] on span "Custom" at bounding box center [1330, 197] width 43 height 13
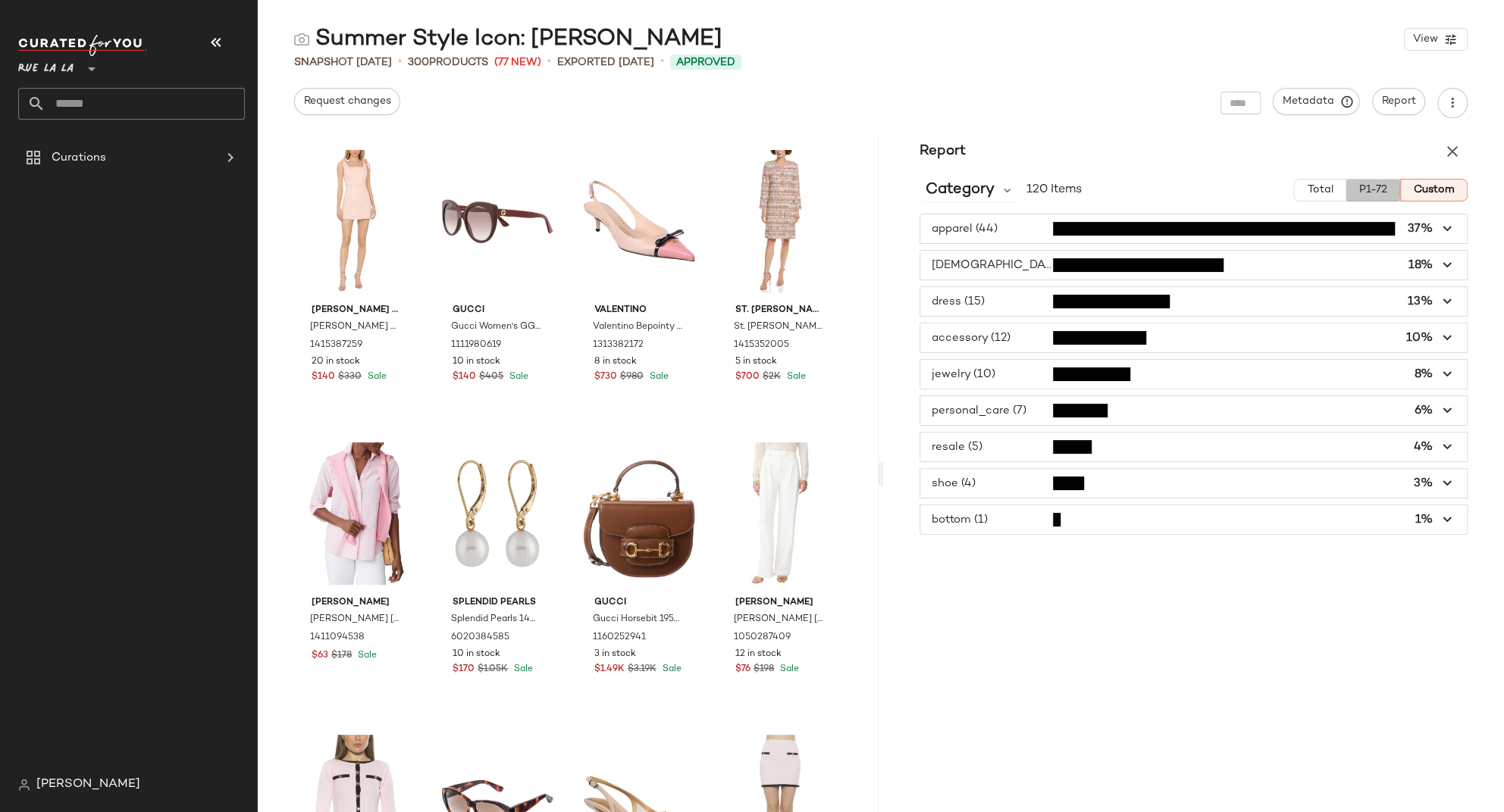
click at [1373, 188] on span "P1-72" at bounding box center [1373, 190] width 29 height 12
click at [1311, 190] on span "Total" at bounding box center [1319, 190] width 27 height 12
click at [991, 195] on span "Category" at bounding box center [960, 190] width 69 height 23
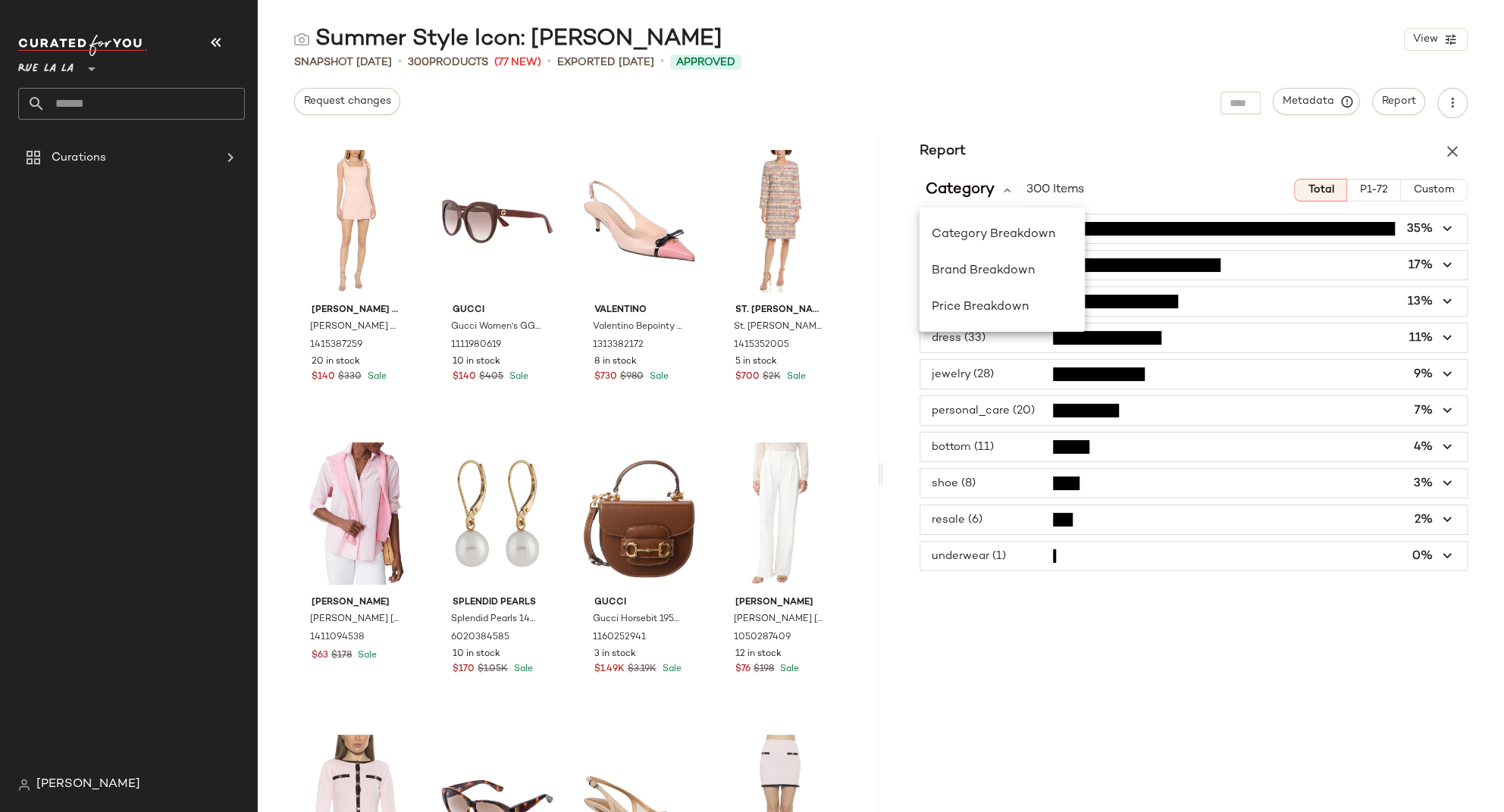
click at [1025, 172] on div "Category 300 Items Total P1-72 Custom apparel (104) 35% european_designer (51) …" at bounding box center [1193, 369] width 621 height 404
click at [1409, 298] on icon "button" at bounding box center [1447, 301] width 18 height 18
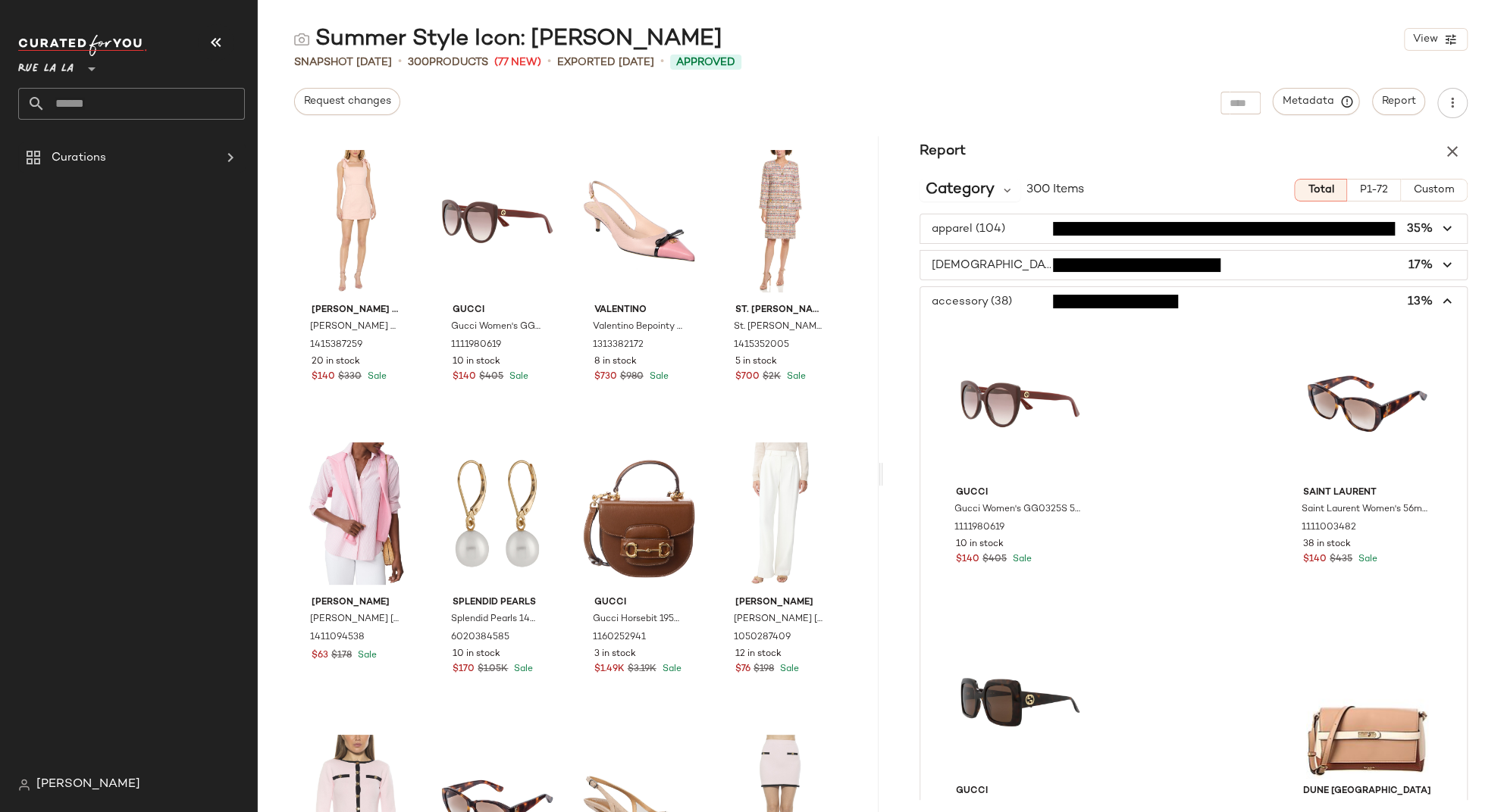
click at [1409, 294] on icon "button" at bounding box center [1447, 301] width 18 height 18
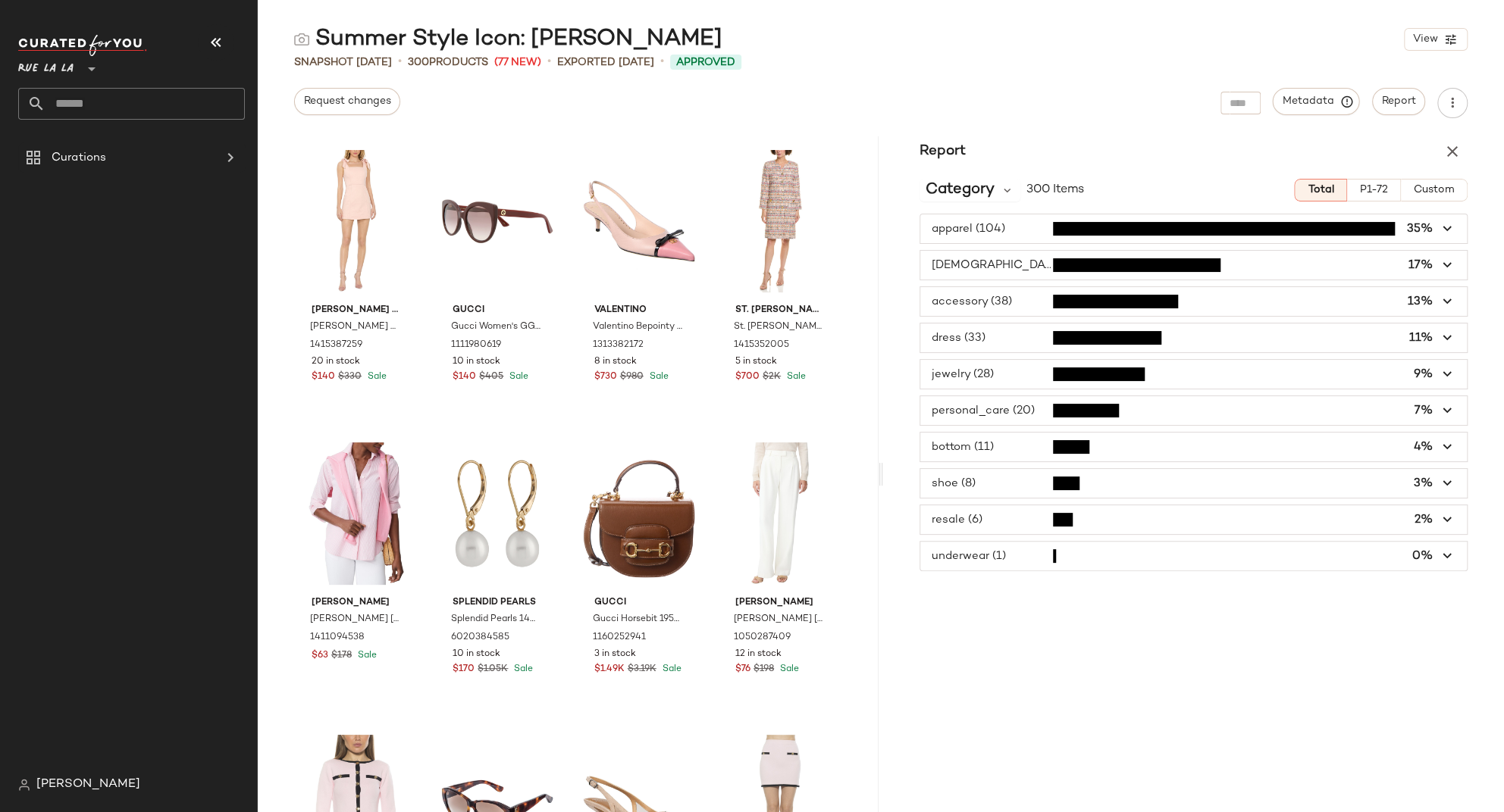
click at [1409, 264] on icon "button" at bounding box center [1447, 266] width 18 height 18
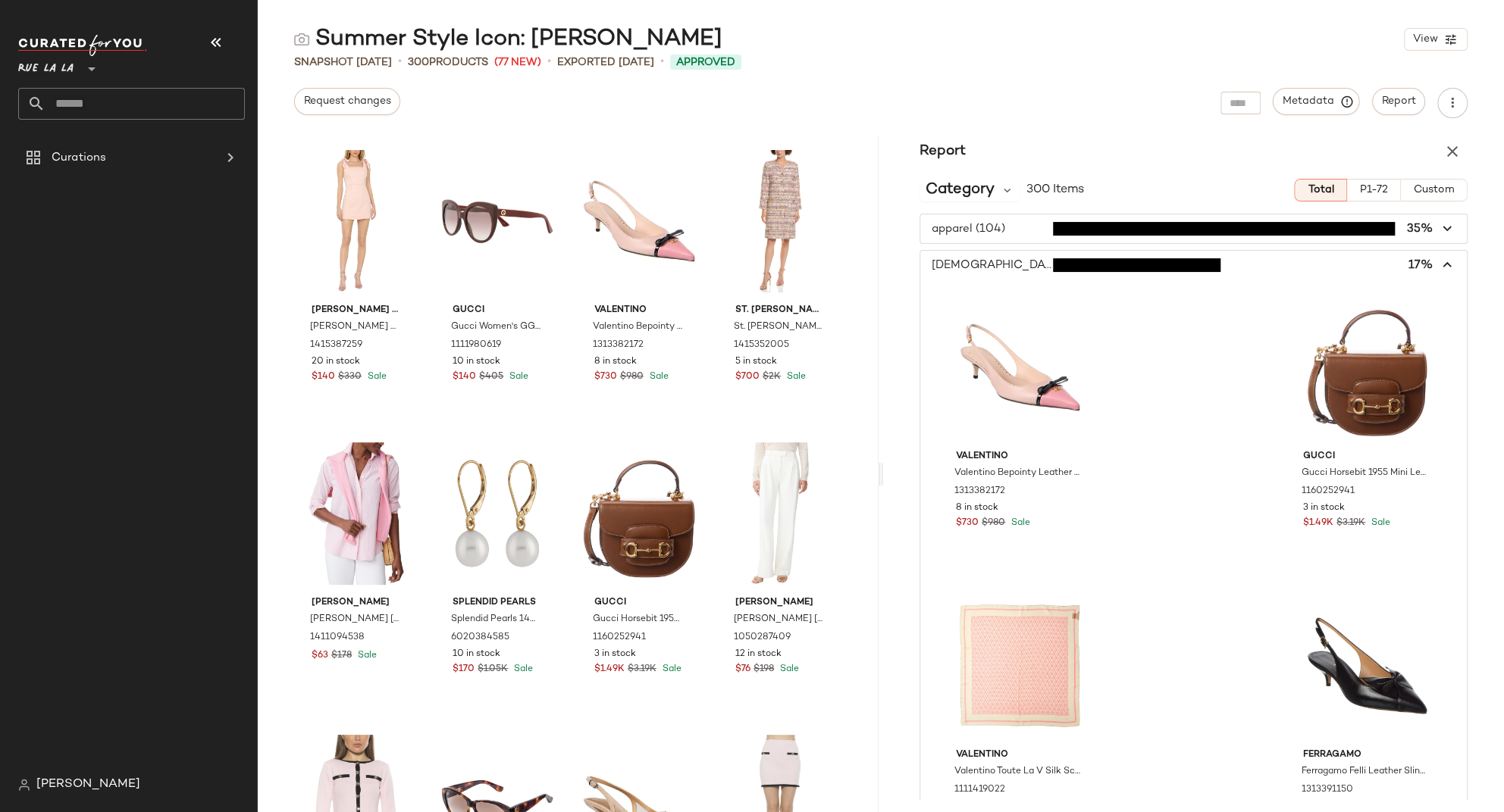
click at [1409, 264] on icon "button" at bounding box center [1447, 266] width 18 height 18
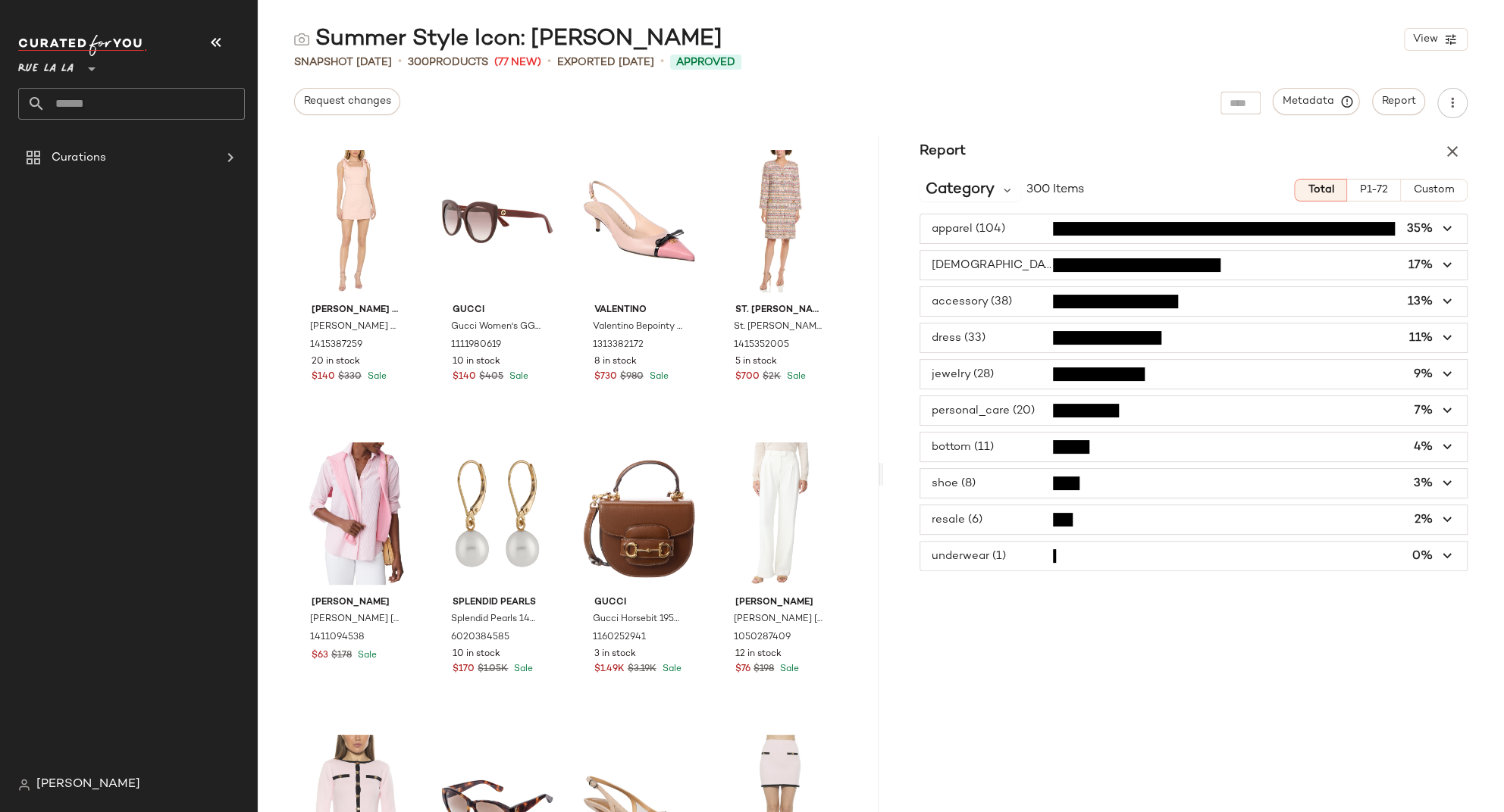
click at [1377, 191] on span "P1-72" at bounding box center [1373, 190] width 29 height 12
click at [1409, 266] on span "button" at bounding box center [1193, 266] width 547 height 29
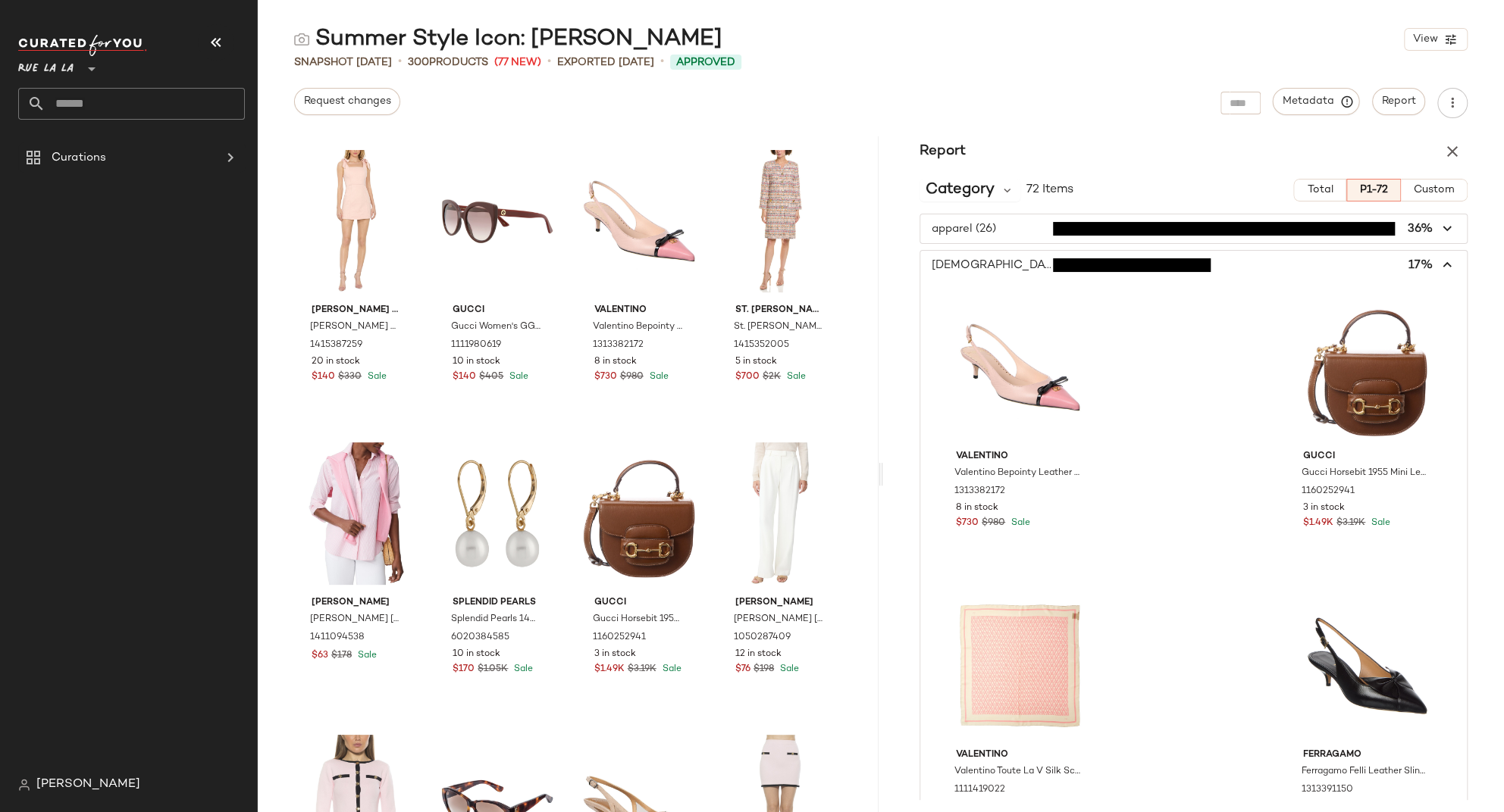
click at [1312, 188] on span "Total" at bounding box center [1319, 190] width 27 height 12
click at [1409, 264] on icon "button" at bounding box center [1447, 266] width 18 height 18
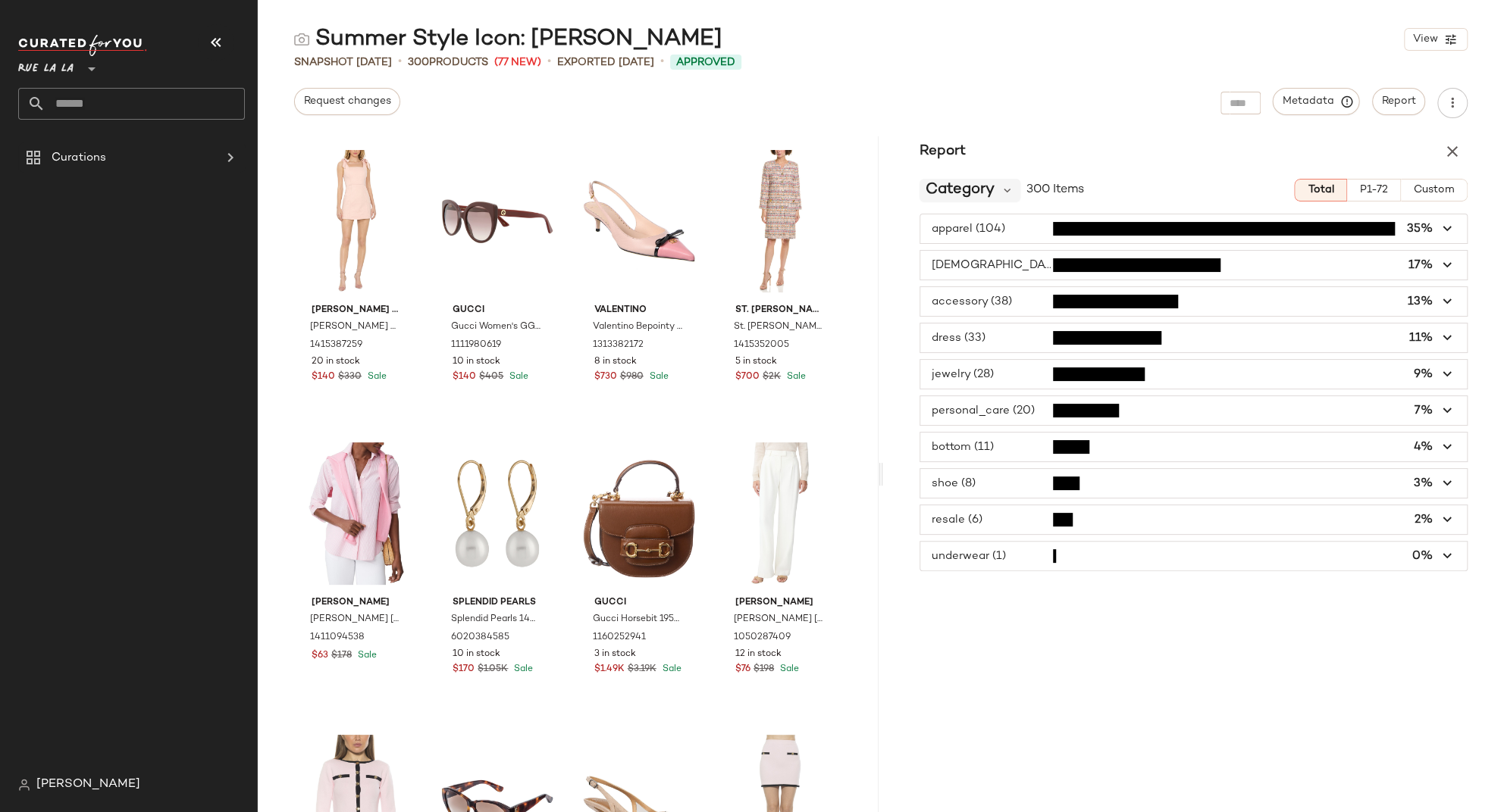
click at [955, 193] on span "Category" at bounding box center [960, 190] width 69 height 23
click at [1002, 186] on icon at bounding box center [1008, 190] width 14 height 14
click at [1409, 156] on icon "button" at bounding box center [1452, 152] width 18 height 18
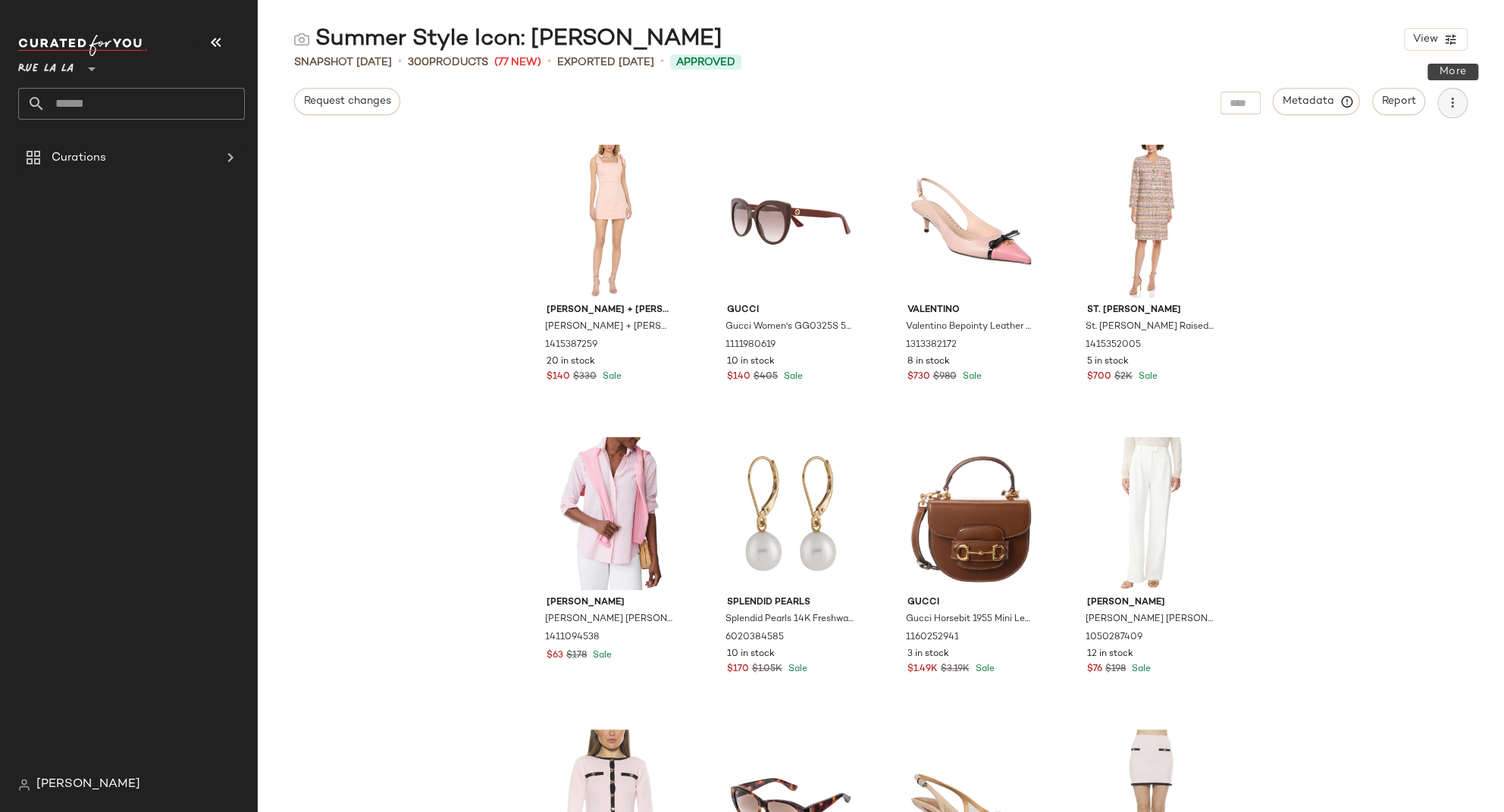
click at [1409, 101] on icon "button" at bounding box center [1452, 103] width 15 height 15
click at [1409, 90] on div "Request changes Metadata Report" at bounding box center [881, 103] width 1246 height 31
click at [1409, 95] on div "Request changes Metadata Report" at bounding box center [881, 103] width 1246 height 31
click at [1398, 105] on span "Report" at bounding box center [1399, 102] width 35 height 12
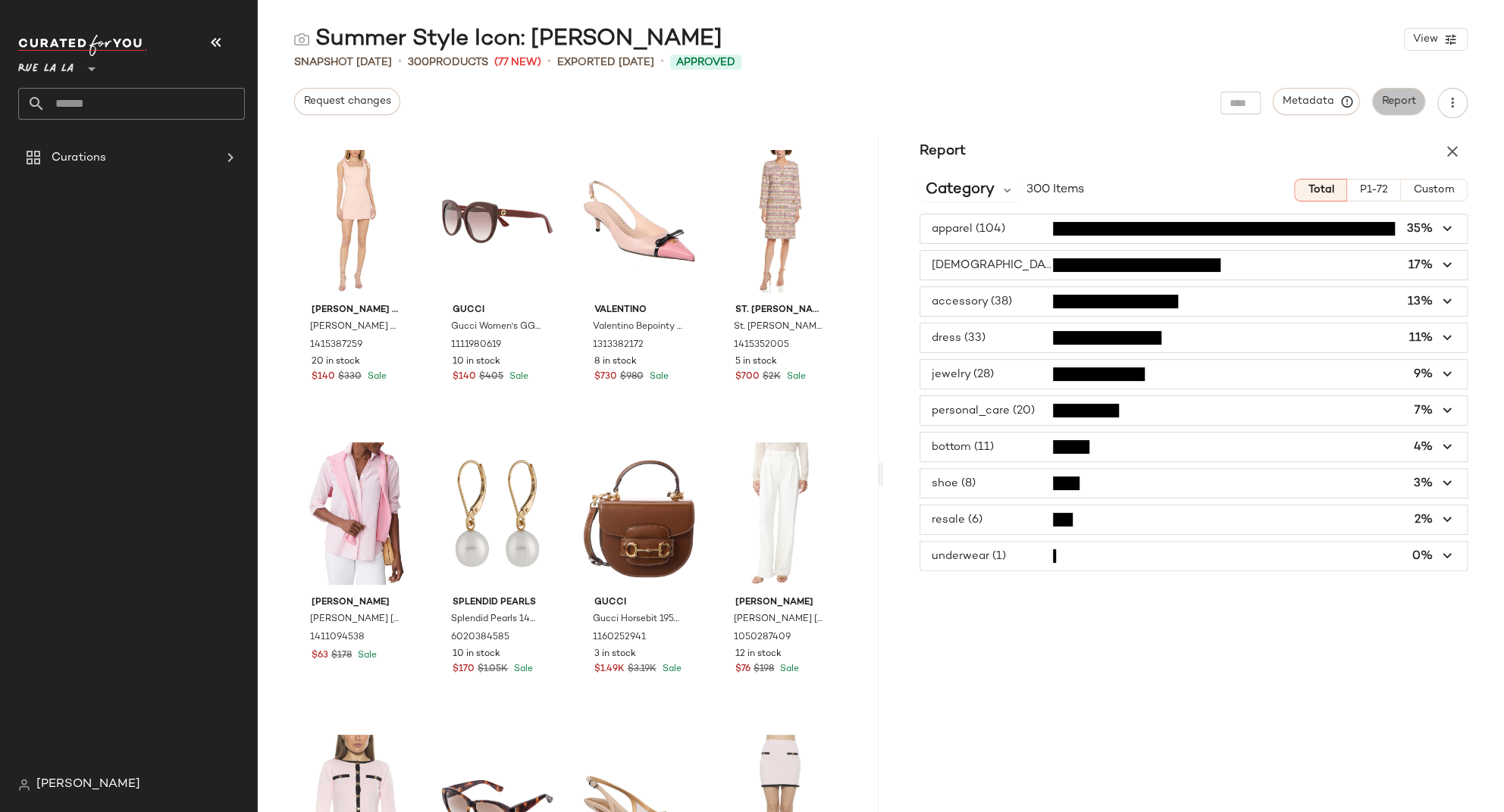
click at [1398, 105] on span "Report" at bounding box center [1399, 102] width 35 height 12
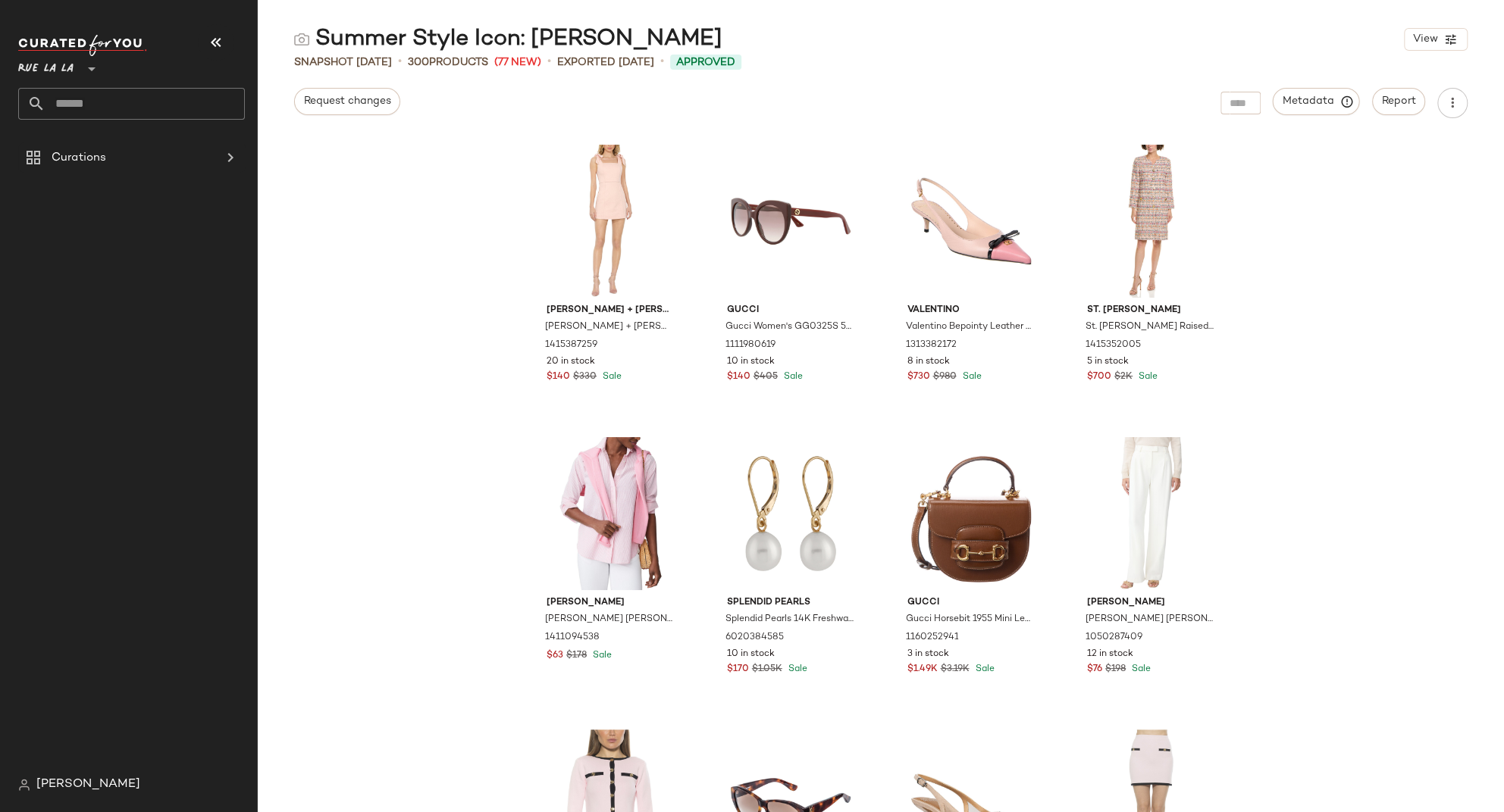
click at [1238, 92] on div at bounding box center [1241, 103] width 40 height 23
click at [1118, 106] on input "Find by ID" at bounding box center [1127, 103] width 118 height 23
click at [1205, 641] on button "button" at bounding box center [1205, 638] width 21 height 14
click at [1243, 106] on div at bounding box center [1241, 103] width 40 height 23
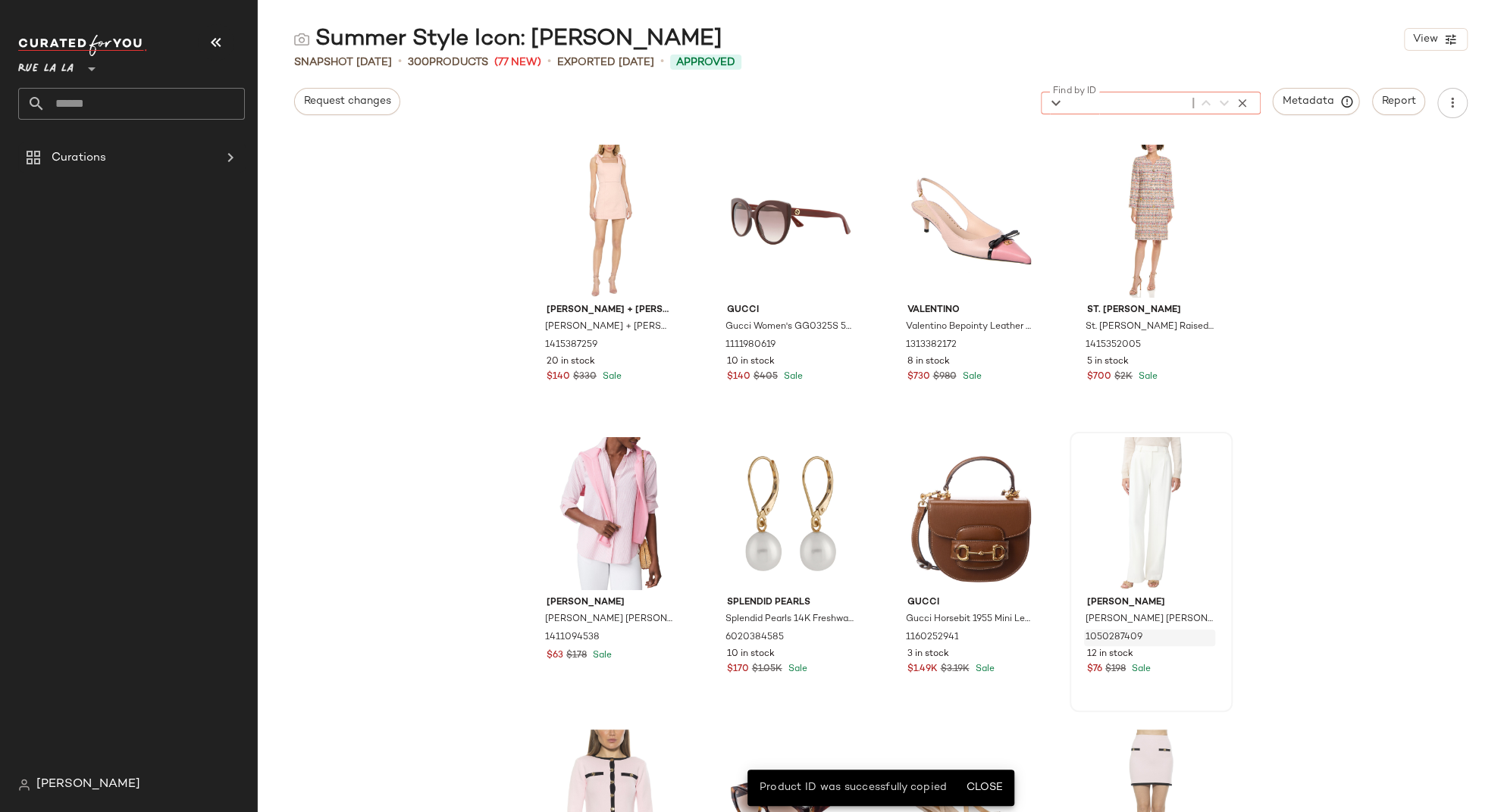
click at [1141, 100] on input "Find by ID" at bounding box center [1127, 103] width 118 height 23
paste input "**********"
type input "**********"
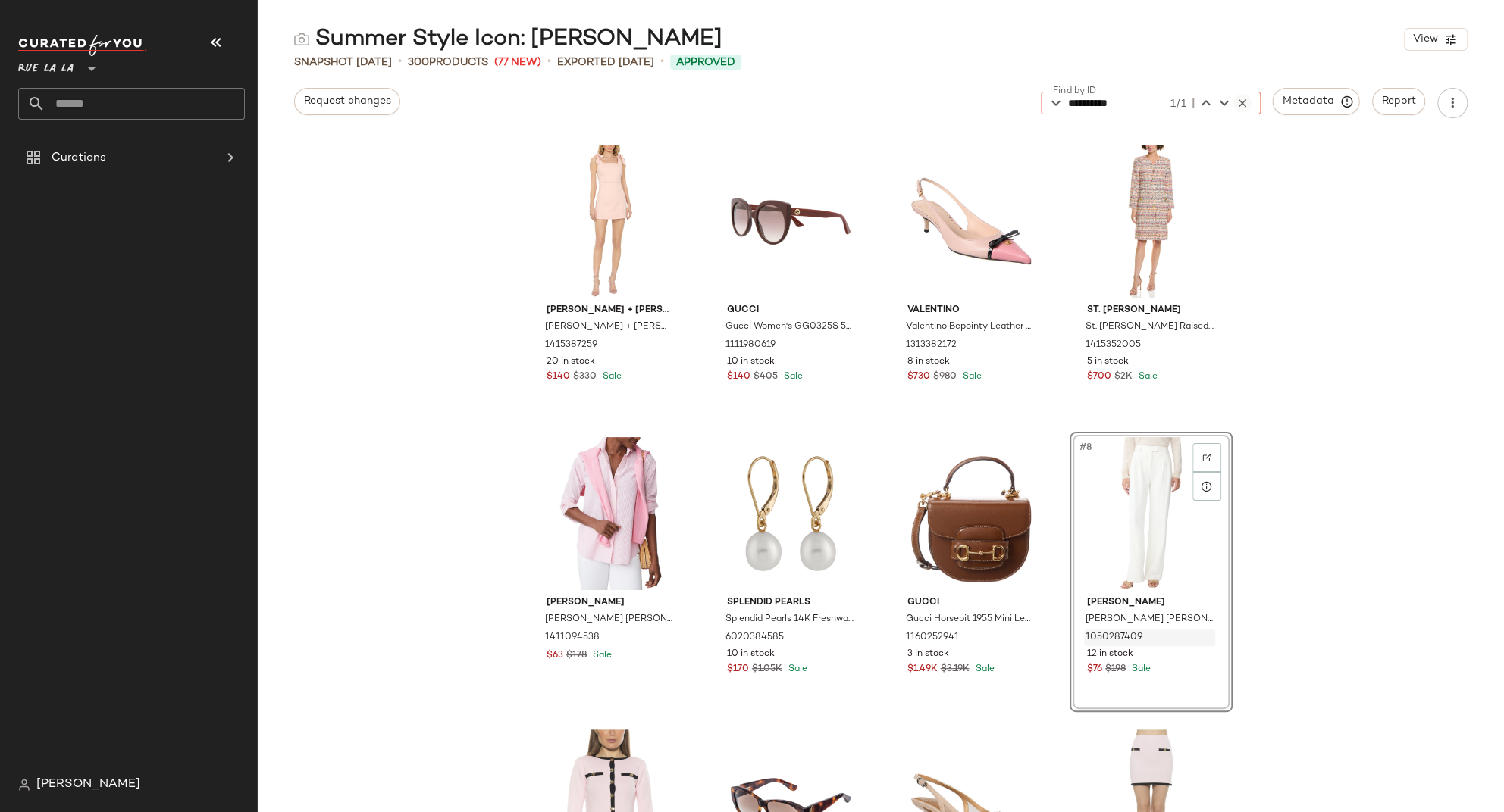
click at [1246, 106] on icon "button" at bounding box center [1242, 103] width 14 height 14
click at [1331, 130] on div "Summer Style Icon: Jackie O View Snapshot Aug 28th • 300 Products (77 New) • Ex…" at bounding box center [881, 418] width 1246 height 788
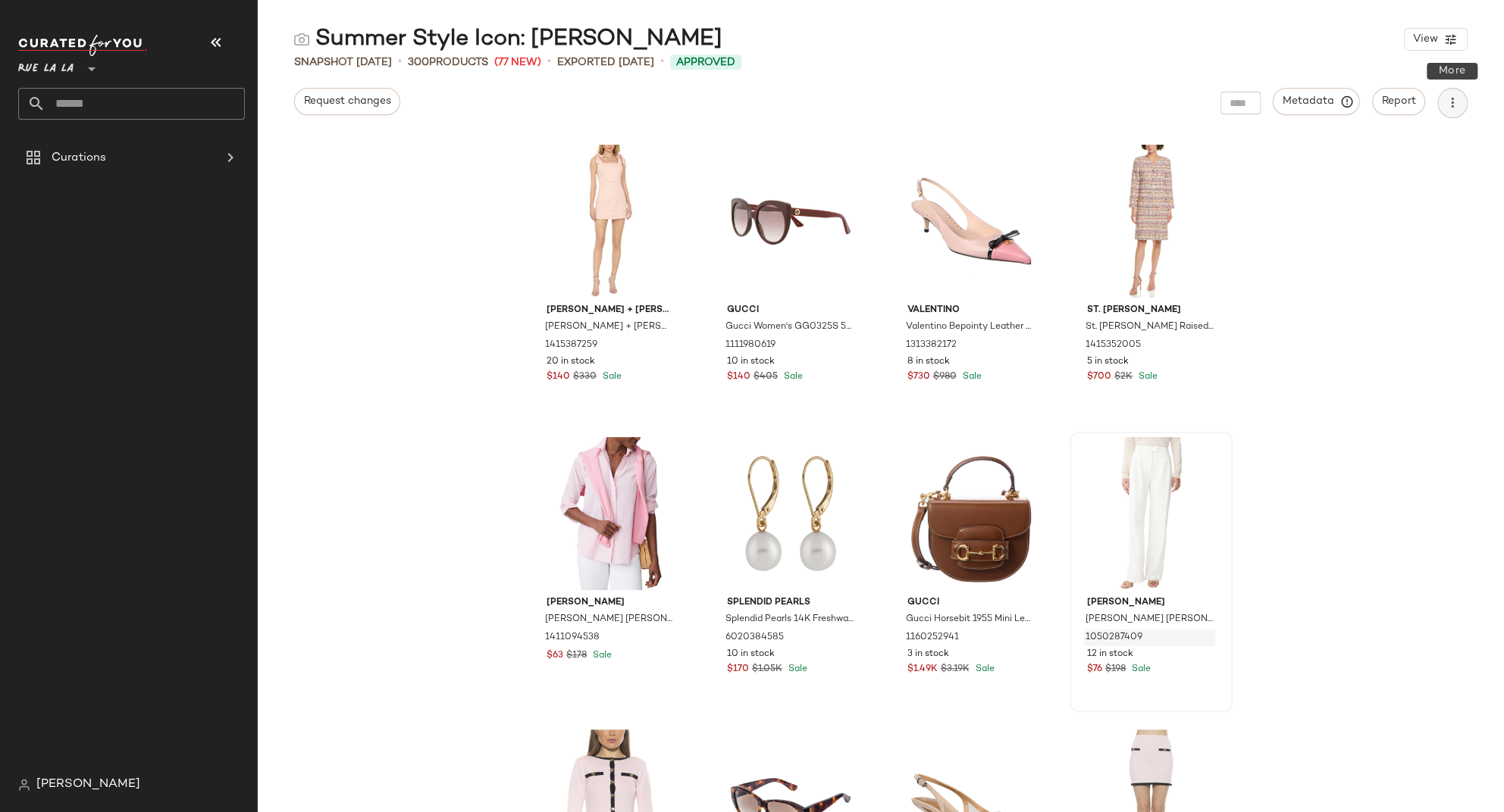
click at [1409, 105] on icon "button" at bounding box center [1452, 103] width 15 height 15
click at [1372, 103] on button "Report" at bounding box center [1399, 102] width 53 height 27
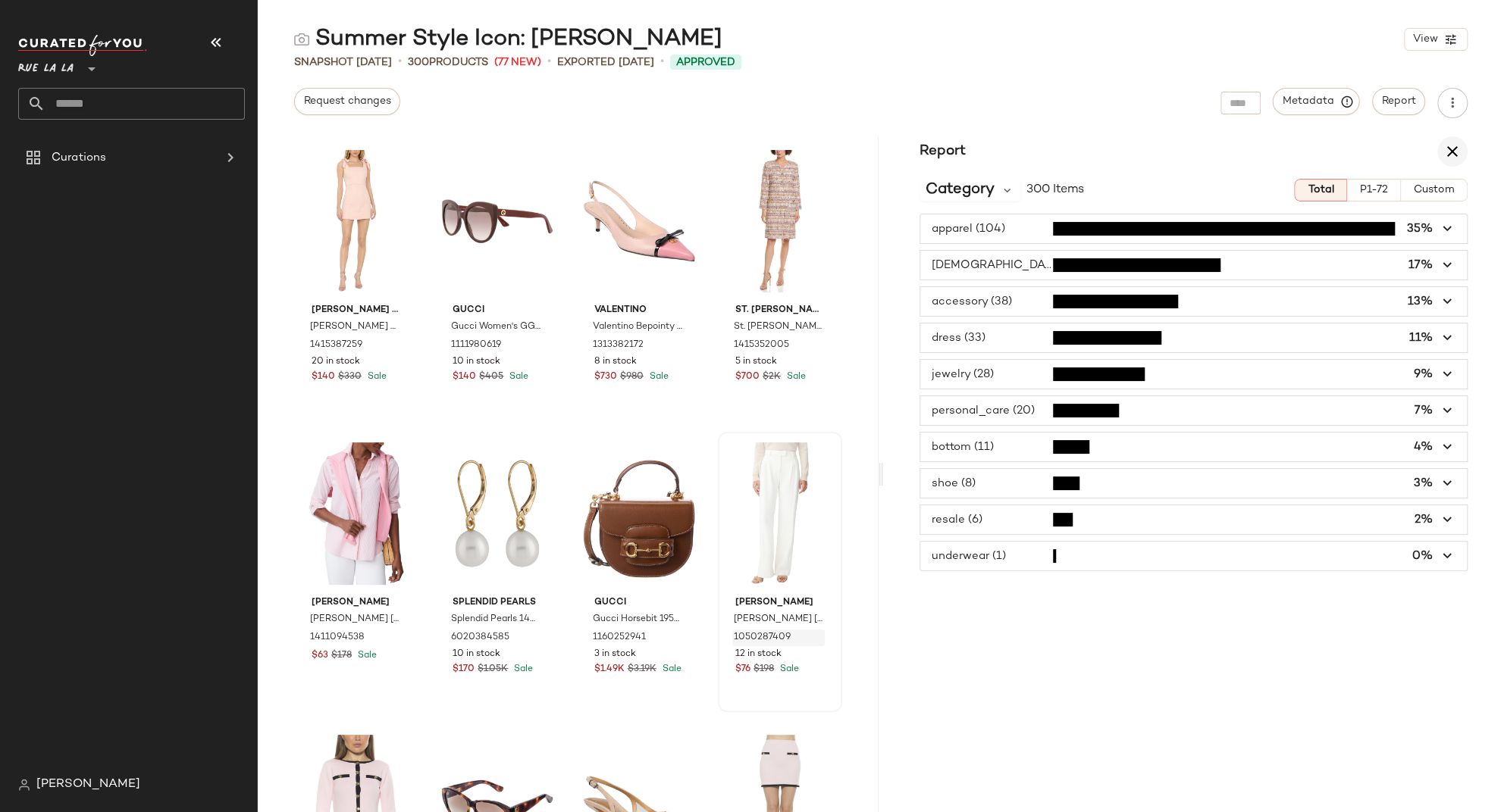
click at [1409, 156] on icon "button" at bounding box center [1452, 152] width 18 height 18
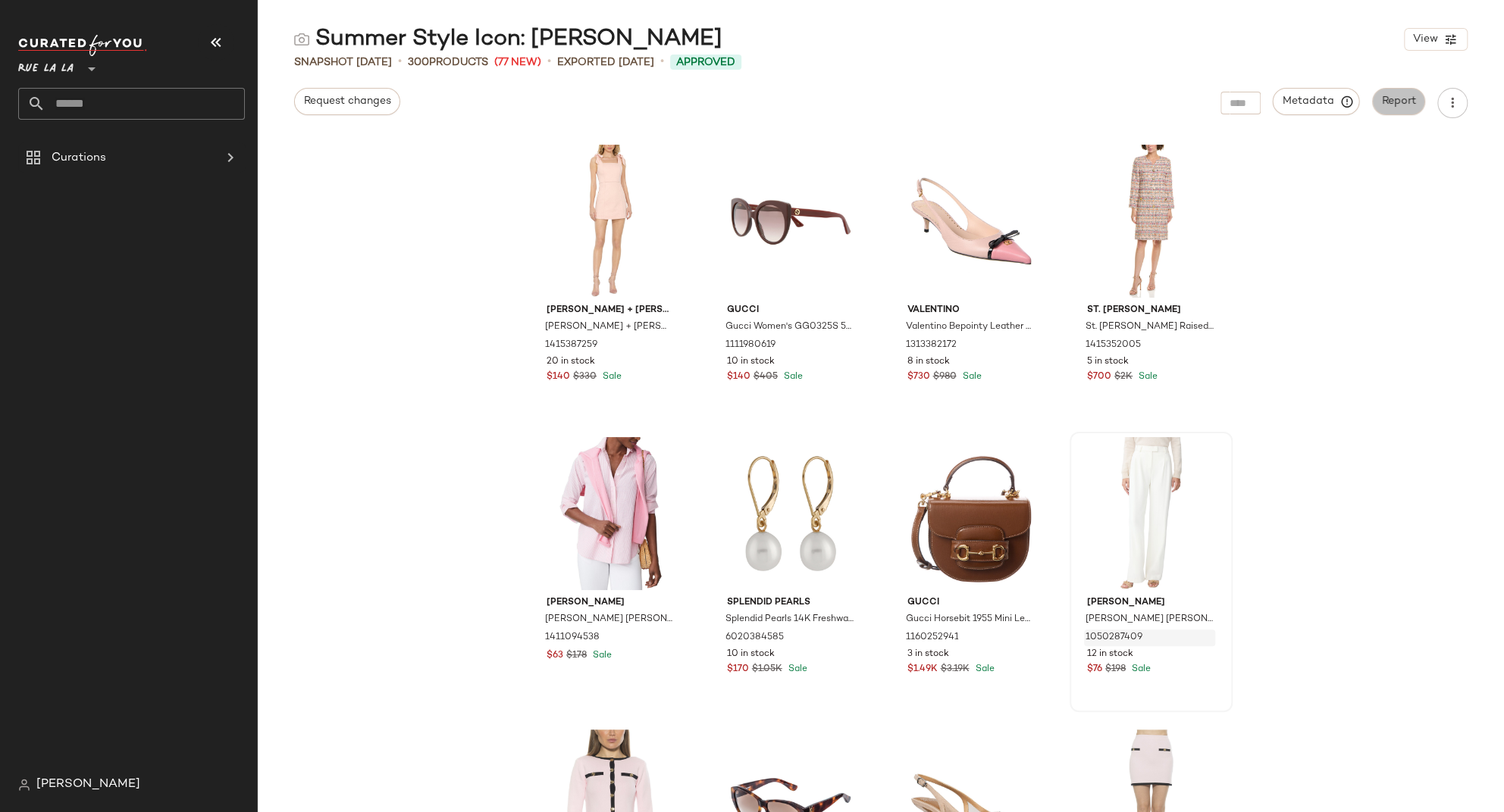
click at [1407, 103] on span "Report" at bounding box center [1399, 102] width 35 height 12
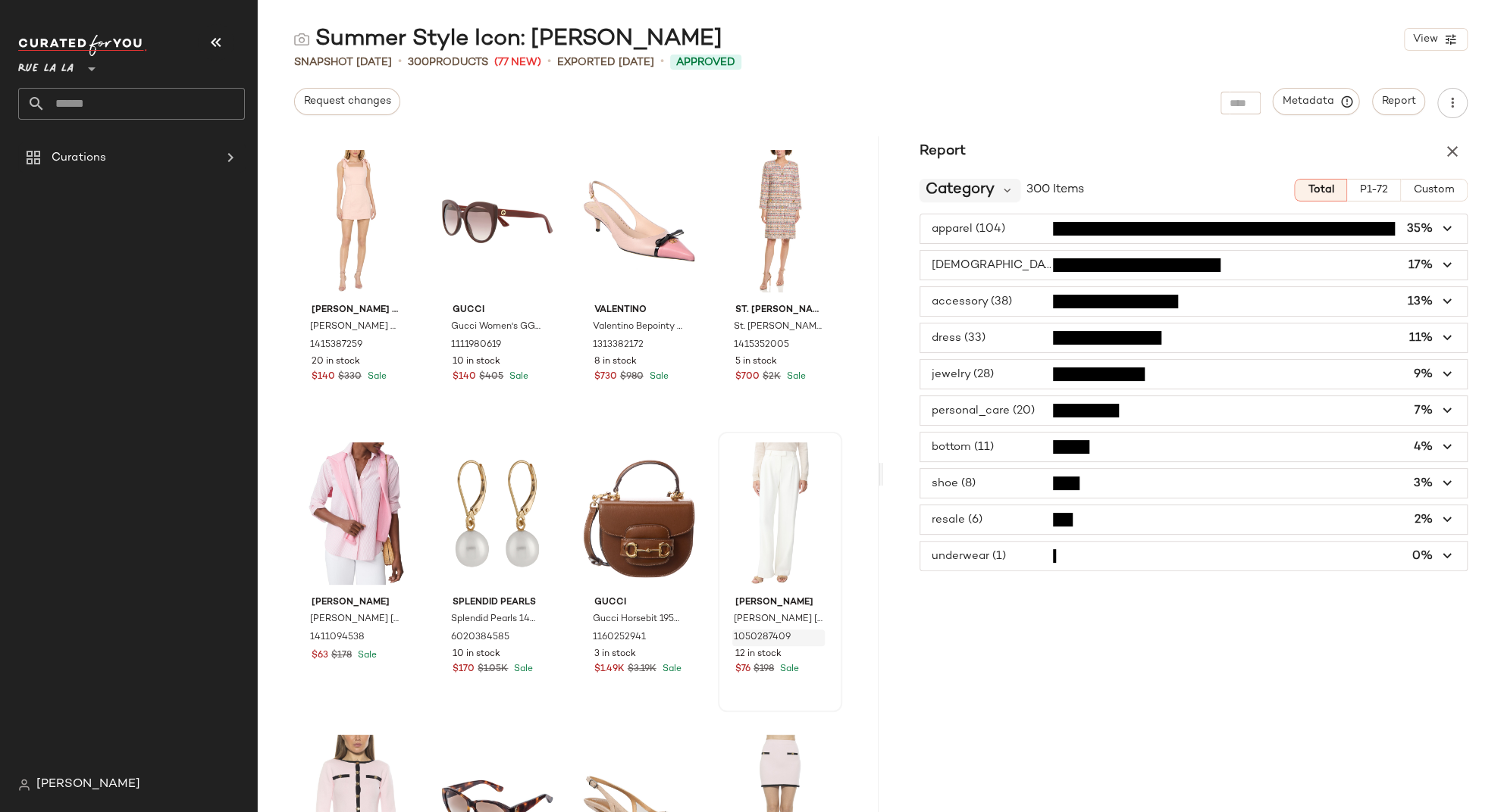
click at [999, 193] on div "Category" at bounding box center [970, 190] width 101 height 23
click at [1039, 147] on div "Report" at bounding box center [1193, 152] width 621 height 31
click at [1040, 147] on div "Report" at bounding box center [1193, 152] width 621 height 31
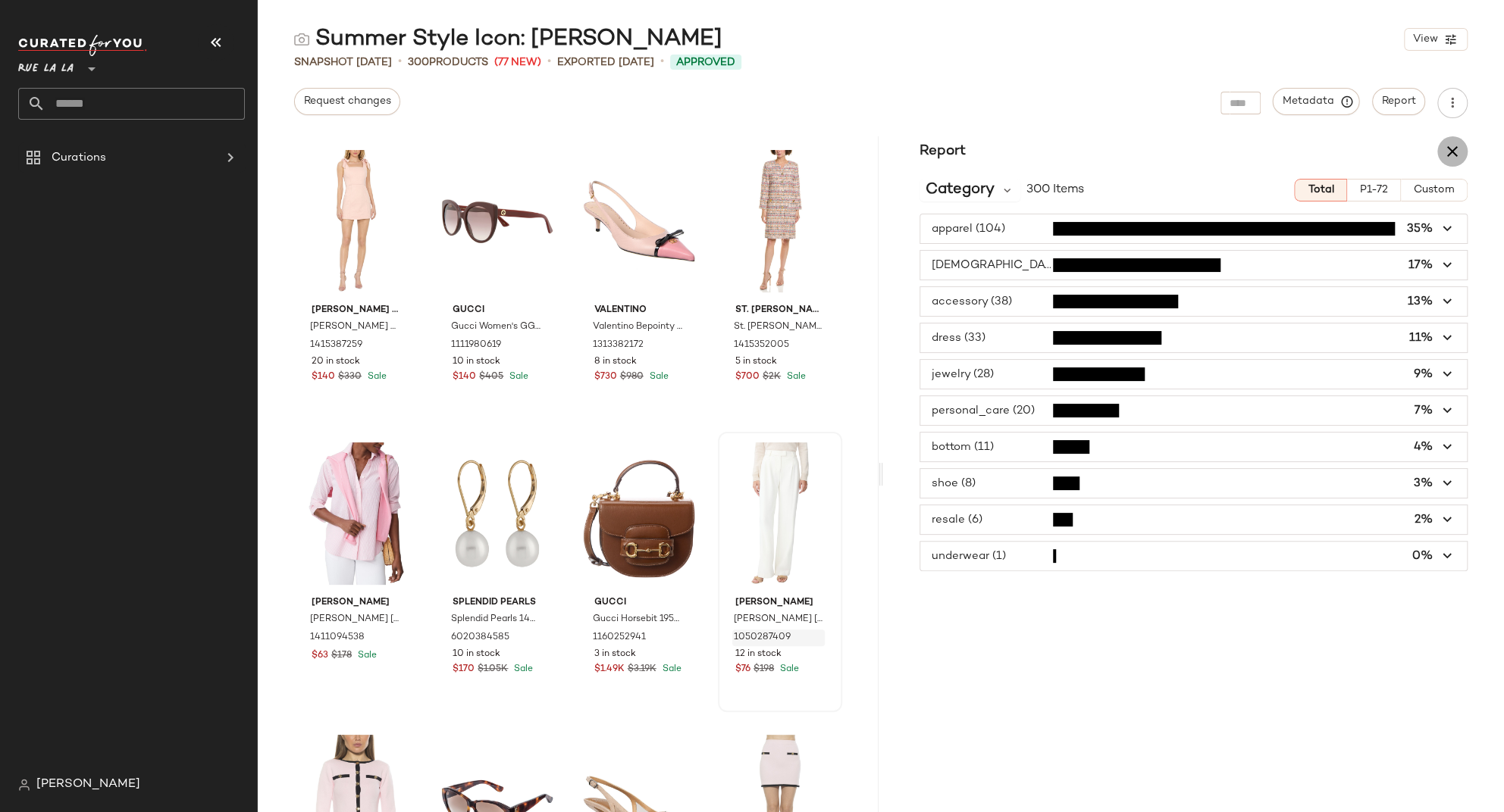
click at [1409, 155] on icon "button" at bounding box center [1452, 152] width 18 height 18
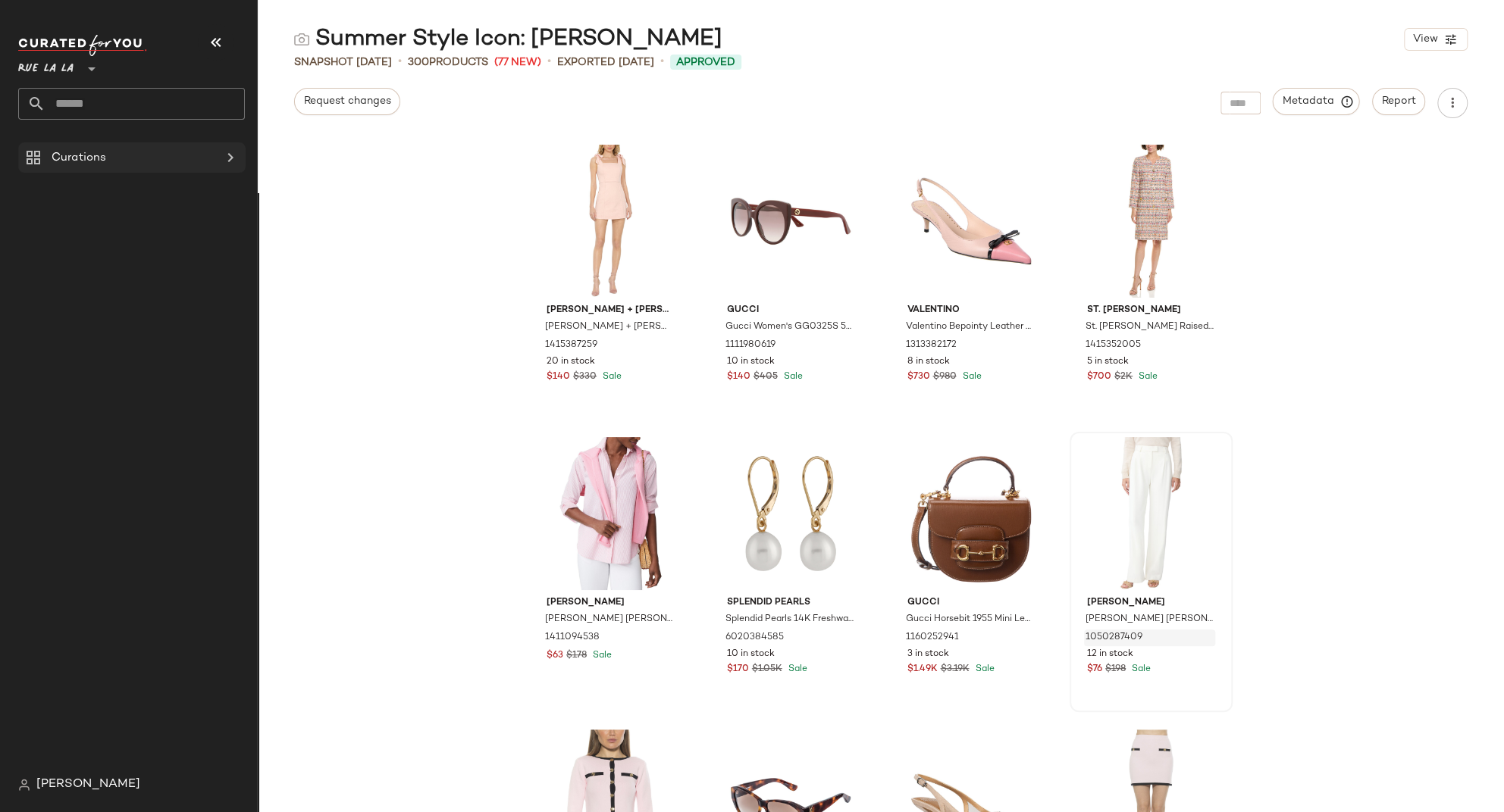
click at [36, 158] on icon at bounding box center [34, 158] width 18 height 18
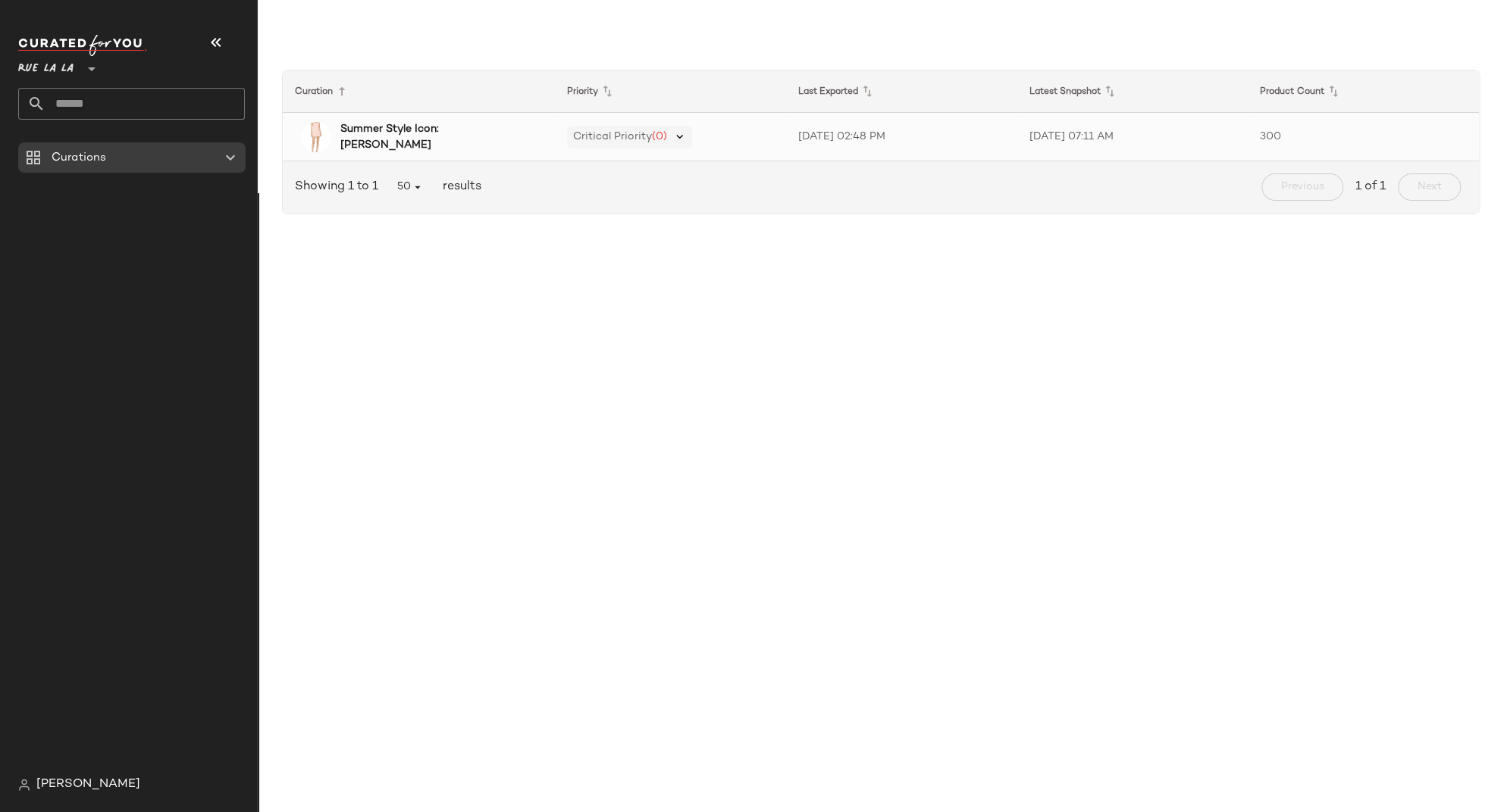
click at [683, 140] on icon at bounding box center [680, 137] width 14 height 14
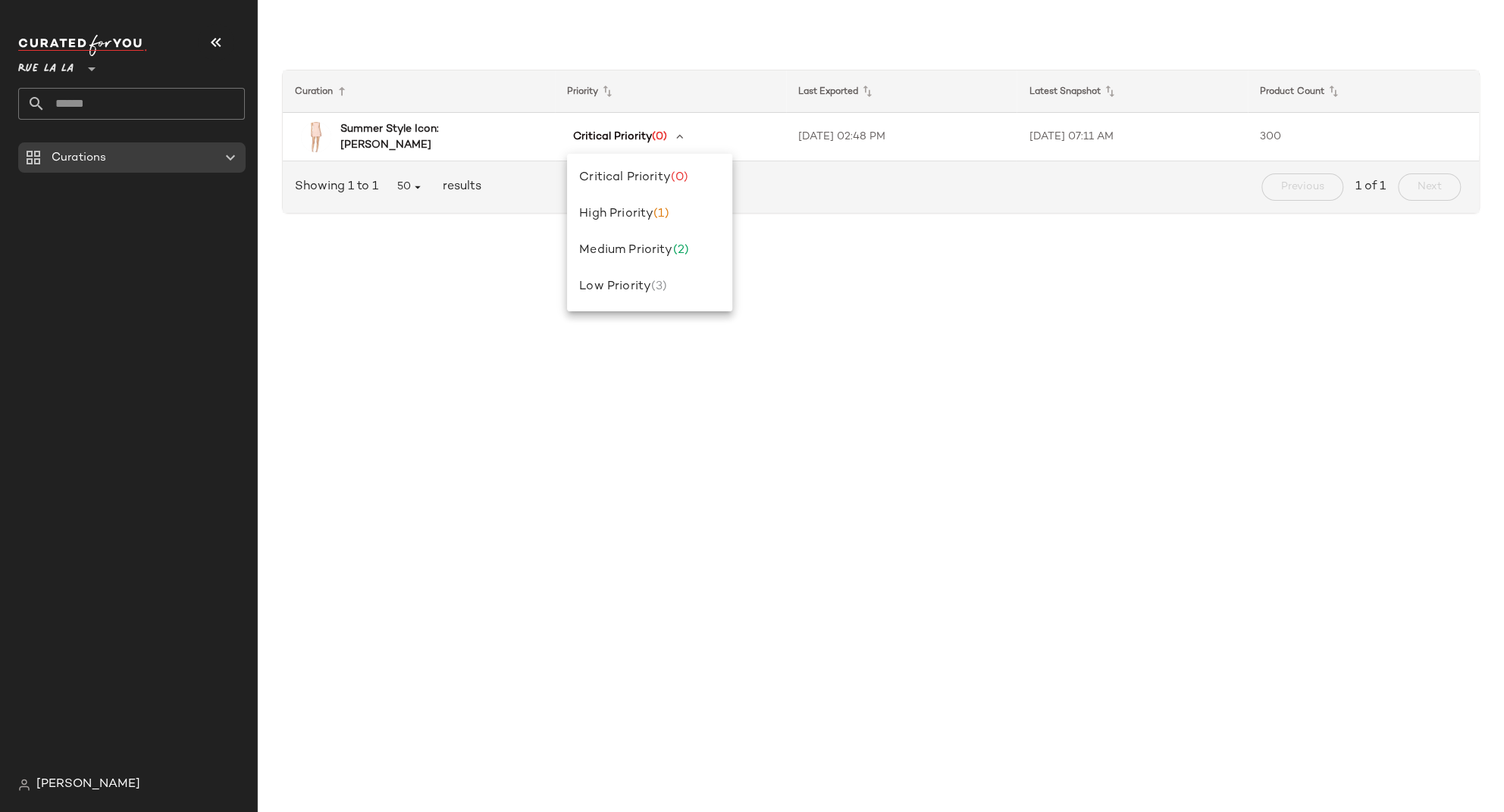
click at [780, 228] on div "Curation Priority Last Exported Latest Snapshot Product Count Summer Style Icon…" at bounding box center [880, 137] width 1222 height 201
click at [821, 248] on div "Curation Priority Last Exported Latest Snapshot Product Count Summer Style Icon…" at bounding box center [881, 418] width 1246 height 788
